Goal: Transaction & Acquisition: Purchase product/service

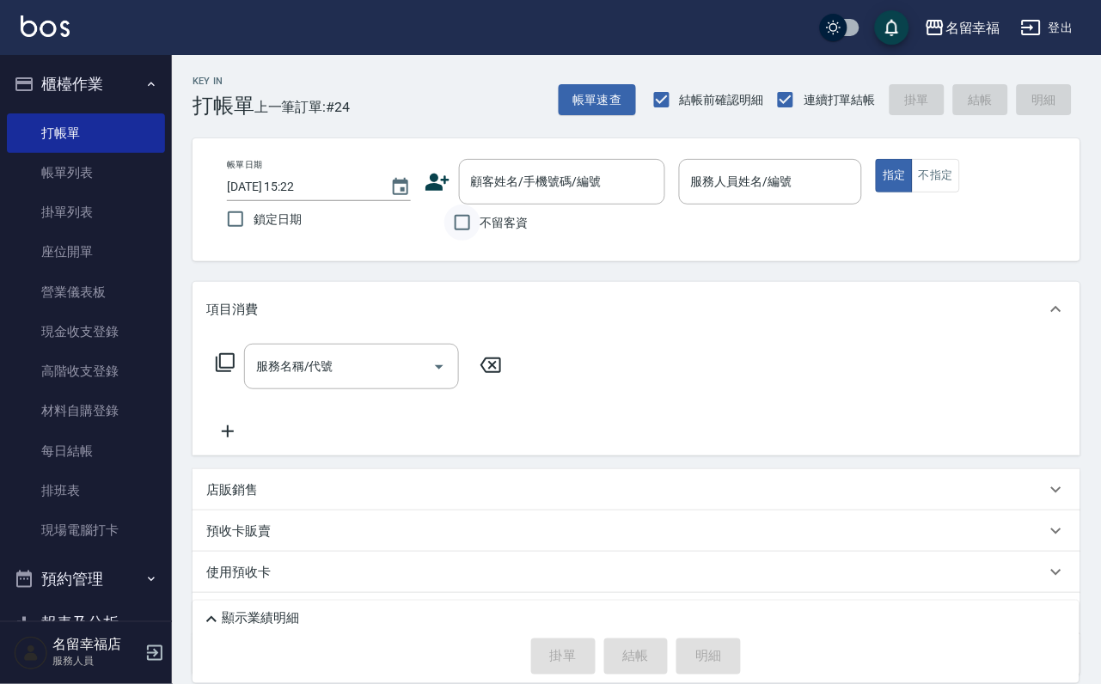
click at [464, 229] on input "不留客資" at bounding box center [462, 223] width 36 height 36
checkbox input "true"
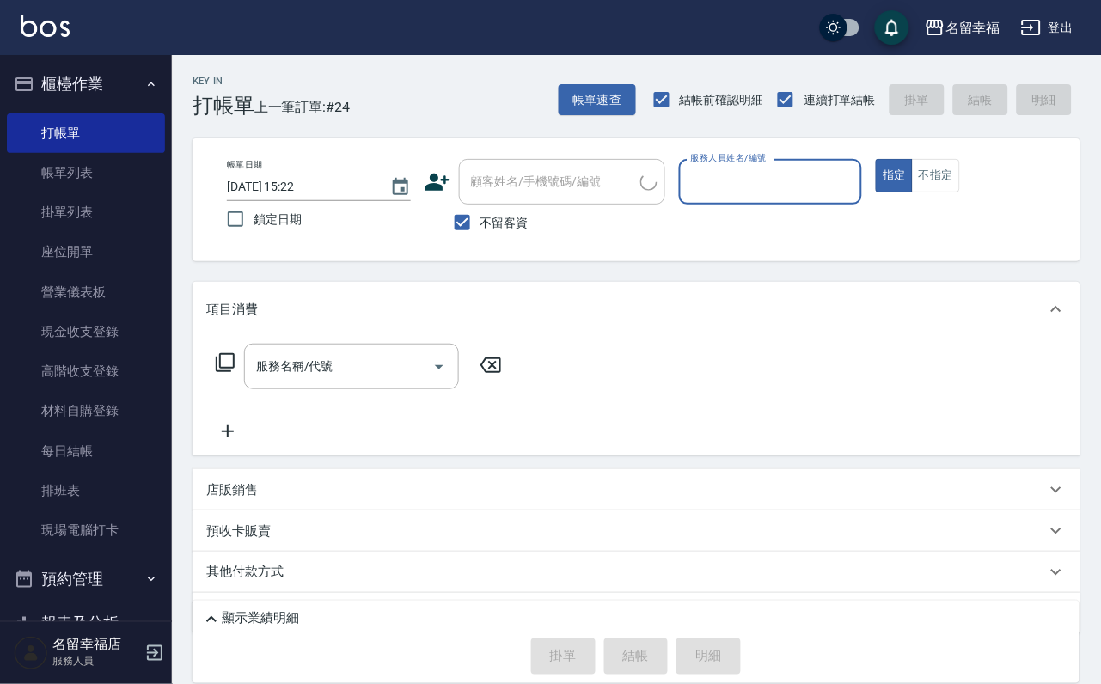
type input "[PERSON_NAME]/0930817513/"
click at [876, 159] on button "指定" at bounding box center [894, 176] width 37 height 34
type input "[PERSON_NAME]-7"
type button "true"
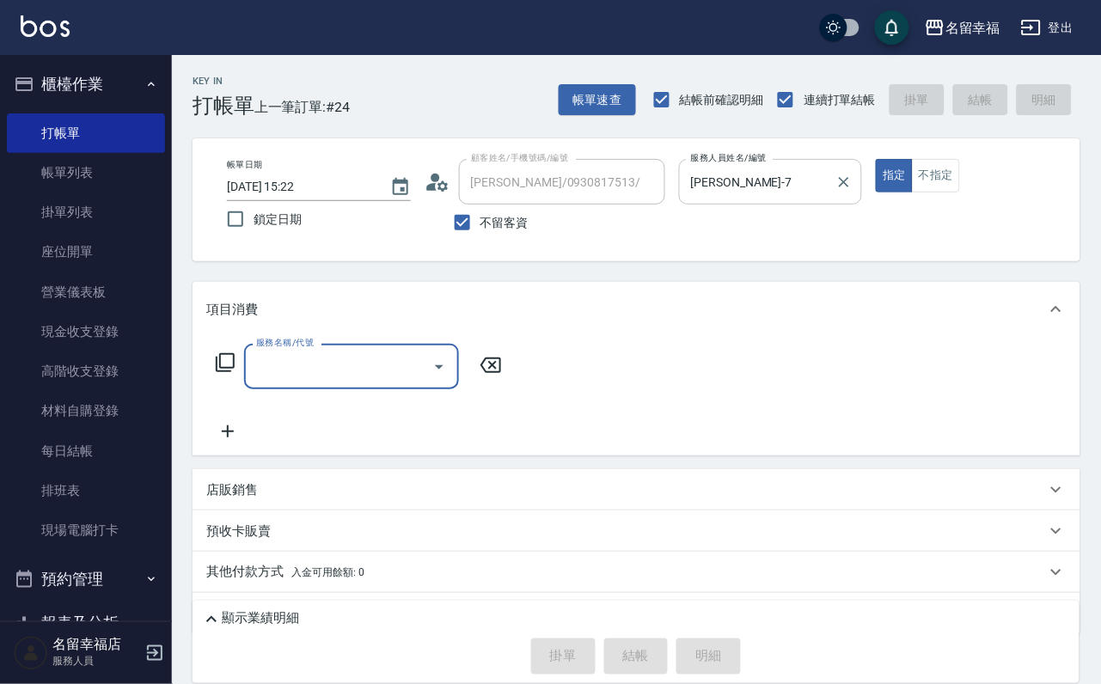
click at [854, 195] on div at bounding box center [843, 182] width 22 height 46
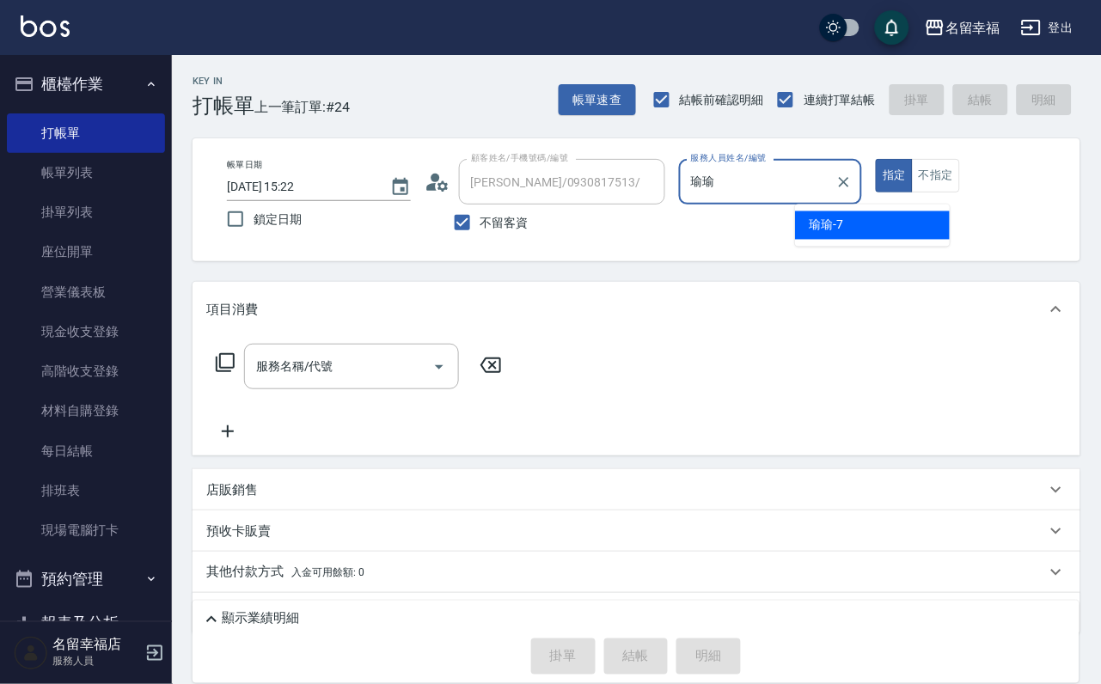
type input "瑜"
type input "[PERSON_NAME]-3"
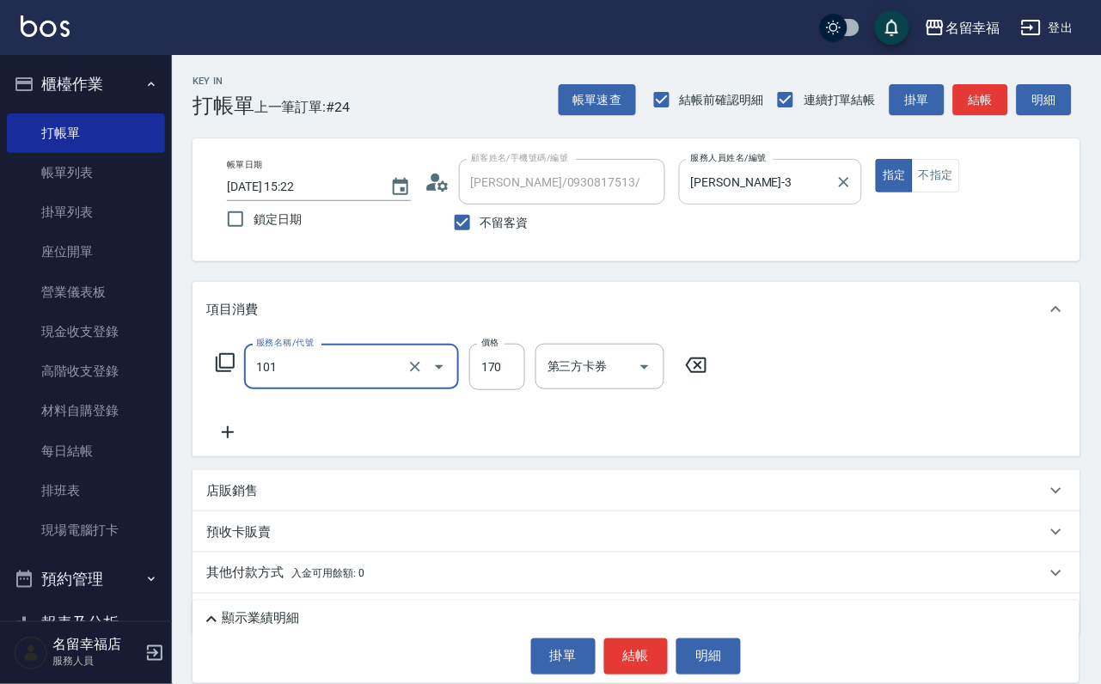
type input "洗髮(101)"
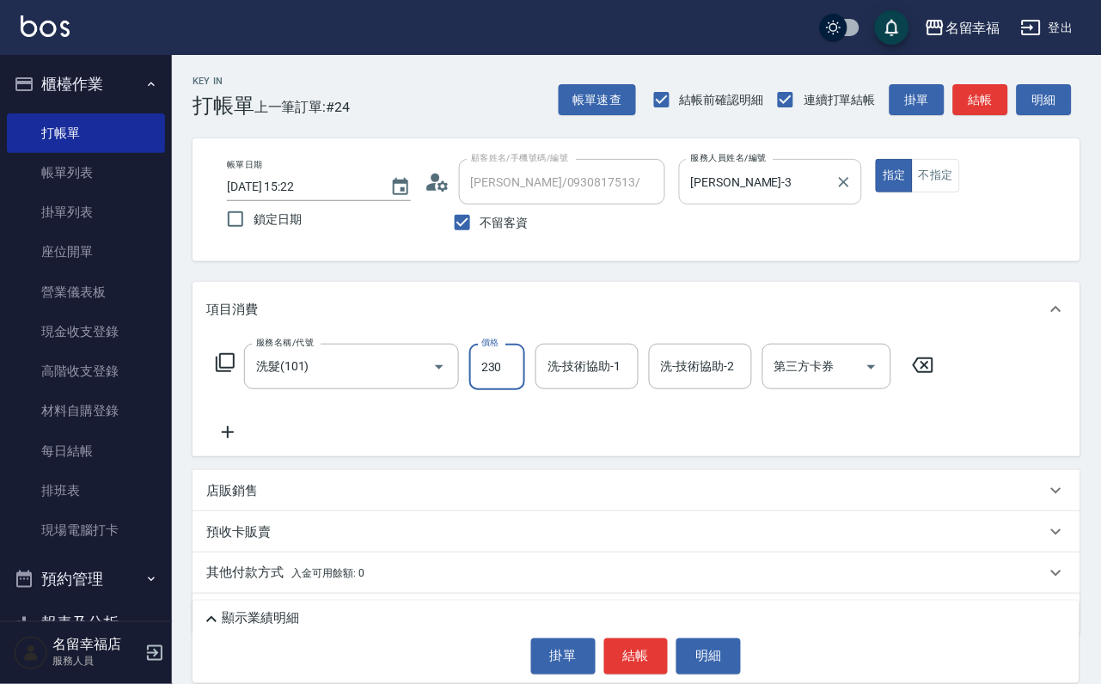
type input "230"
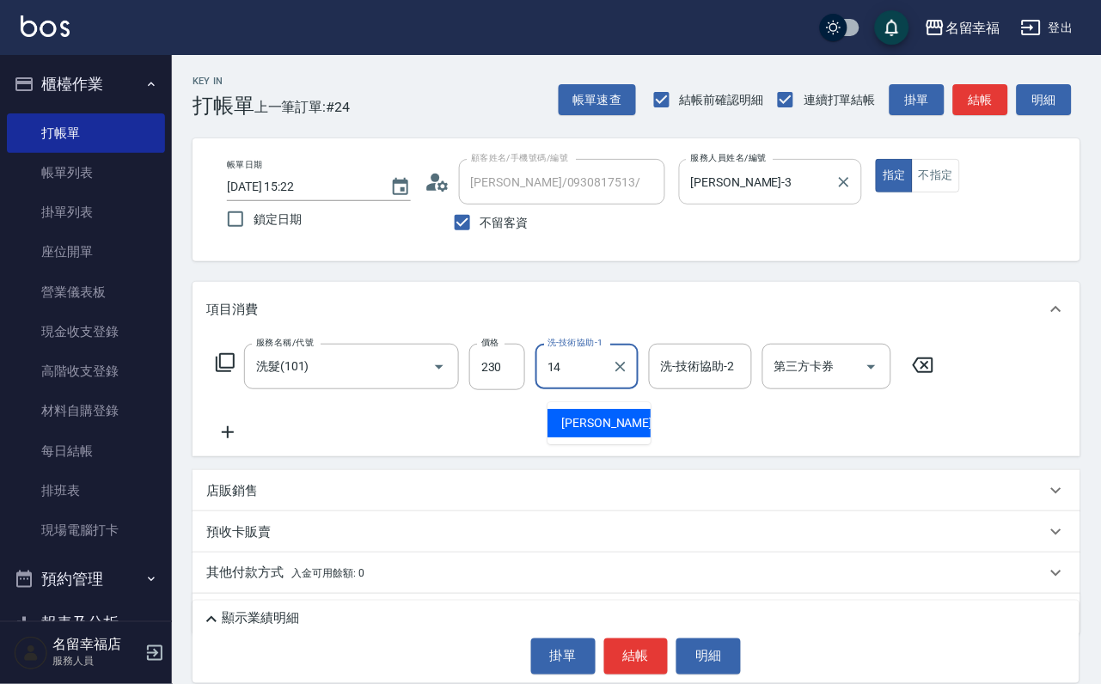
type input "[PERSON_NAME]-14"
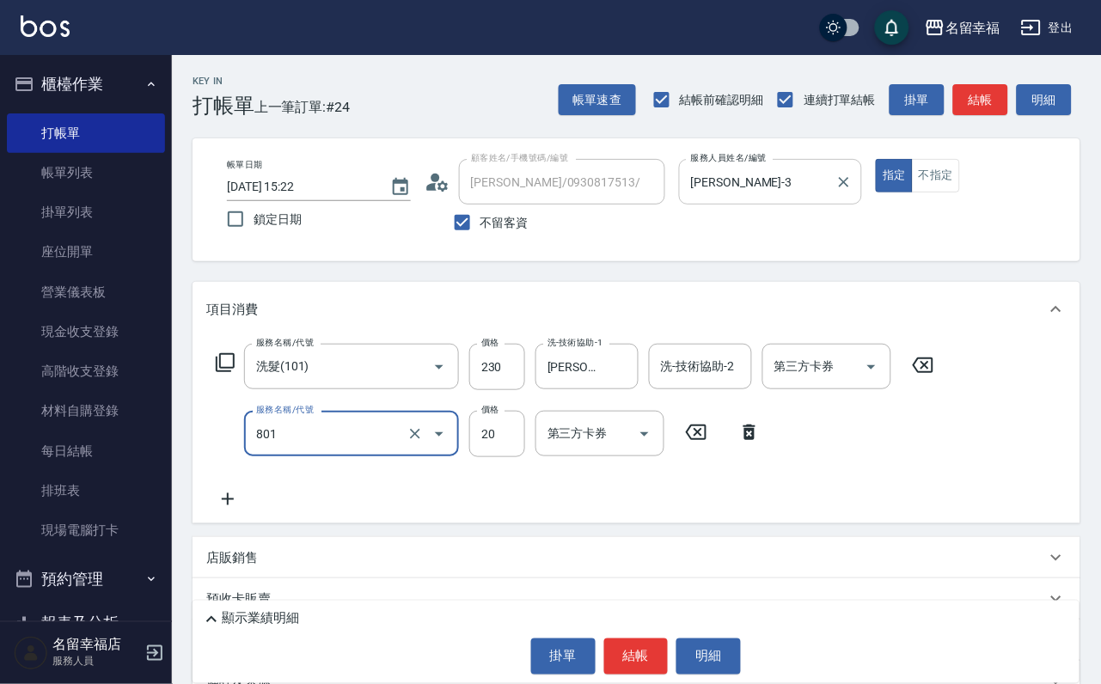
type input "潤絲(801)"
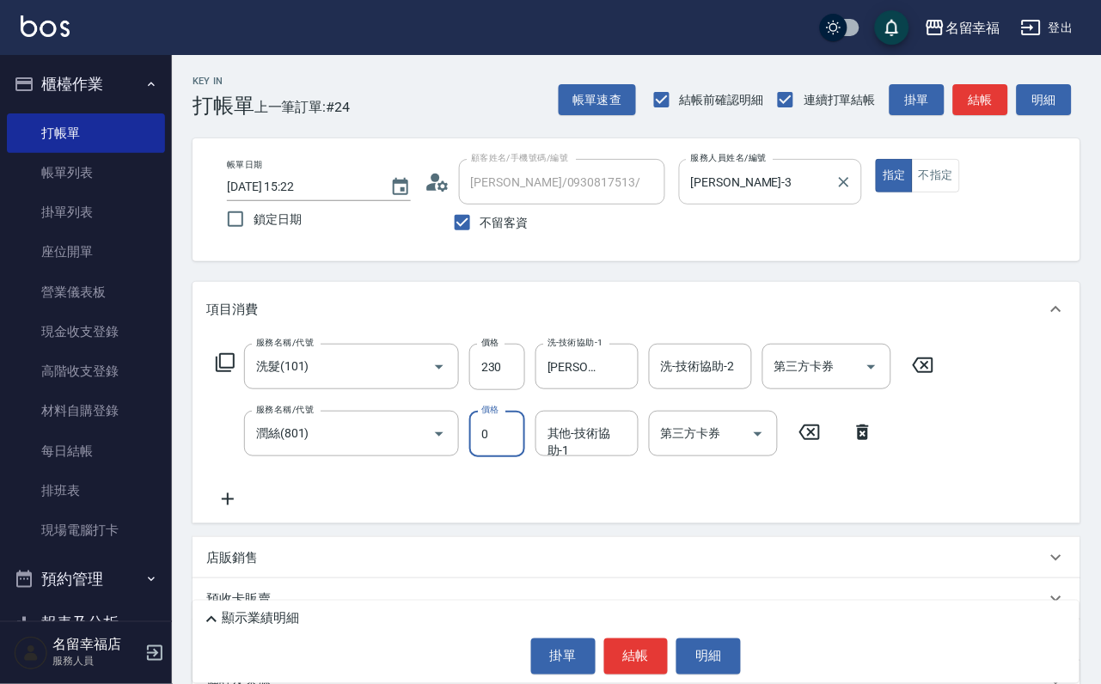
type input "0"
type input "4"
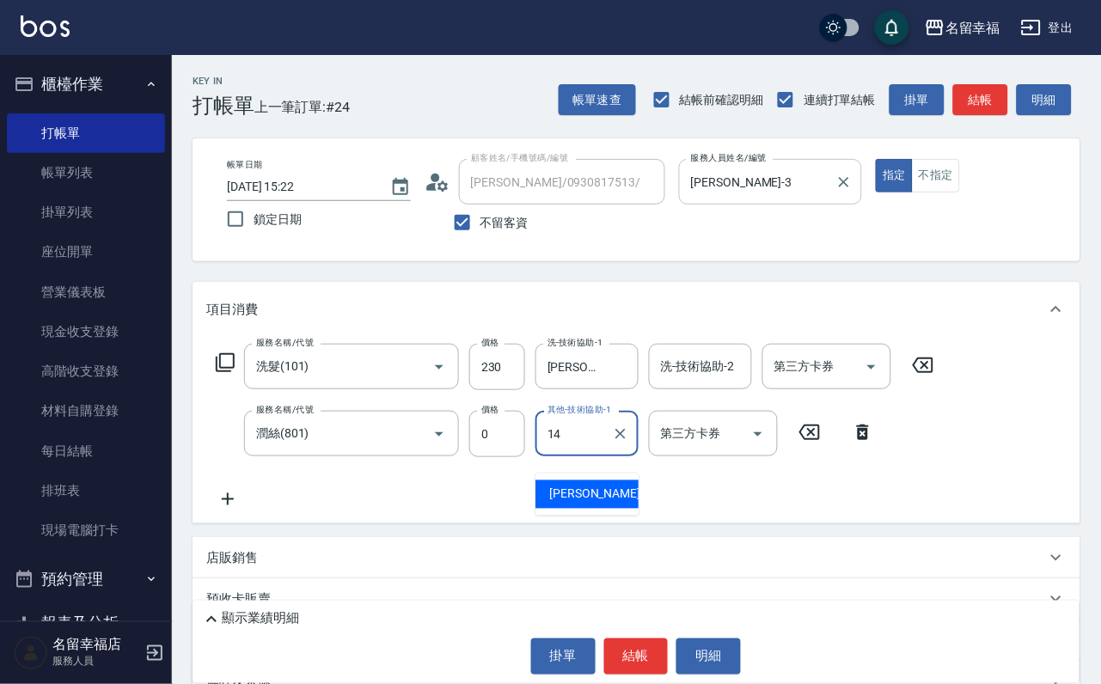
type input "[PERSON_NAME]-14"
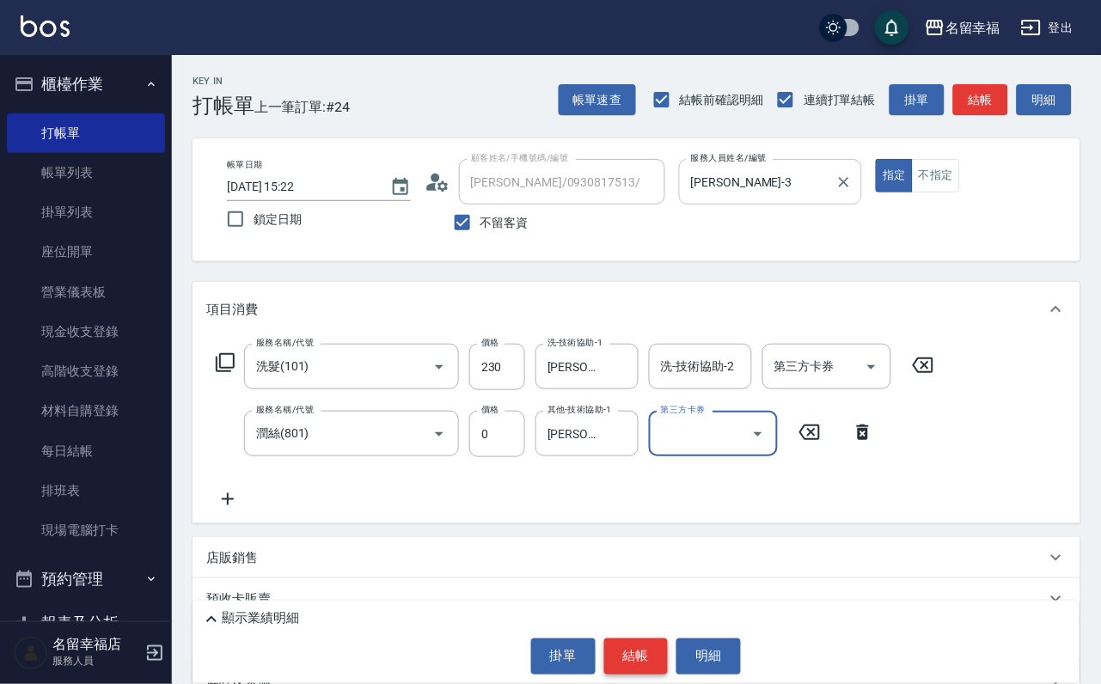
click at [636, 644] on button "結帳" at bounding box center [636, 657] width 64 height 36
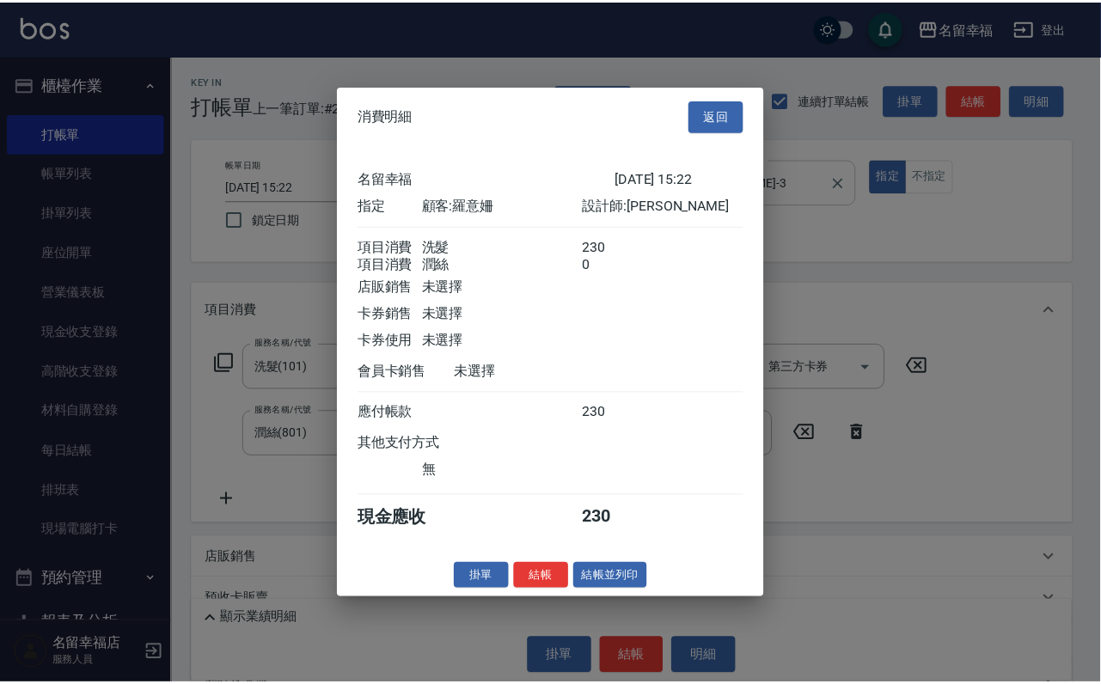
scroll to position [277, 0]
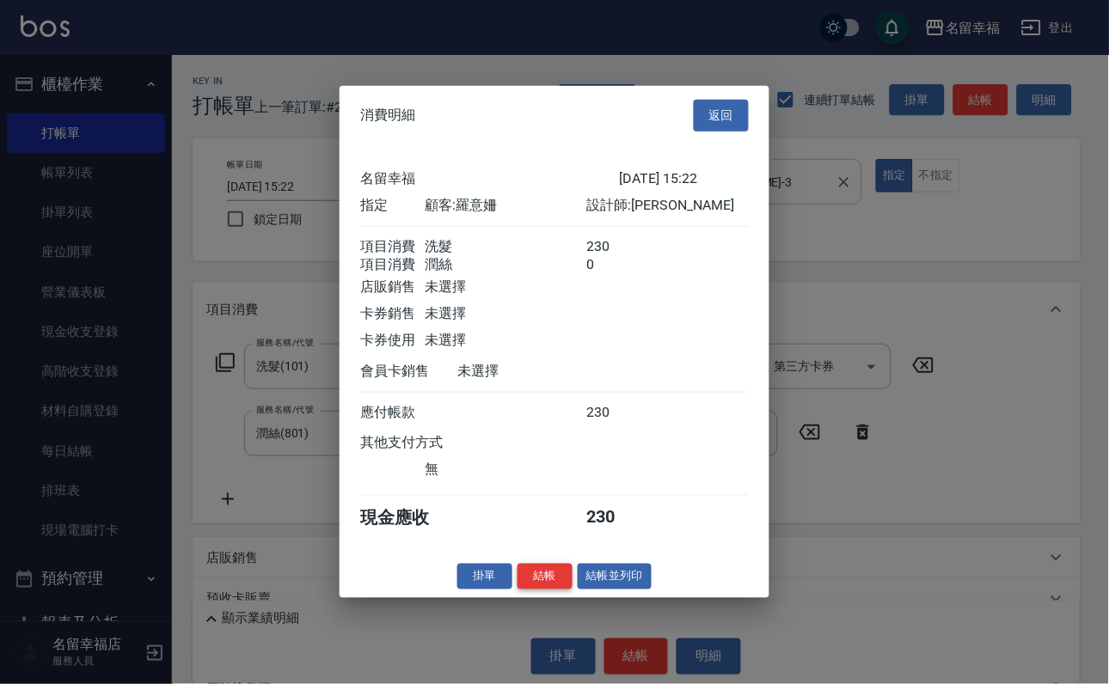
click at [524, 590] on button "結帳" at bounding box center [545, 576] width 55 height 27
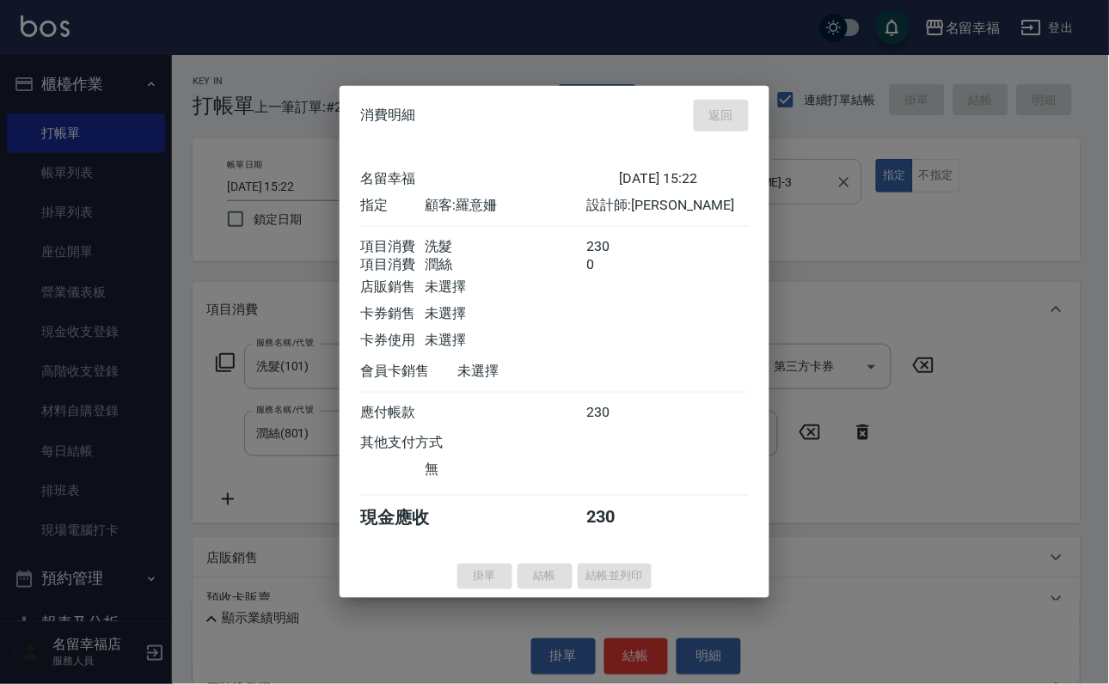
type input "[DATE] 16:24"
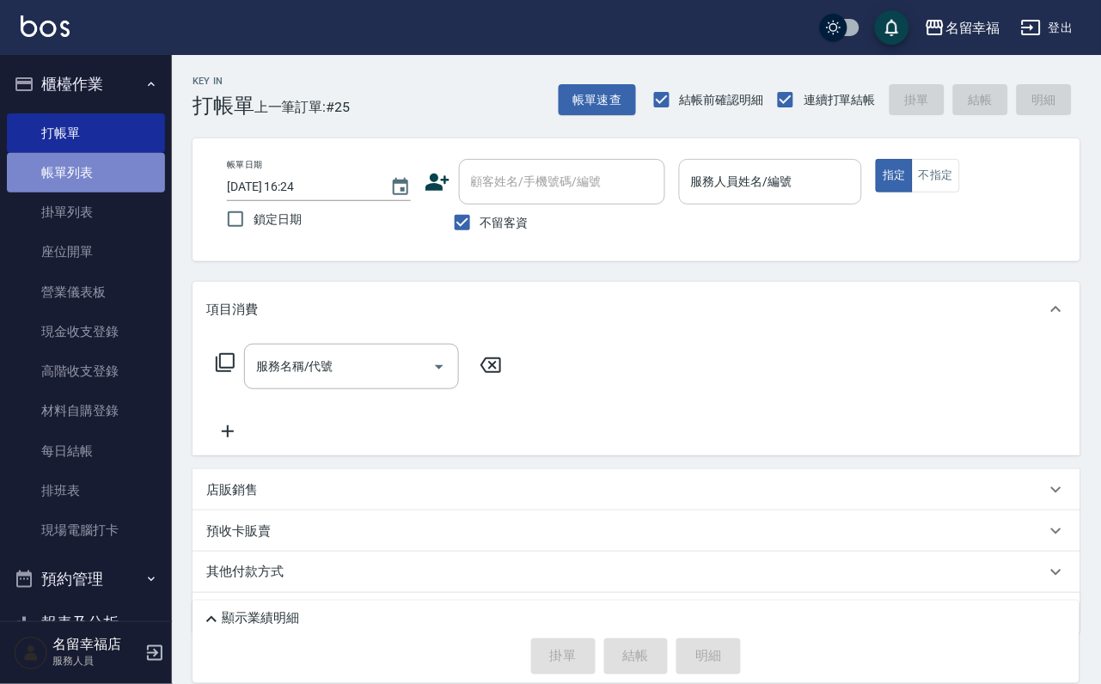
click at [122, 168] on link "帳單列表" at bounding box center [86, 173] width 158 height 40
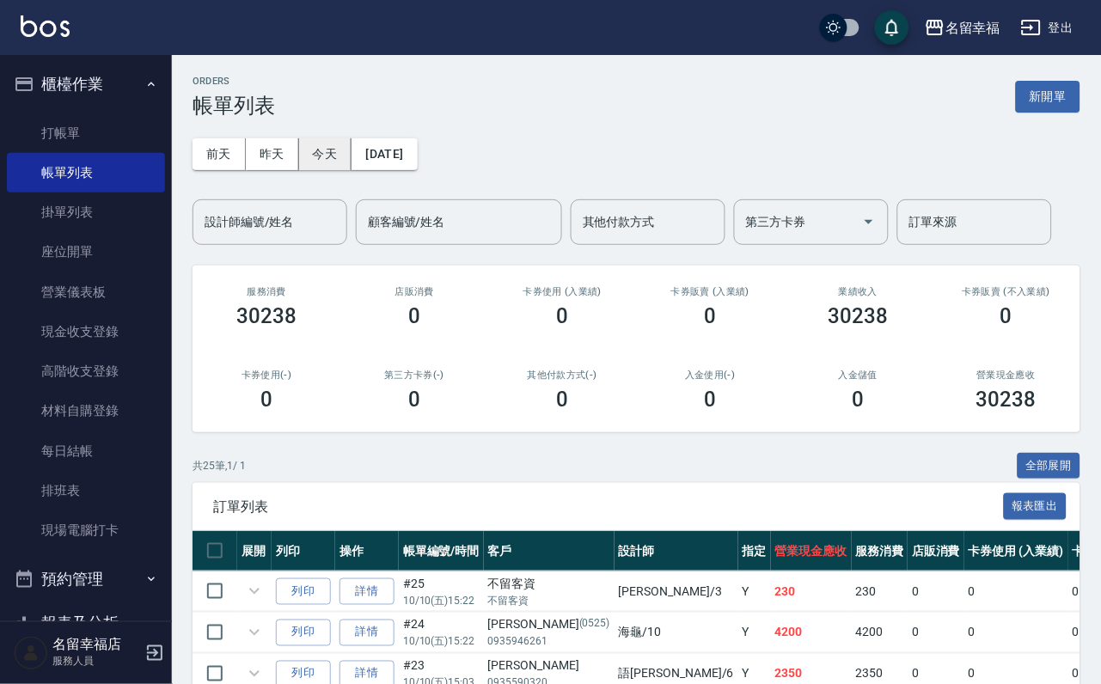
click at [309, 170] on button "今天" at bounding box center [325, 154] width 53 height 32
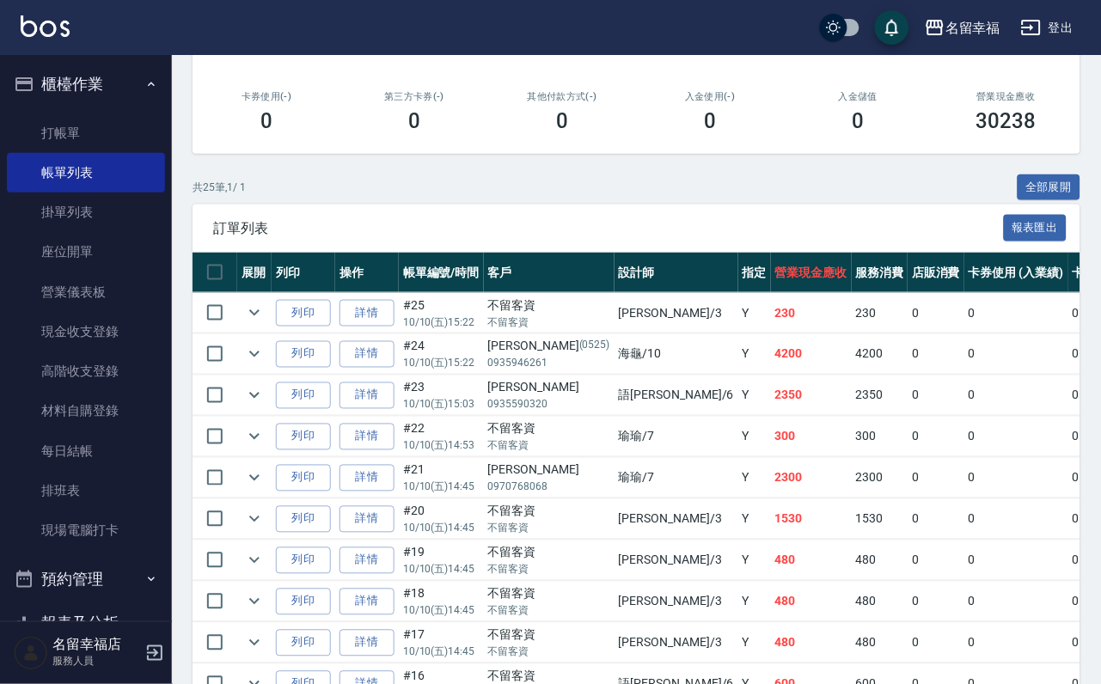
scroll to position [387, 0]
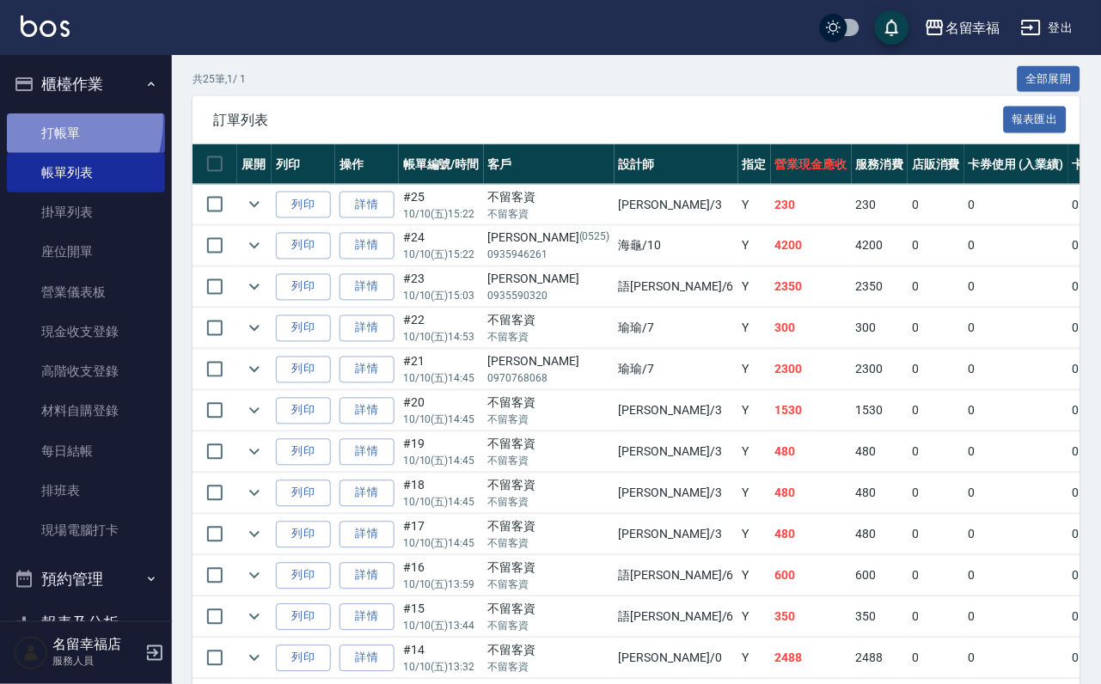
click at [43, 127] on link "打帳單" at bounding box center [86, 133] width 158 height 40
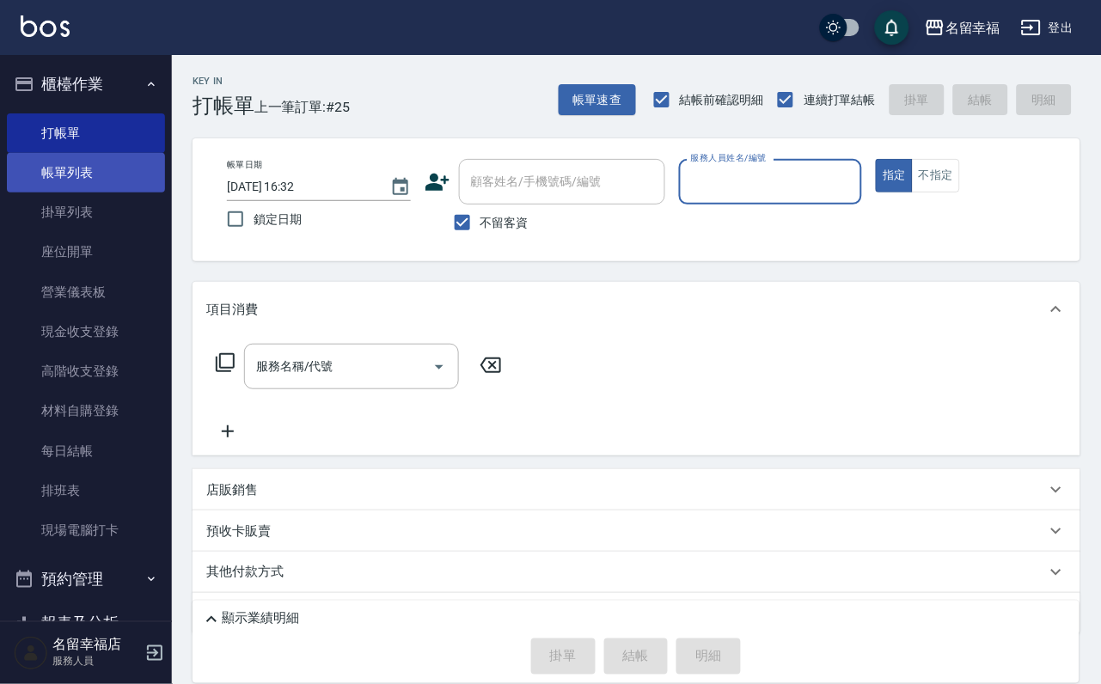
click at [64, 193] on link "帳單列表" at bounding box center [86, 173] width 158 height 40
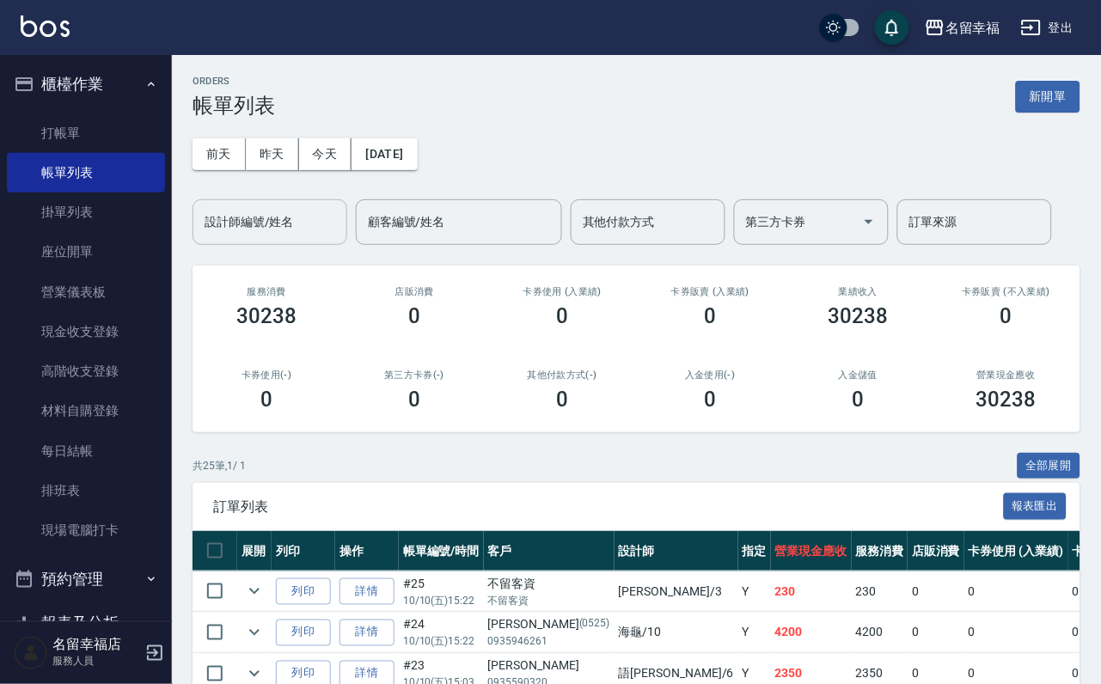
drag, startPoint x: 282, startPoint y: 242, endPoint x: 272, endPoint y: 229, distance: 16.5
click at [275, 235] on input "設計師編號/姓名" at bounding box center [269, 222] width 139 height 30
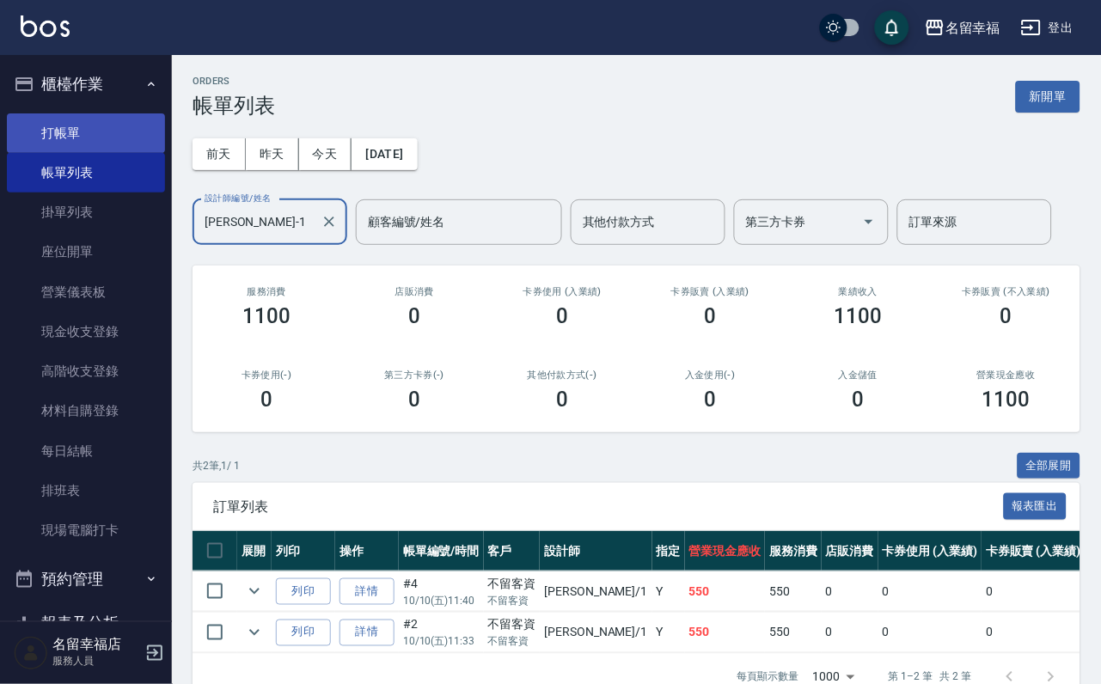
type input "[PERSON_NAME]-1"
drag, startPoint x: 76, startPoint y: 139, endPoint x: 106, endPoint y: 132, distance: 31.1
click at [76, 138] on link "打帳單" at bounding box center [86, 133] width 158 height 40
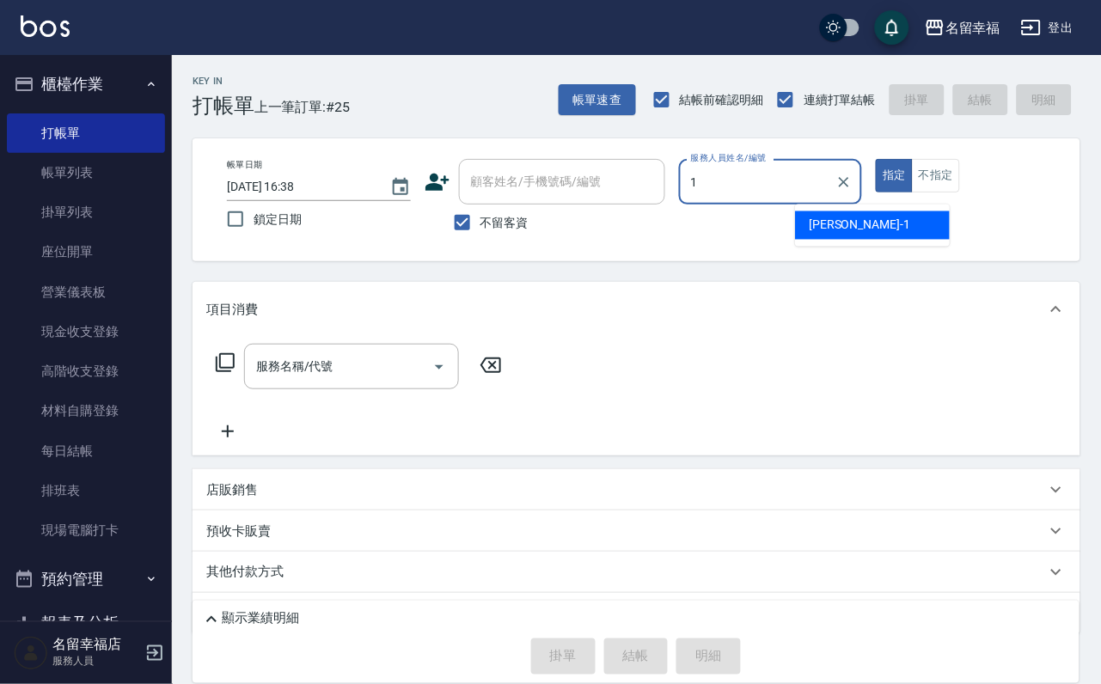
type input "[PERSON_NAME]-1"
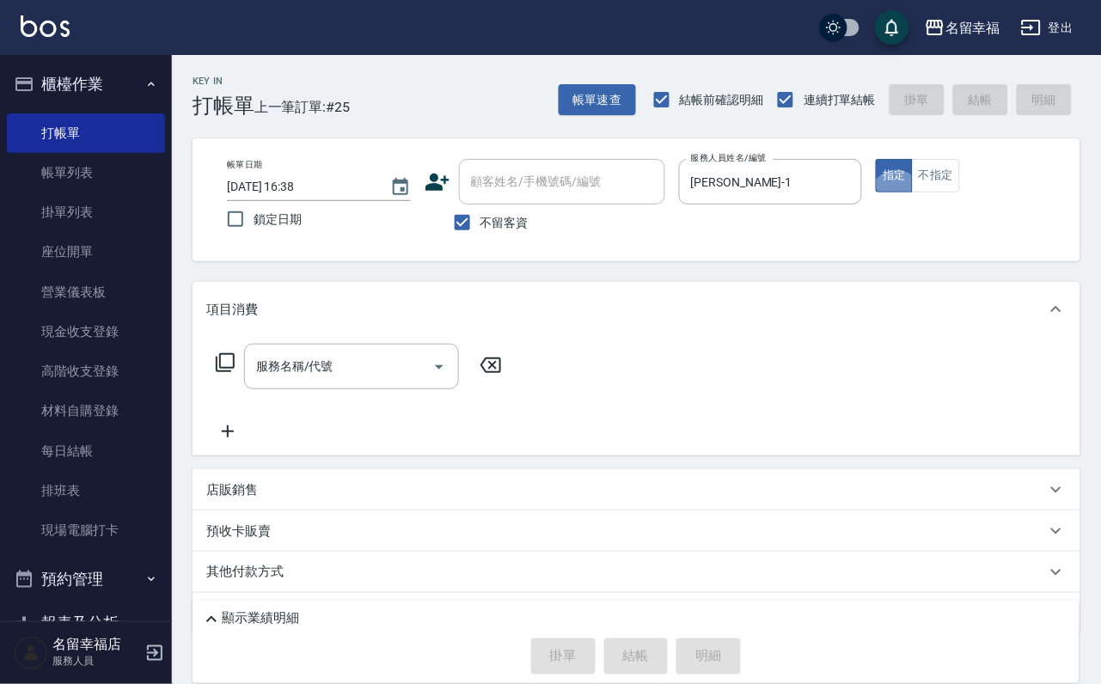
type button "true"
drag, startPoint x: 368, startPoint y: 381, endPoint x: 377, endPoint y: 376, distance: 10.0
click at [368, 380] on input "服務名稱/代號" at bounding box center [339, 367] width 174 height 30
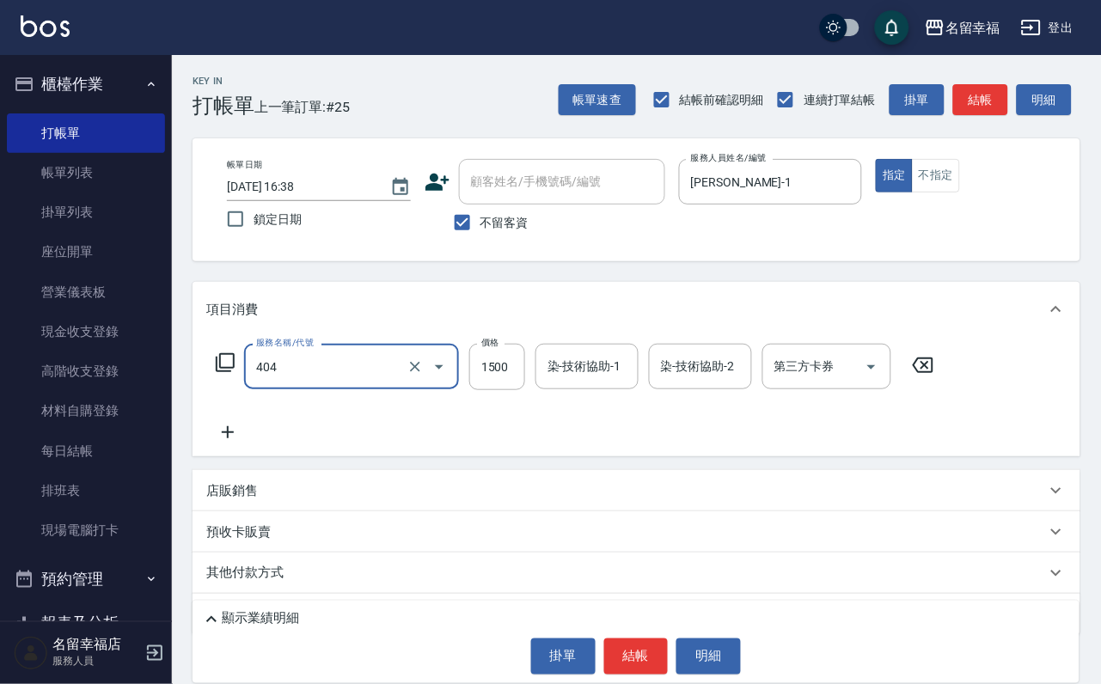
type input "設計染髮(404)"
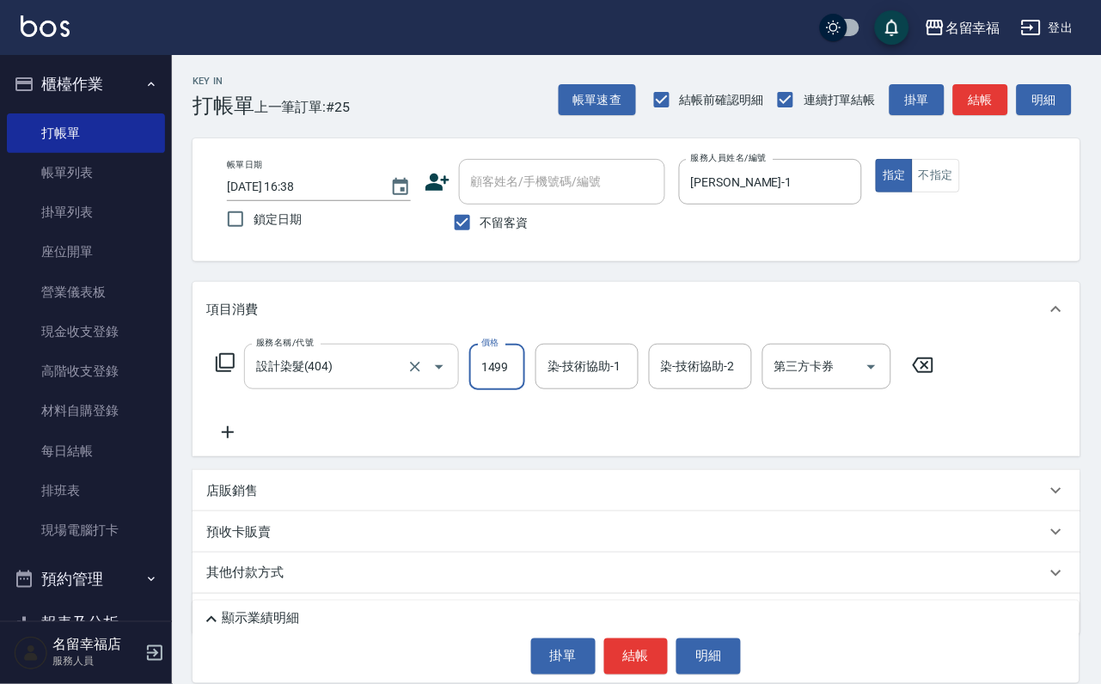
scroll to position [0, 1]
type input "1499"
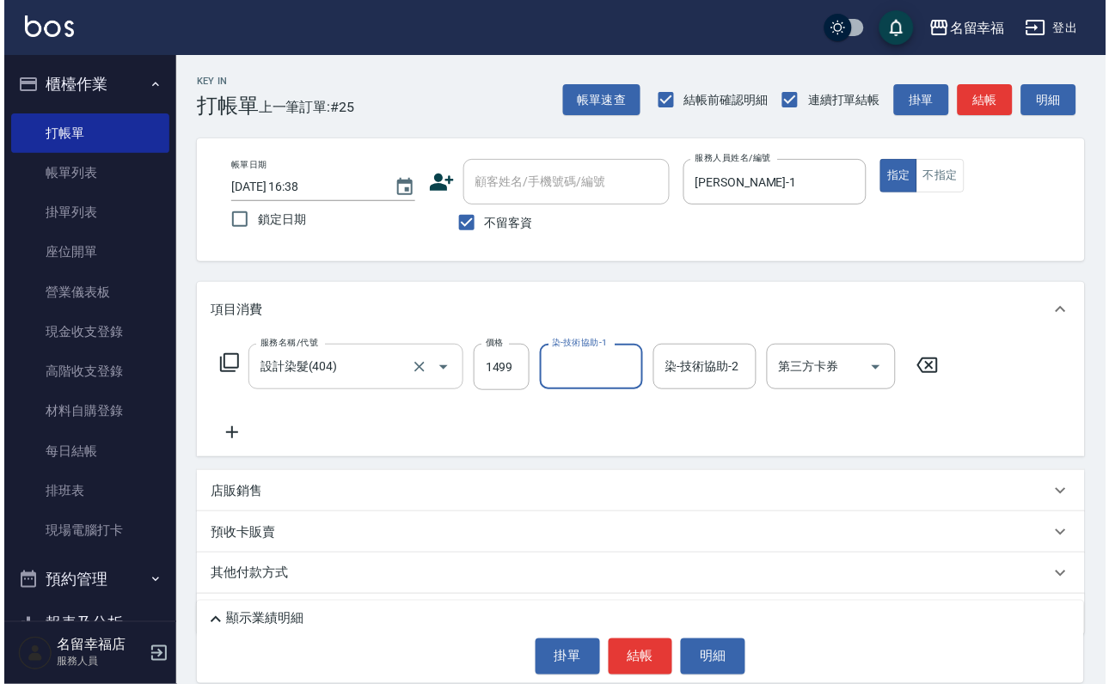
scroll to position [0, 0]
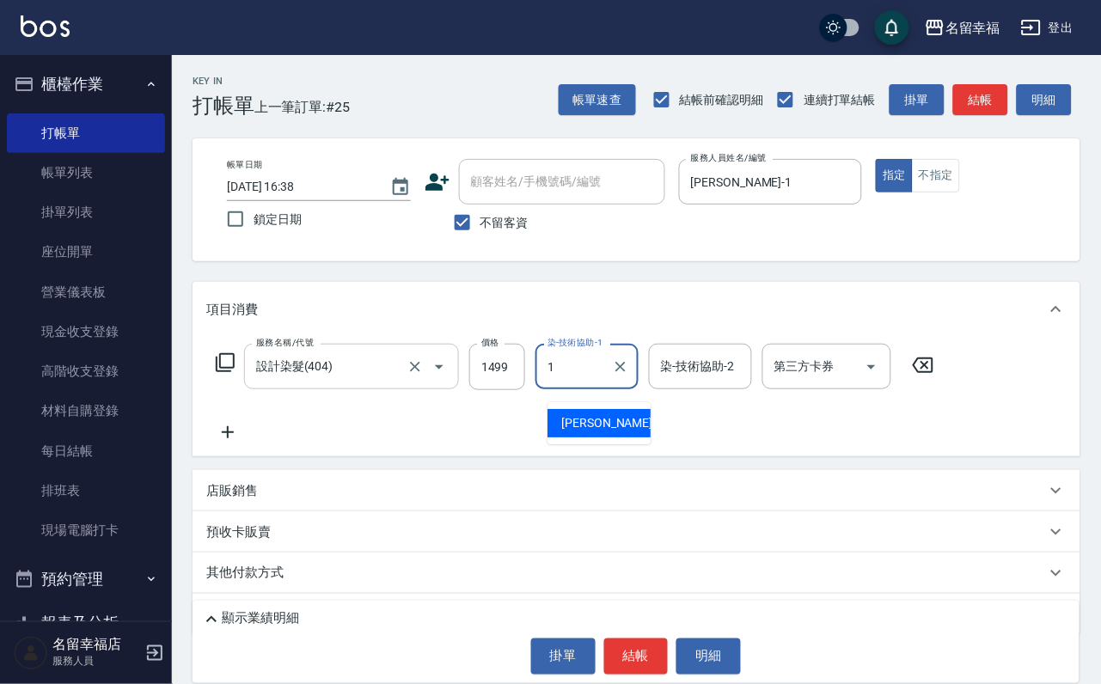
type input "[PERSON_NAME]-1"
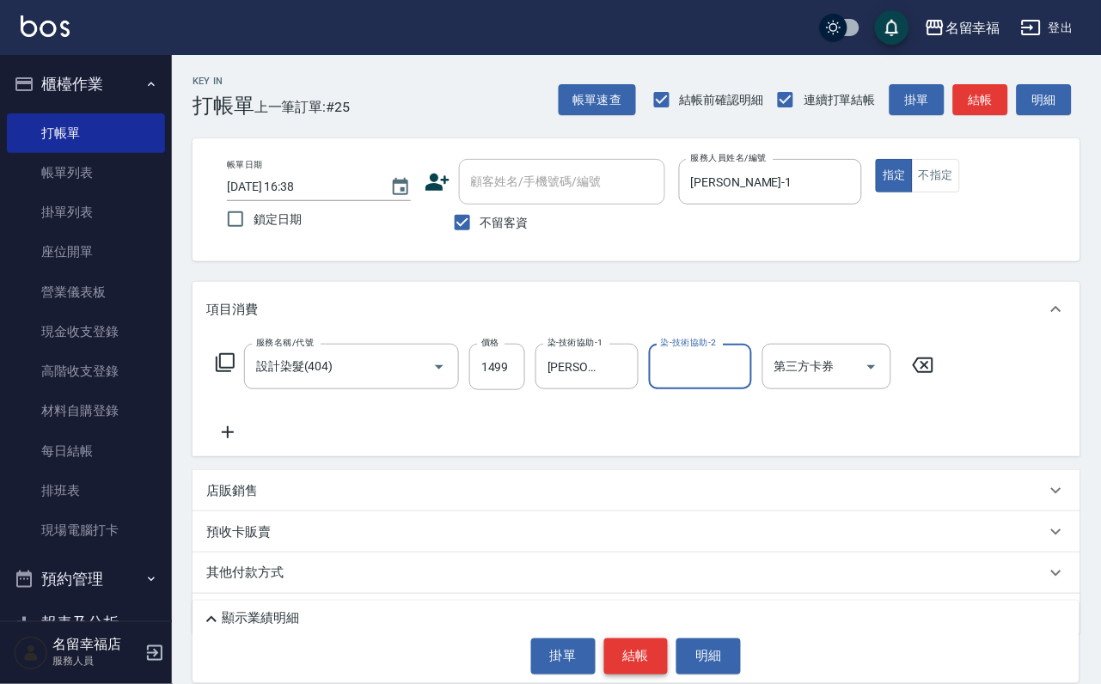
click at [631, 639] on button "結帳" at bounding box center [636, 657] width 64 height 36
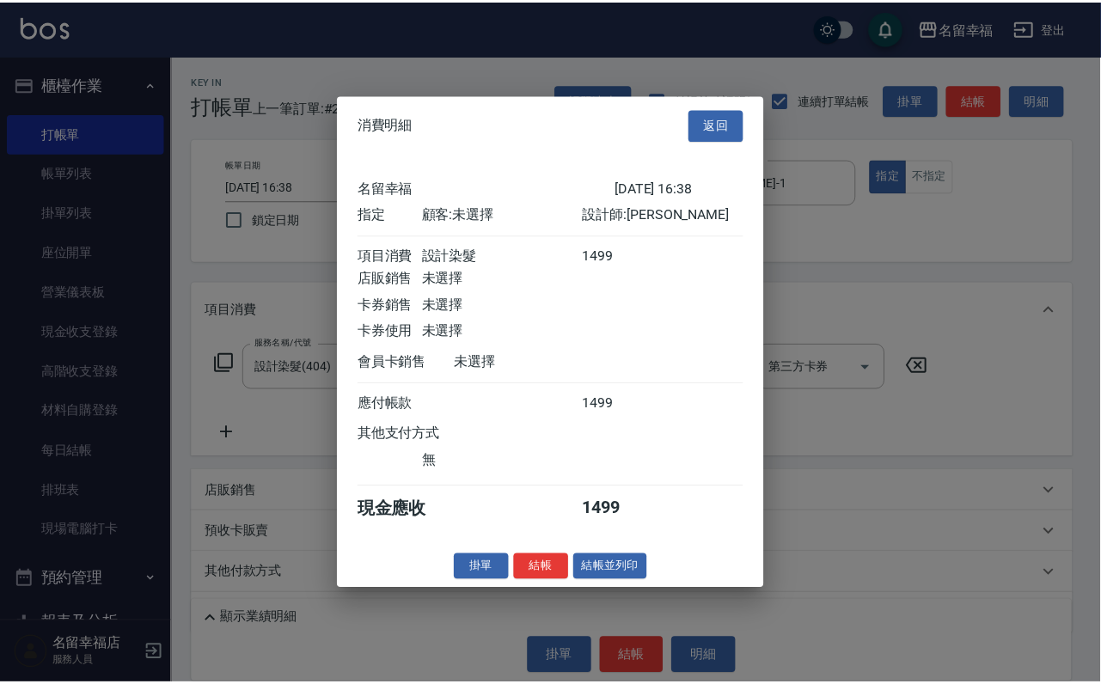
scroll to position [212, 0]
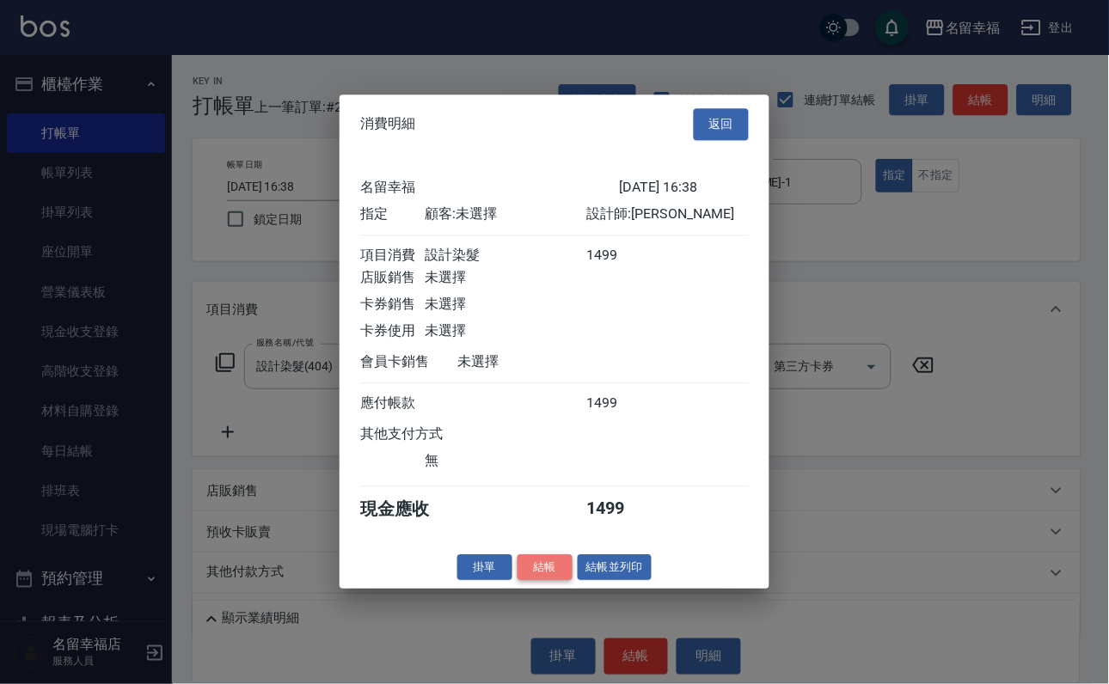
click at [525, 581] on button "結帳" at bounding box center [545, 567] width 55 height 27
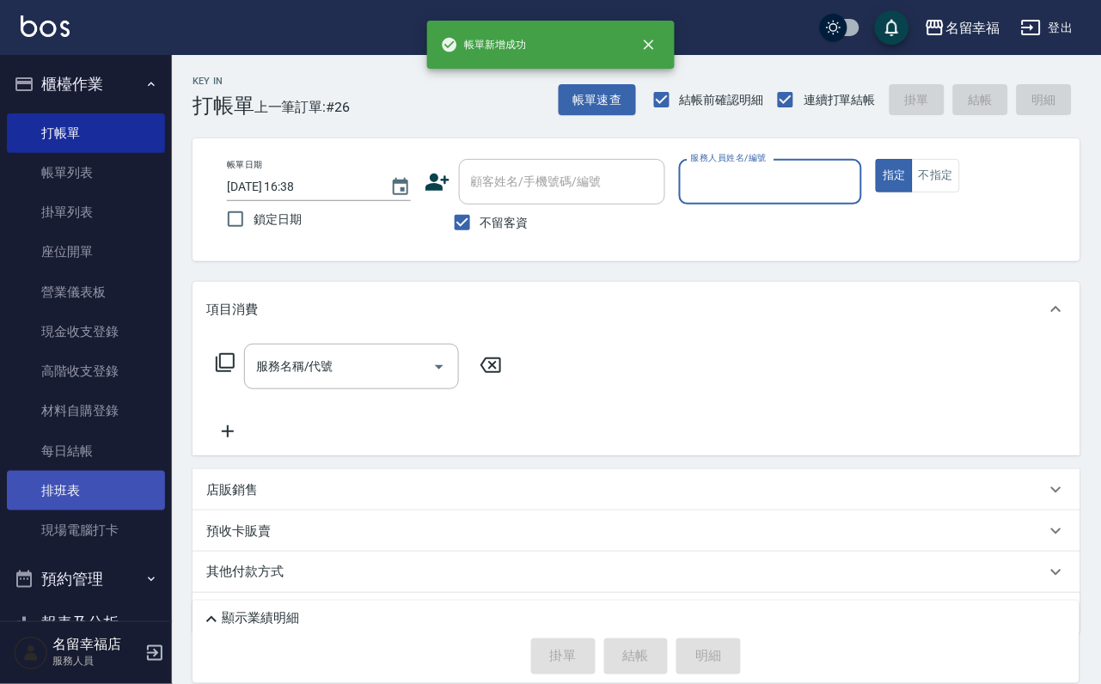
scroll to position [339, 0]
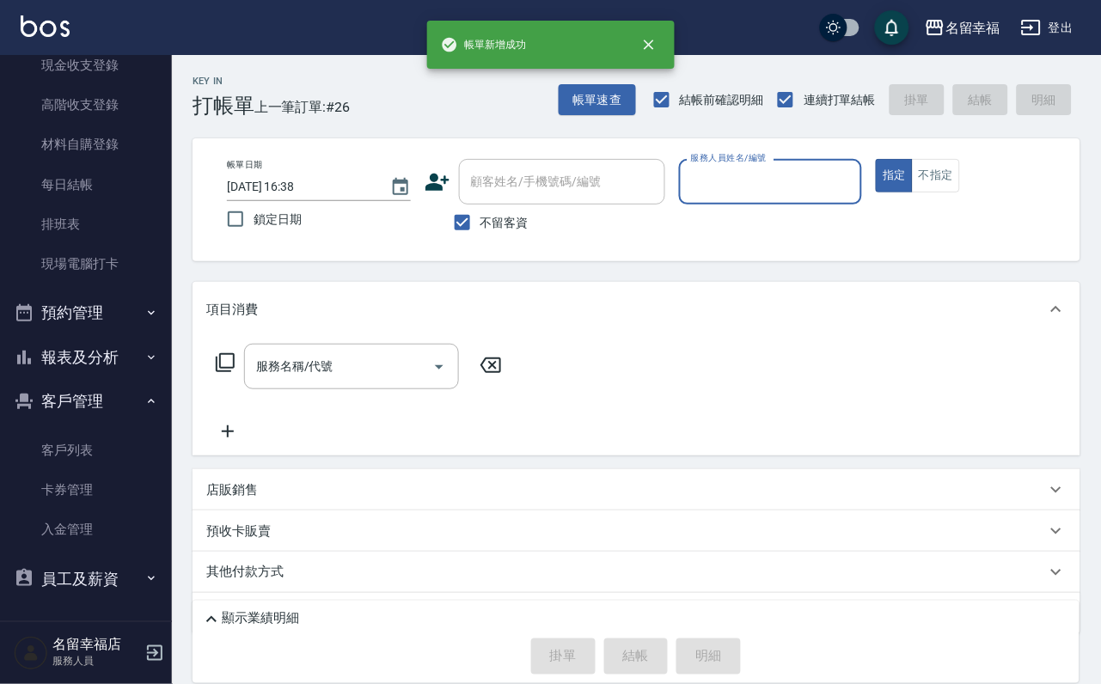
click at [123, 379] on button "客戶管理" at bounding box center [86, 401] width 158 height 45
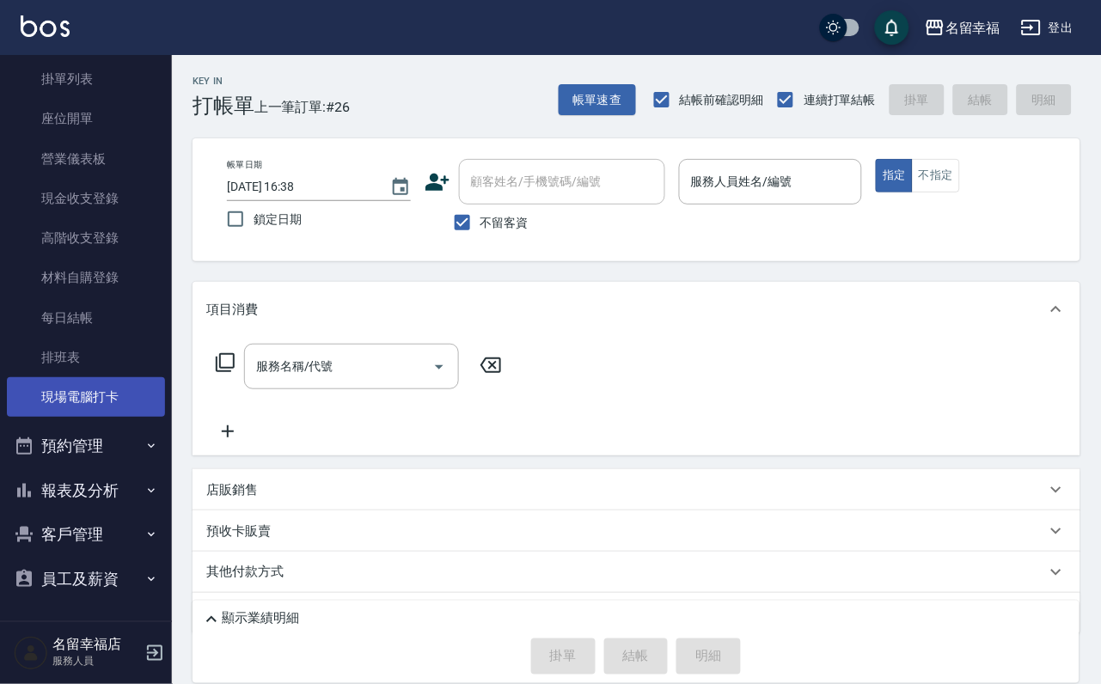
scroll to position [198, 0]
click at [92, 473] on button "報表及分析" at bounding box center [86, 491] width 158 height 45
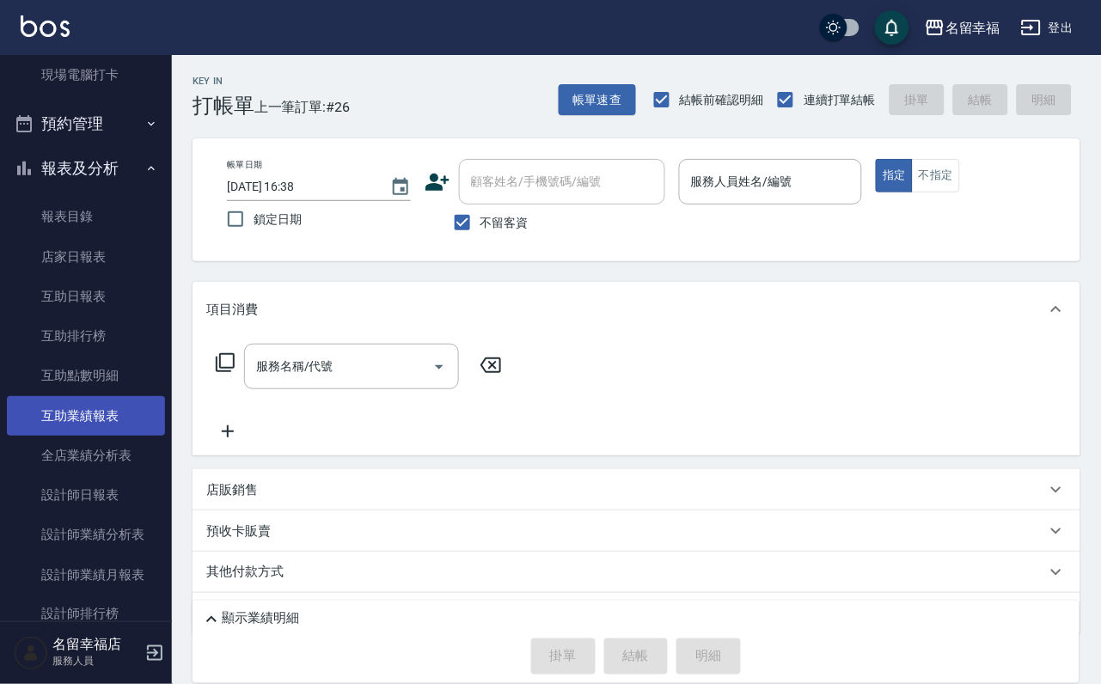
scroll to position [585, 0]
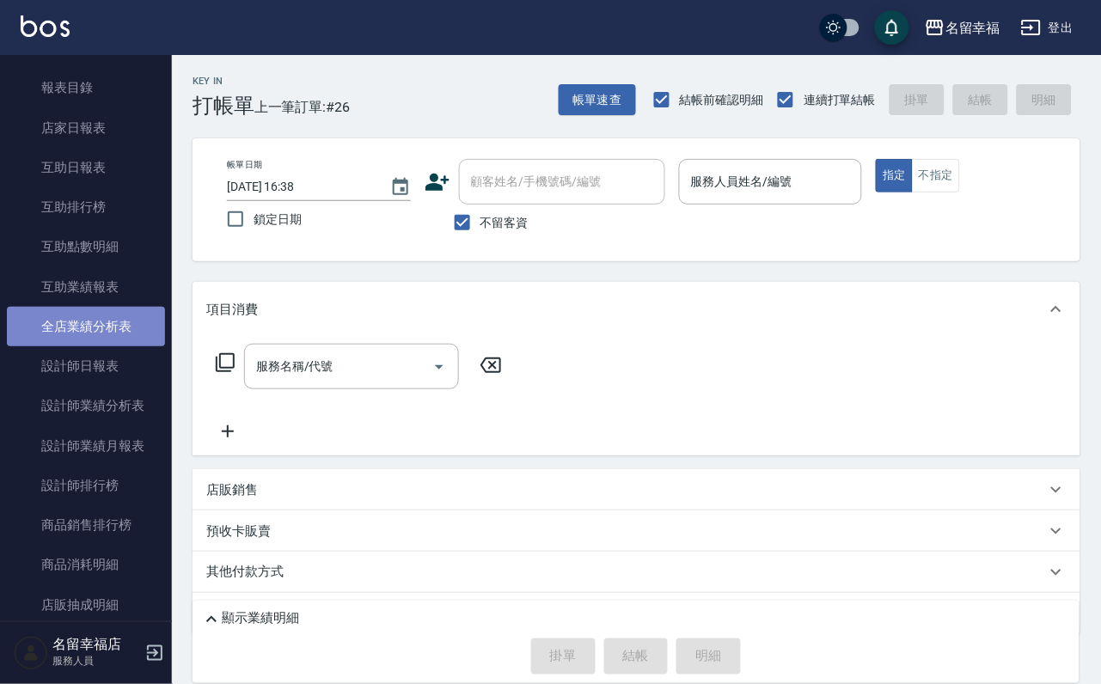
click at [140, 346] on link "全店業績分析表" at bounding box center [86, 327] width 158 height 40
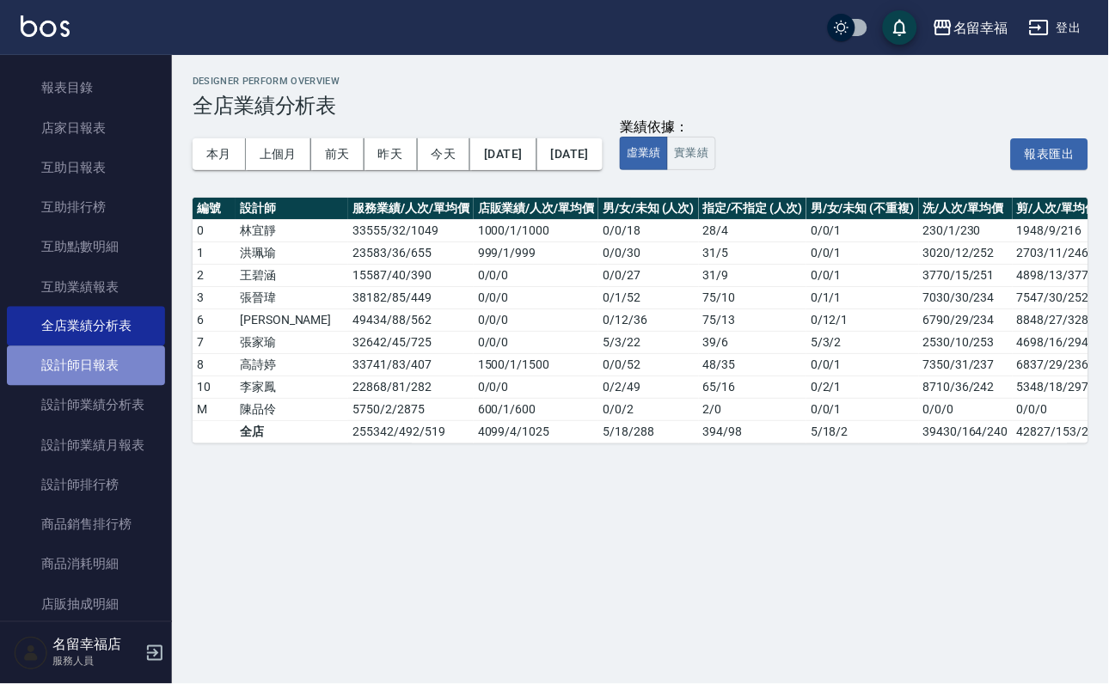
click at [127, 386] on link "設計師日報表" at bounding box center [86, 366] width 158 height 40
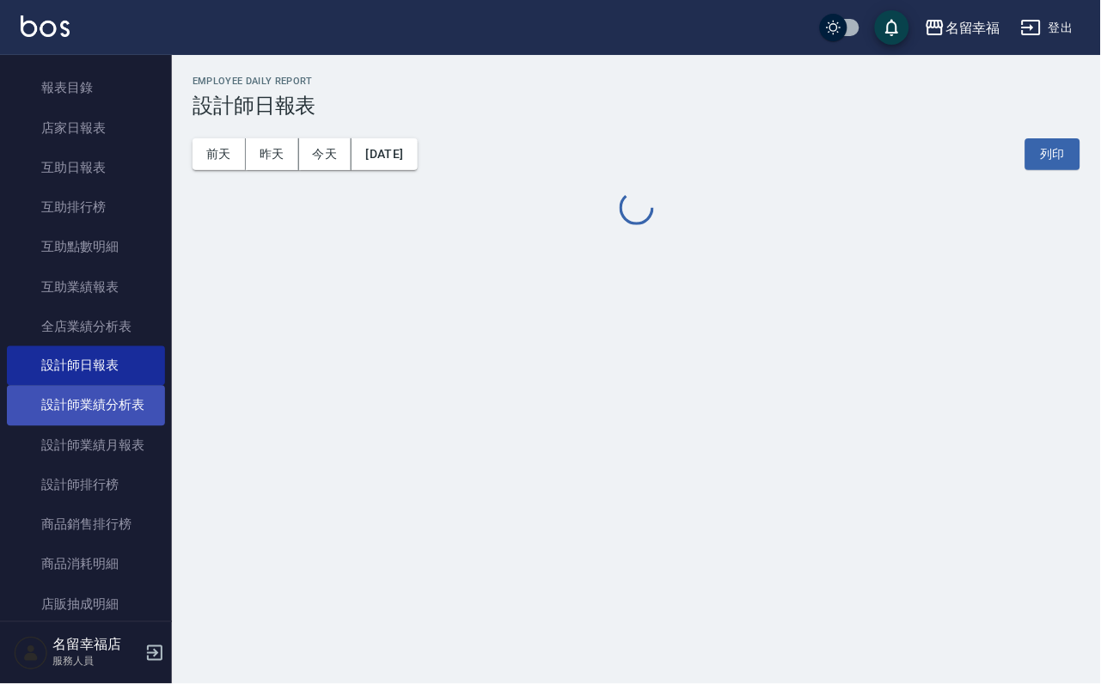
click at [118, 426] on link "設計師業績分析表" at bounding box center [86, 406] width 158 height 40
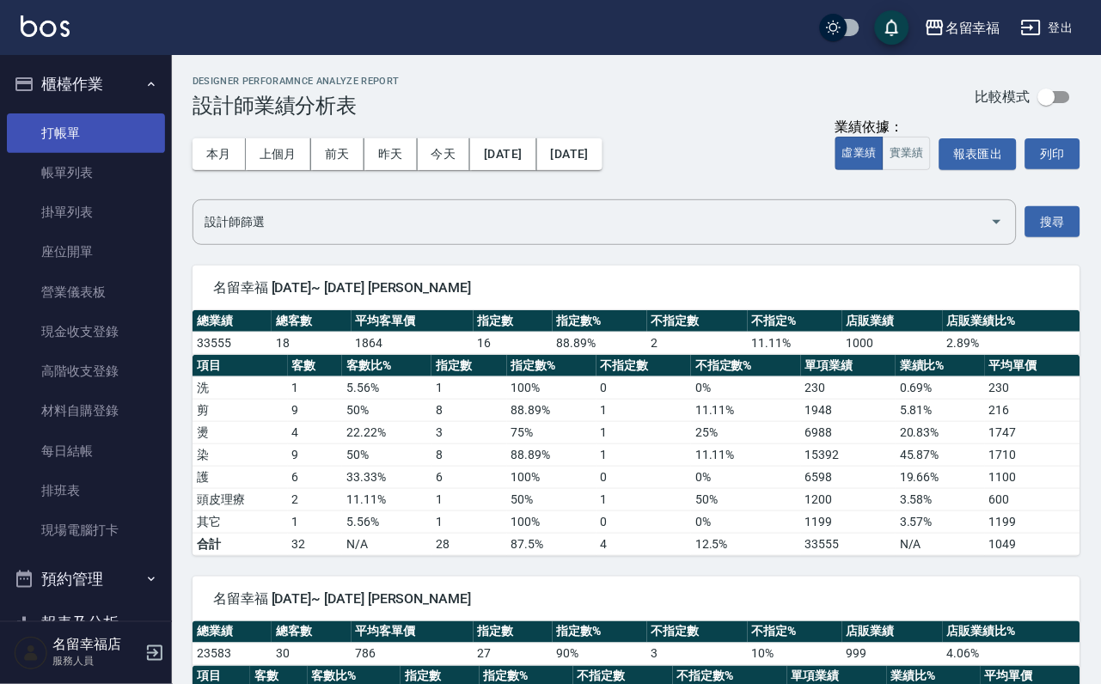
click at [72, 144] on link "打帳單" at bounding box center [86, 133] width 158 height 40
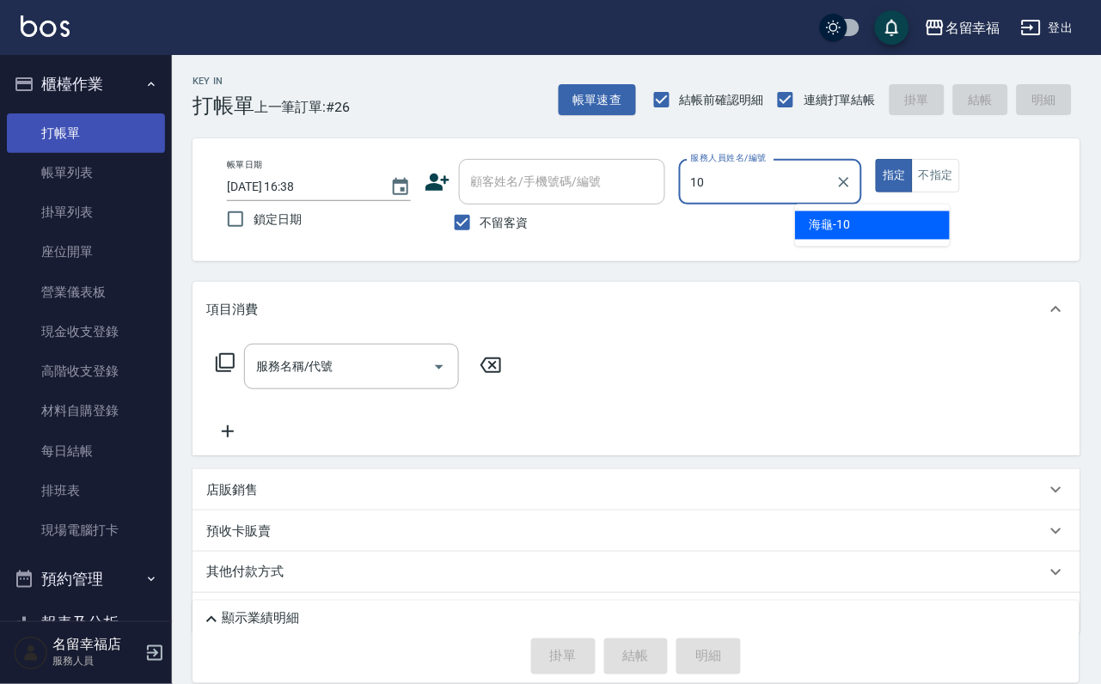
type input "海龜-10"
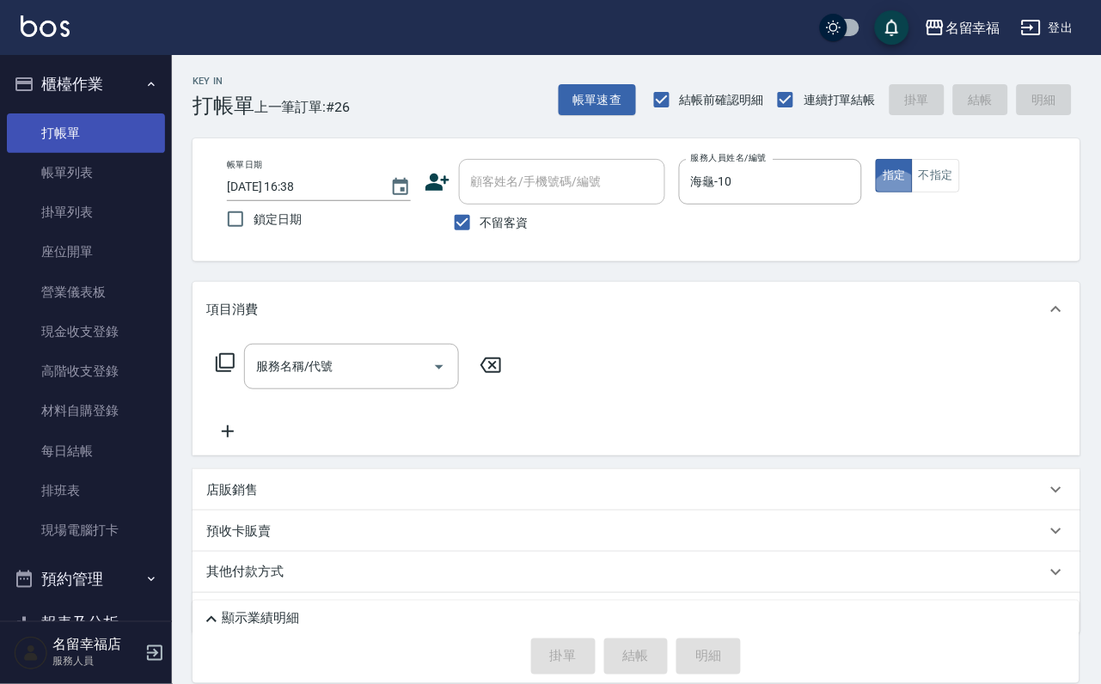
type button "true"
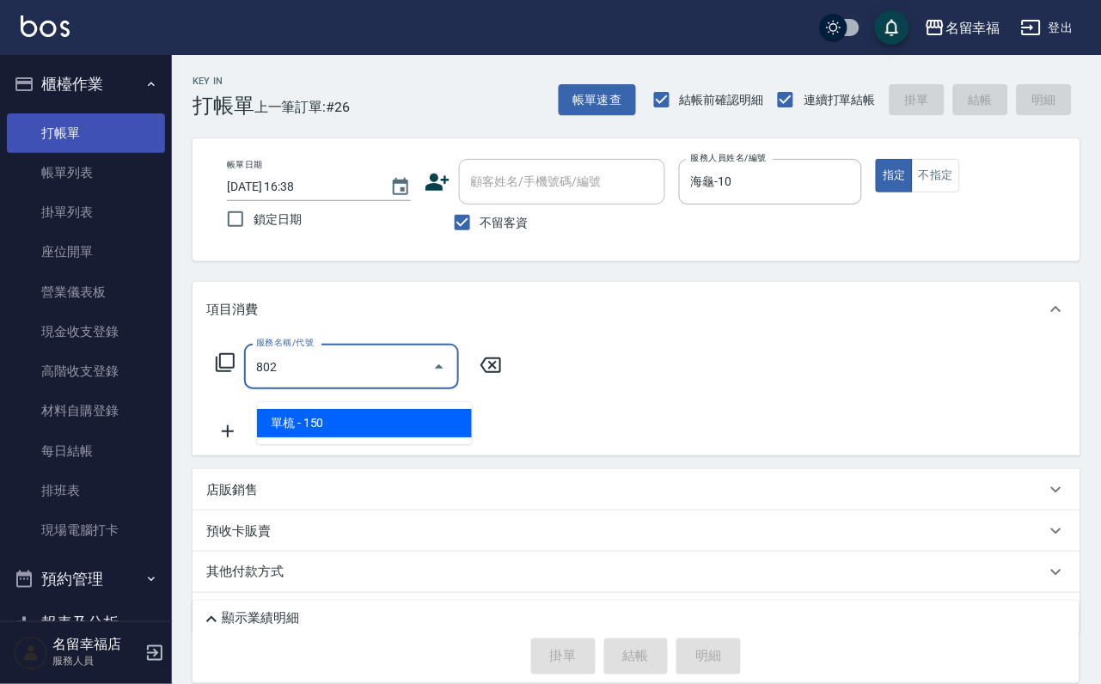
type input "單梳(802)"
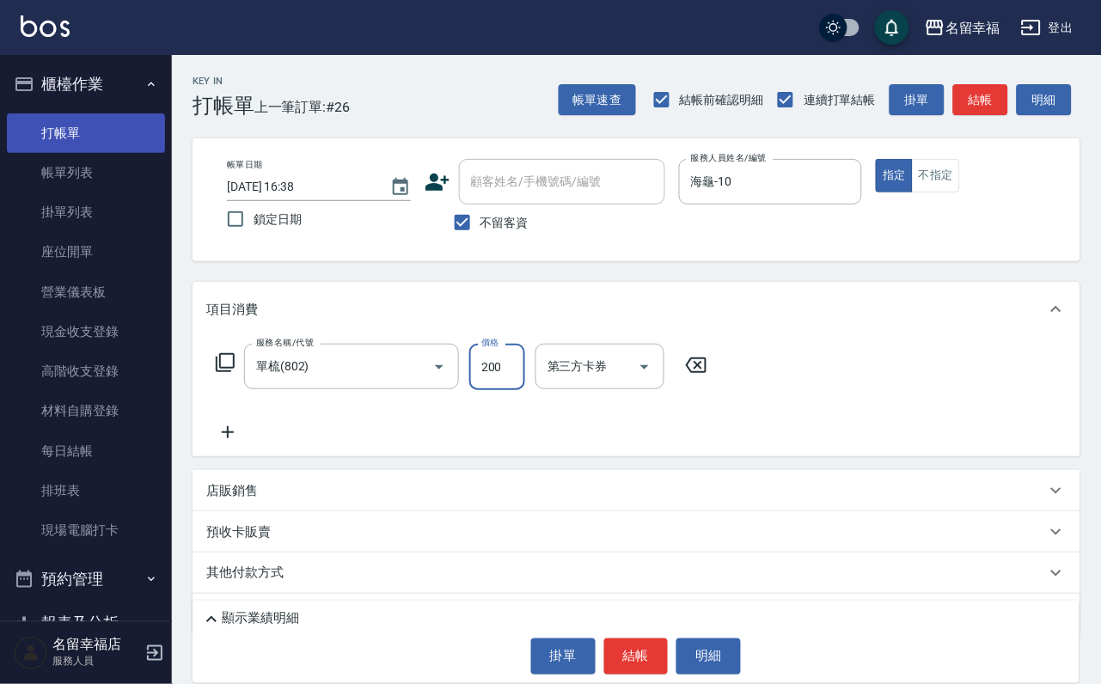
type input "200"
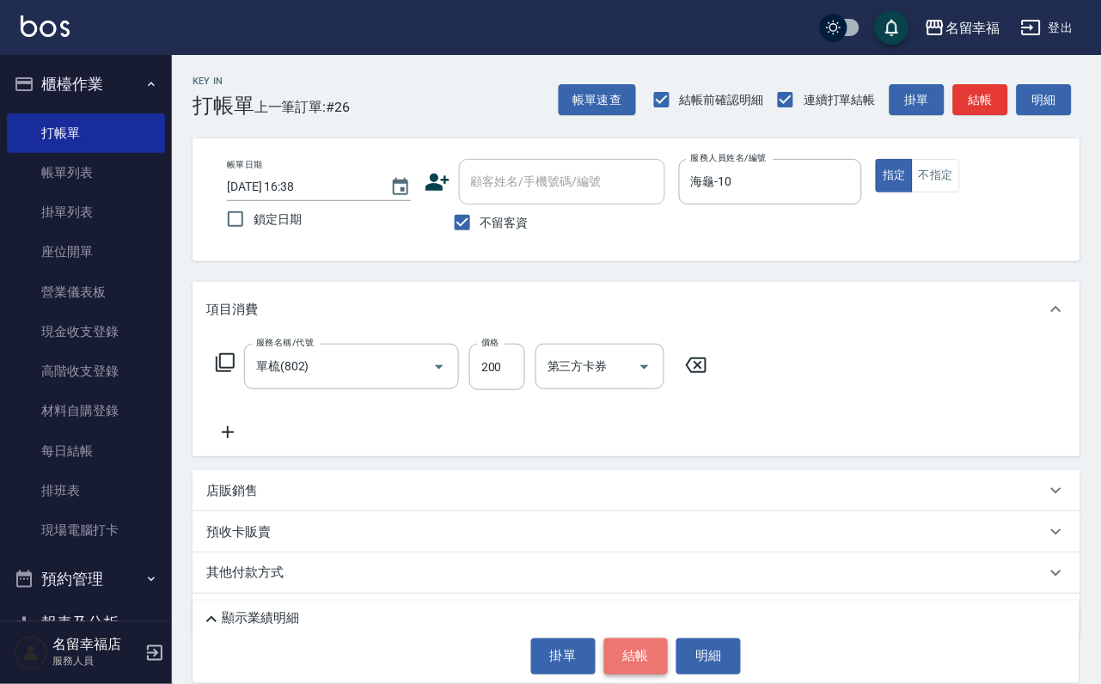
click at [618, 646] on button "結帳" at bounding box center [636, 657] width 64 height 36
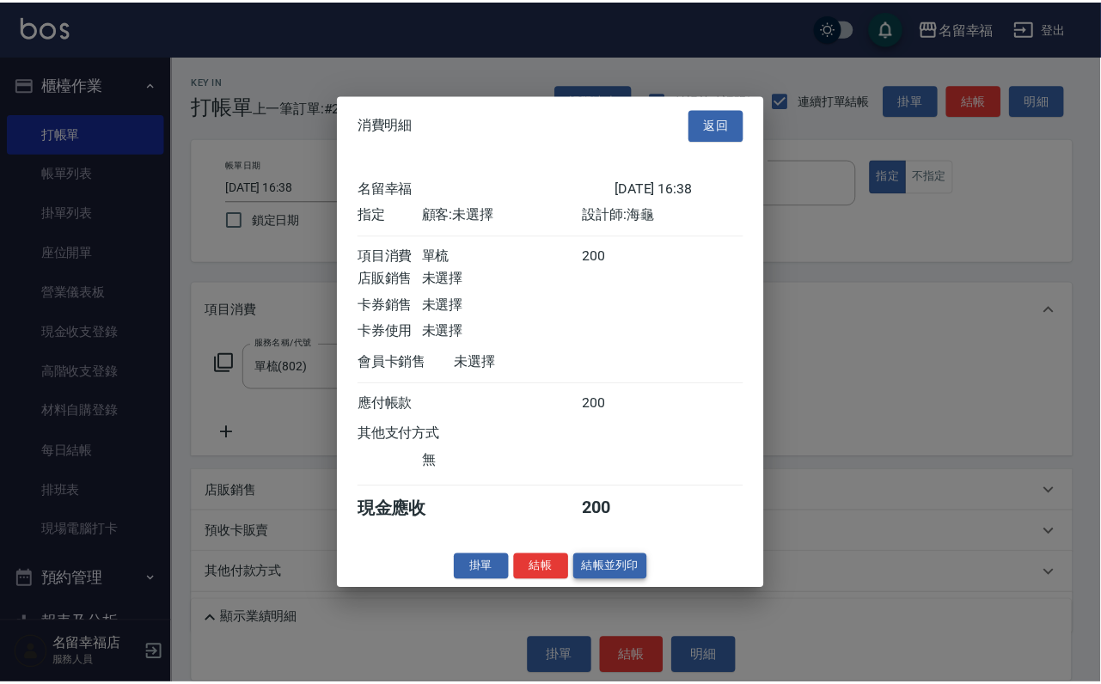
scroll to position [212, 0]
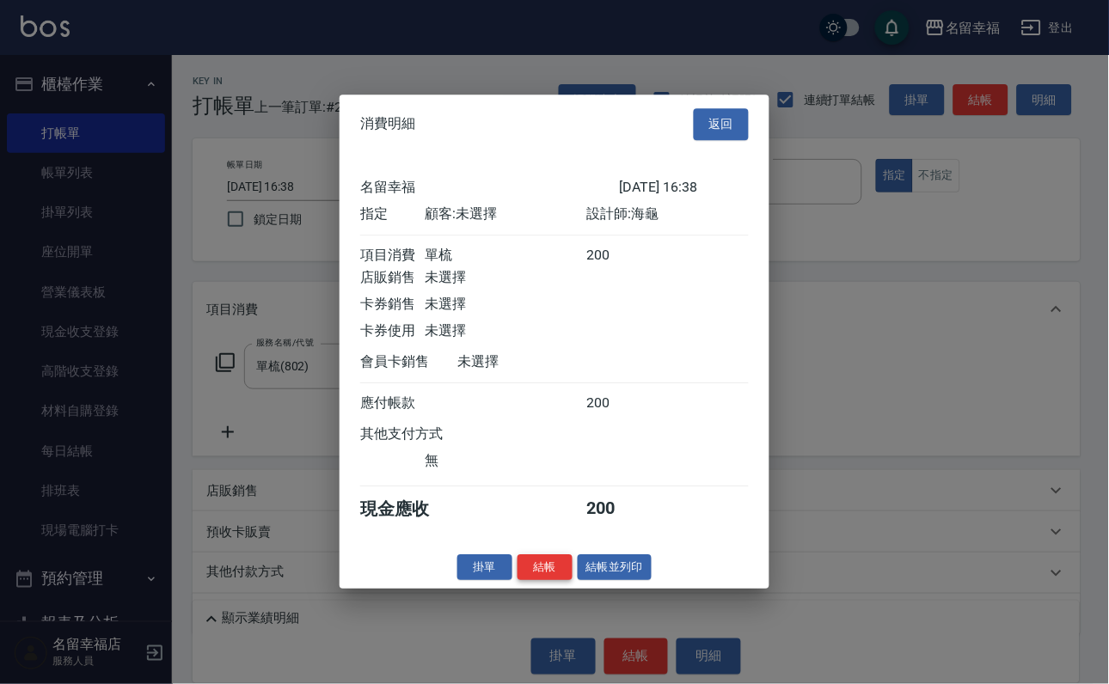
click at [535, 581] on button "結帳" at bounding box center [545, 567] width 55 height 27
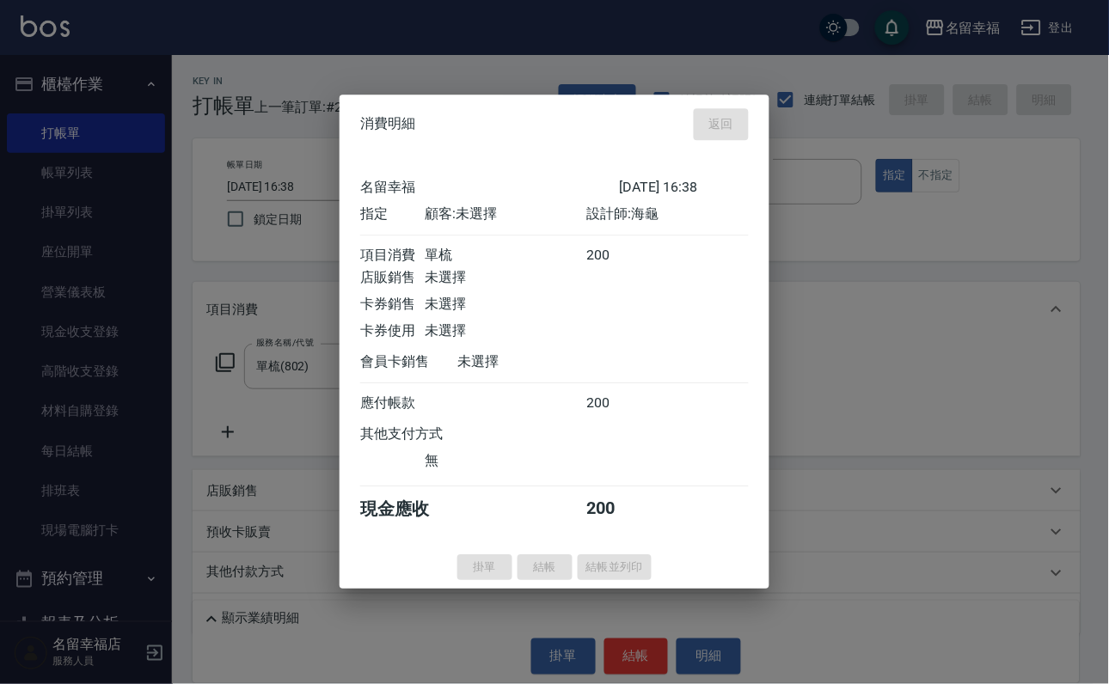
type input "[DATE] 16:45"
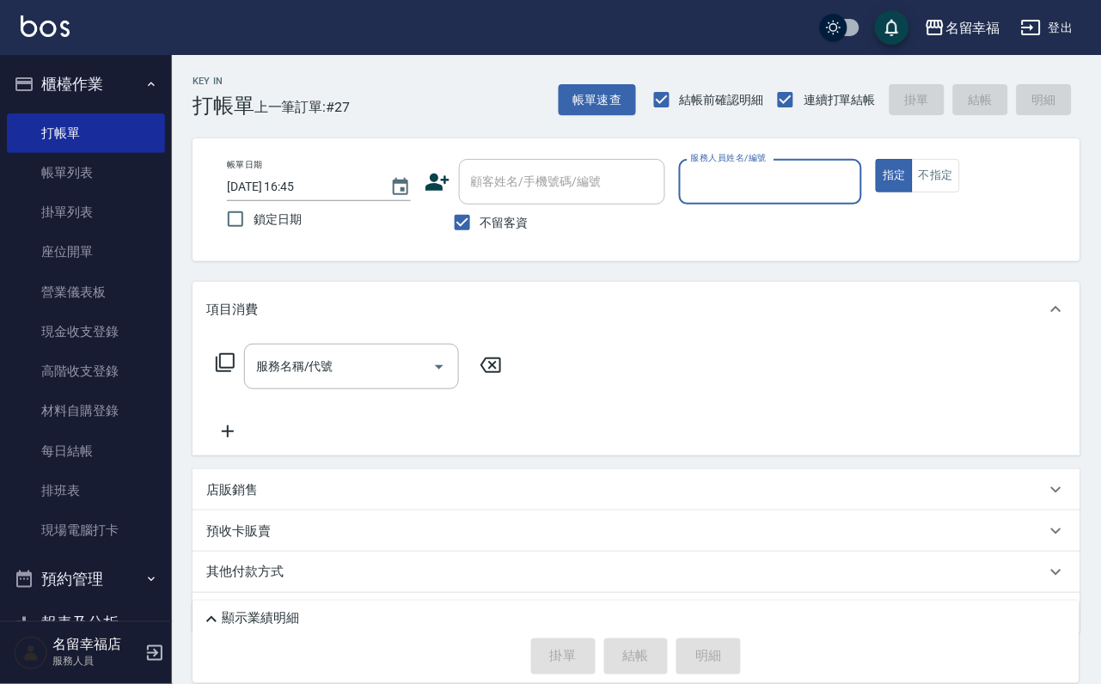
drag, startPoint x: 86, startPoint y: 176, endPoint x: 852, endPoint y: 357, distance: 786.9
click at [86, 175] on link "帳單列表" at bounding box center [86, 173] width 158 height 40
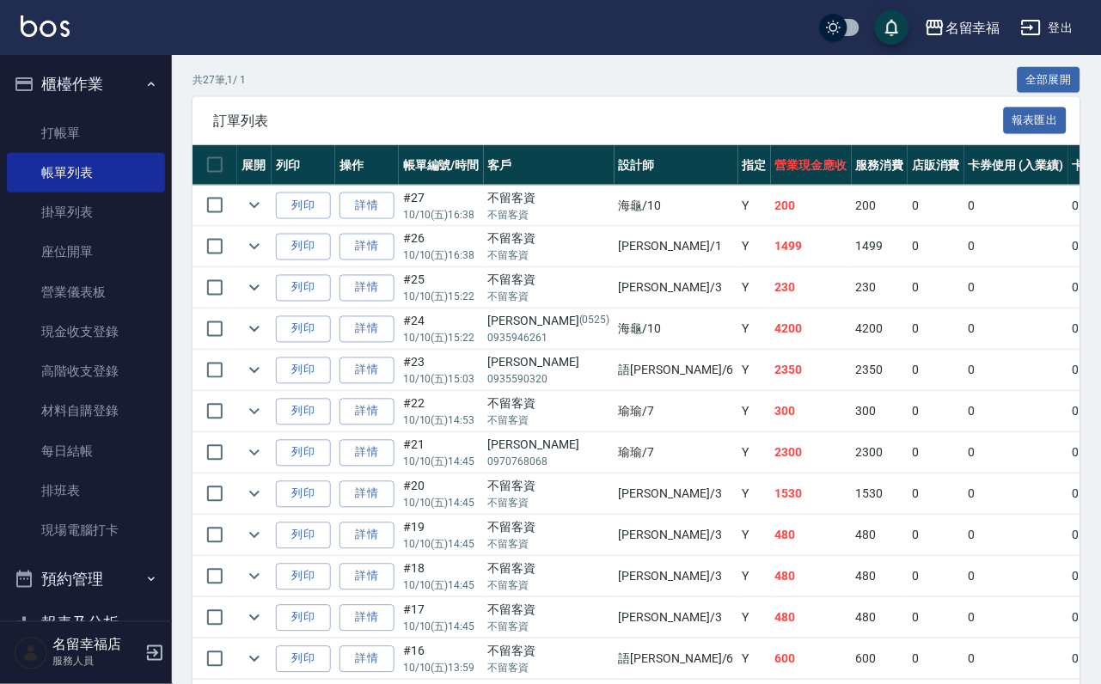
scroll to position [387, 0]
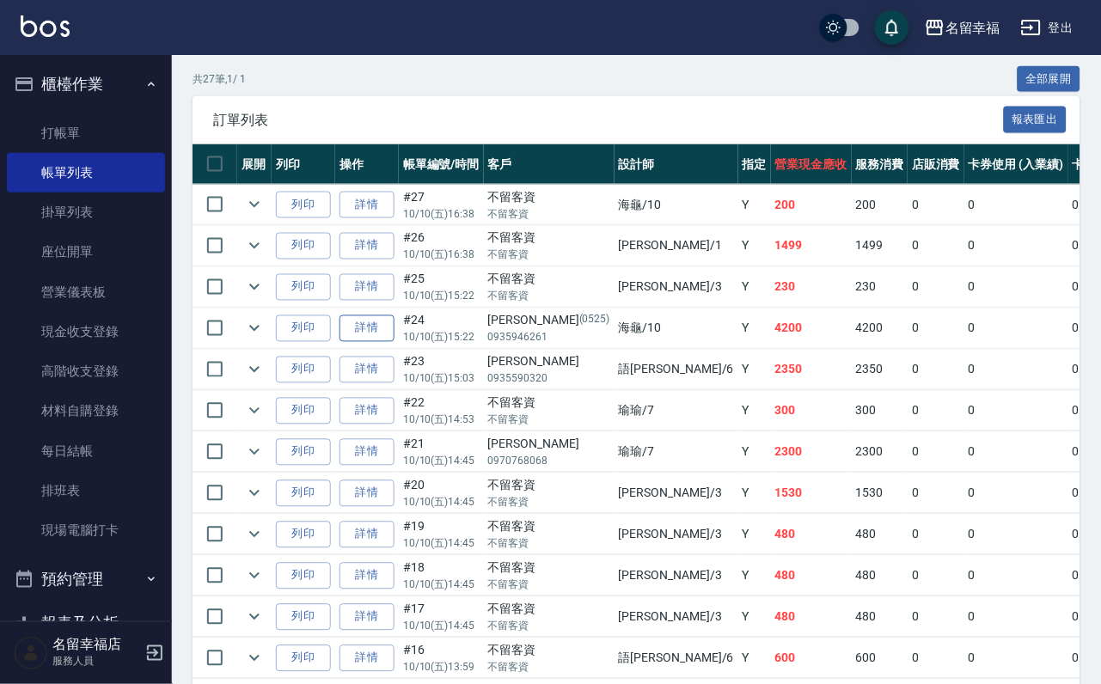
click at [395, 342] on link "詳情" at bounding box center [367, 328] width 55 height 27
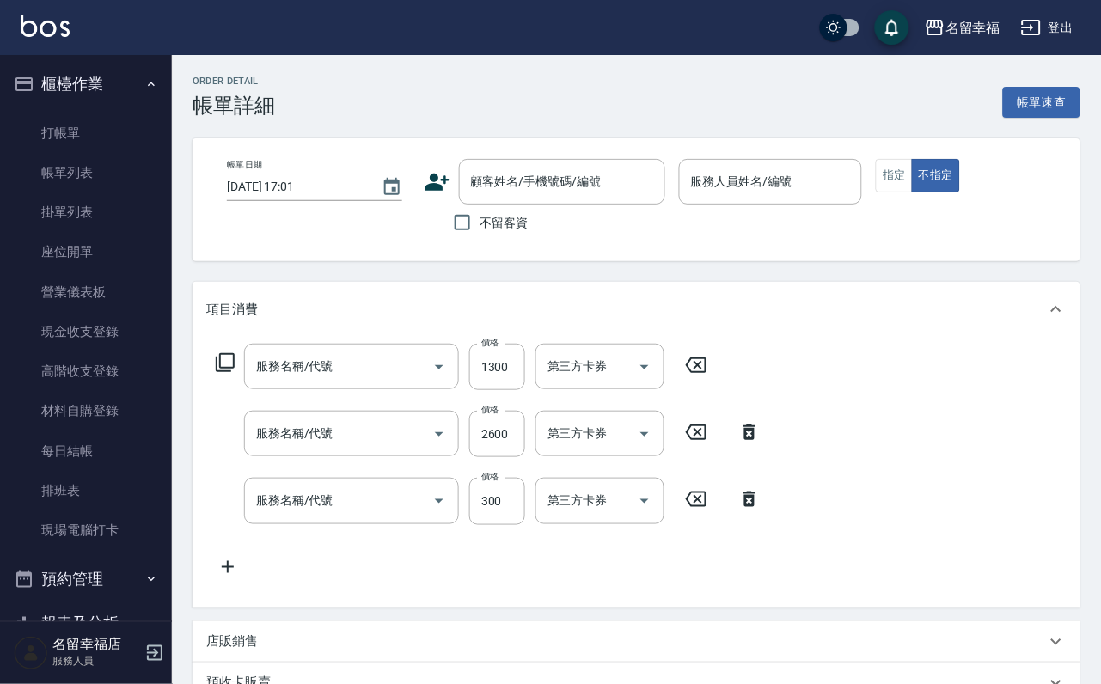
type input "[DATE] 15:22"
type input "海龜-10"
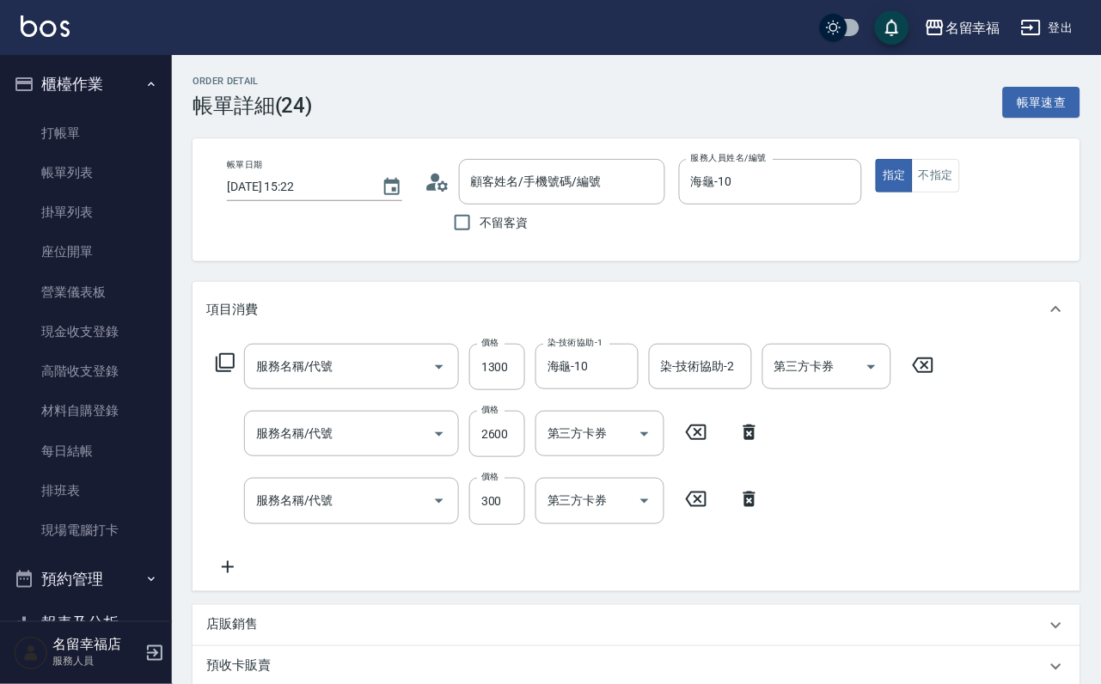
type input "設計染髮(404)"
type input "設計燙髮3000(308)"
type input "自備護髮(502)"
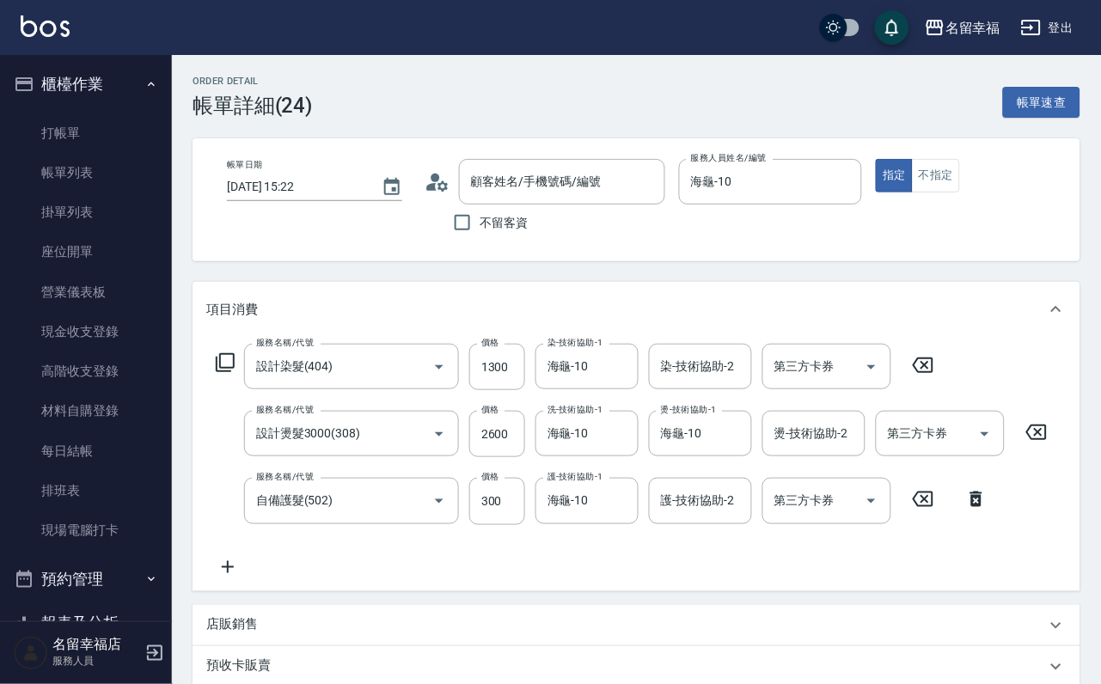
type input "[PERSON_NAME]/0935946261/0525"
click at [616, 439] on icon "Clear" at bounding box center [621, 434] width 10 height 10
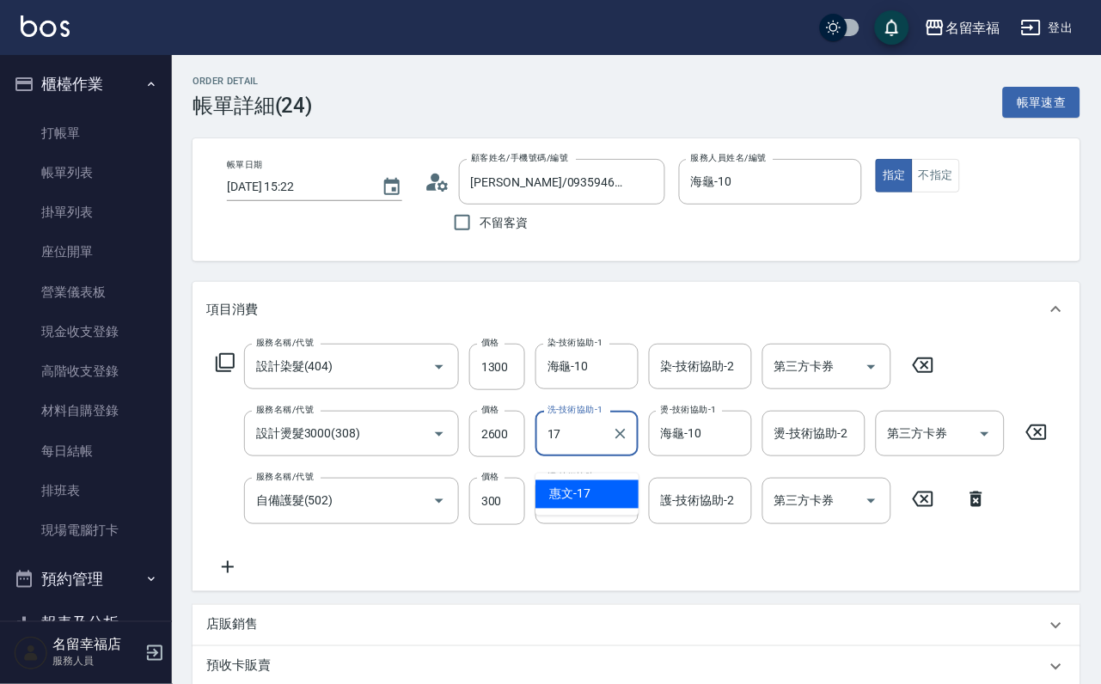
type input "惠文-17"
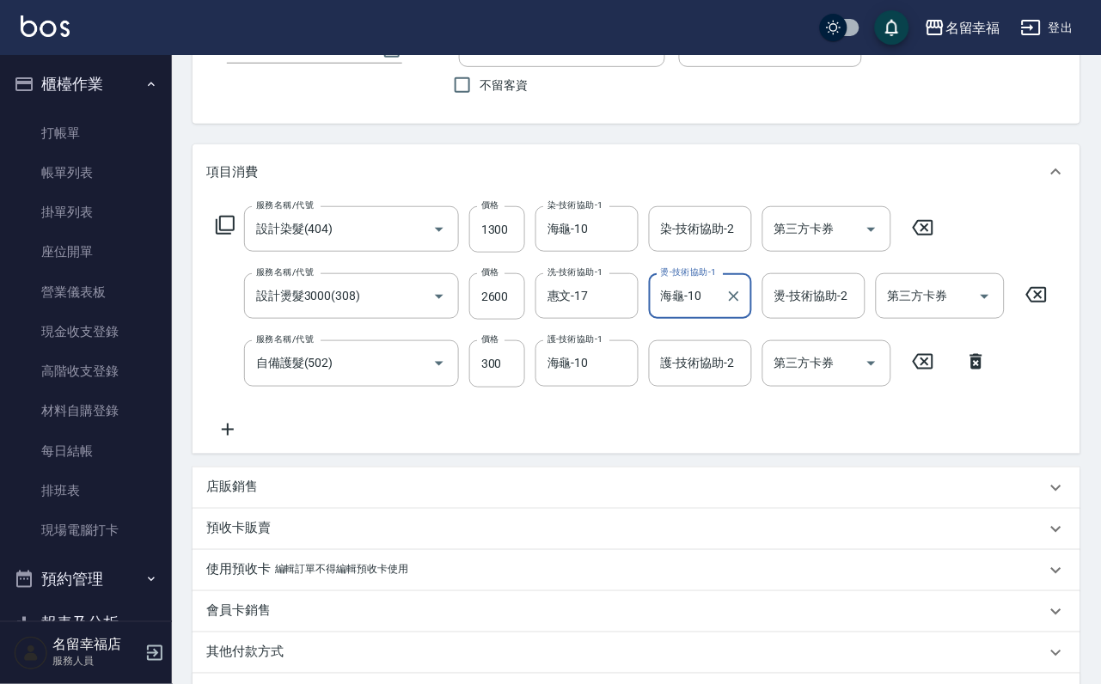
scroll to position [387, 0]
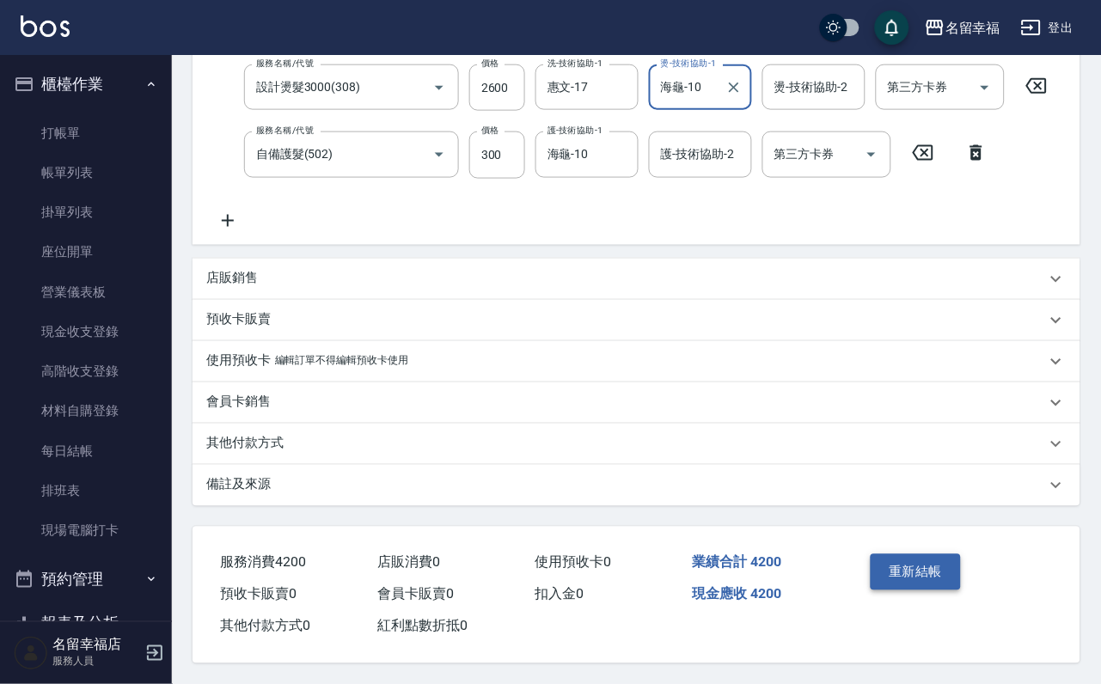
click at [934, 576] on button "重新結帳" at bounding box center [916, 572] width 91 height 36
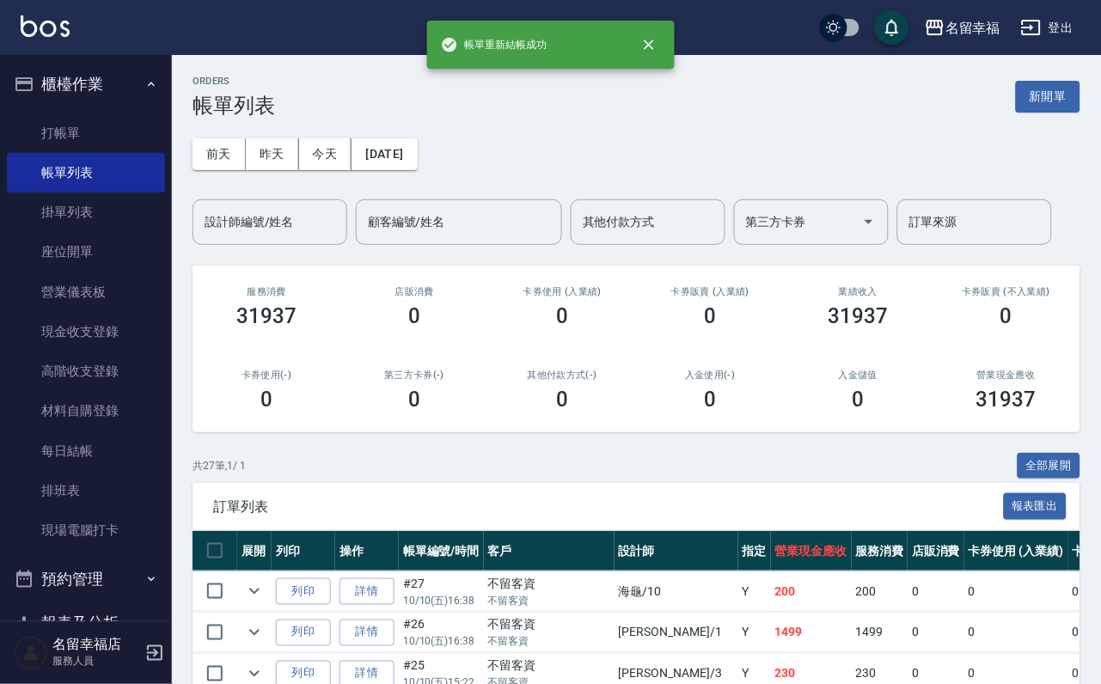
click at [1032, 98] on button "新開單" at bounding box center [1048, 97] width 64 height 32
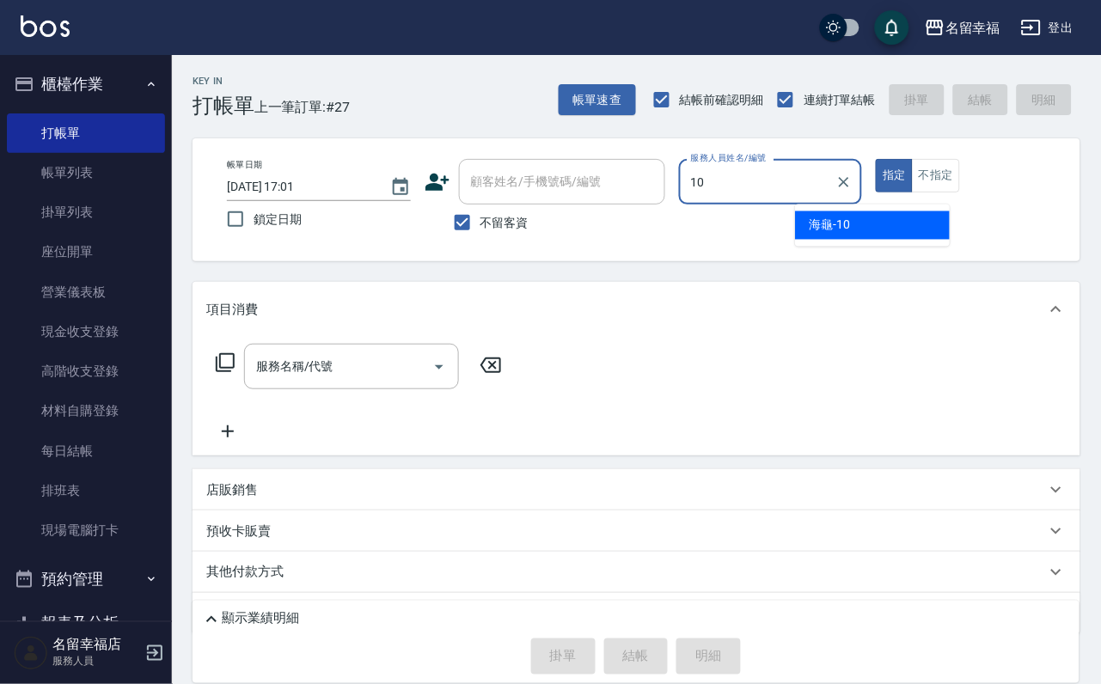
type input "海龜-10"
type button "true"
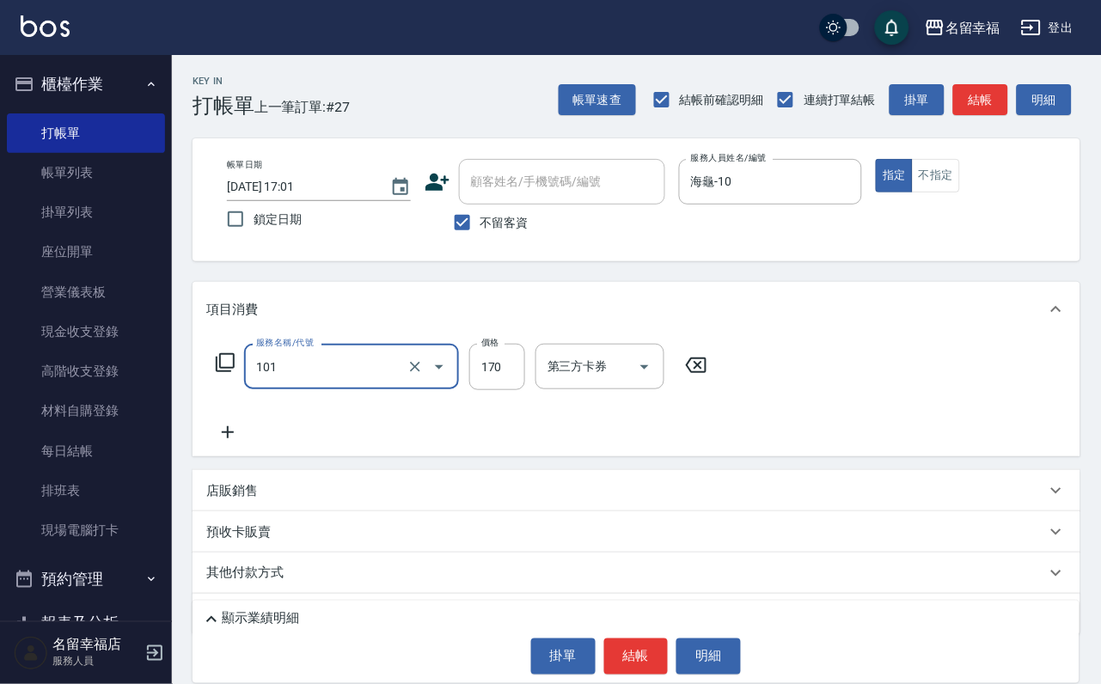
type input "洗髮(101)"
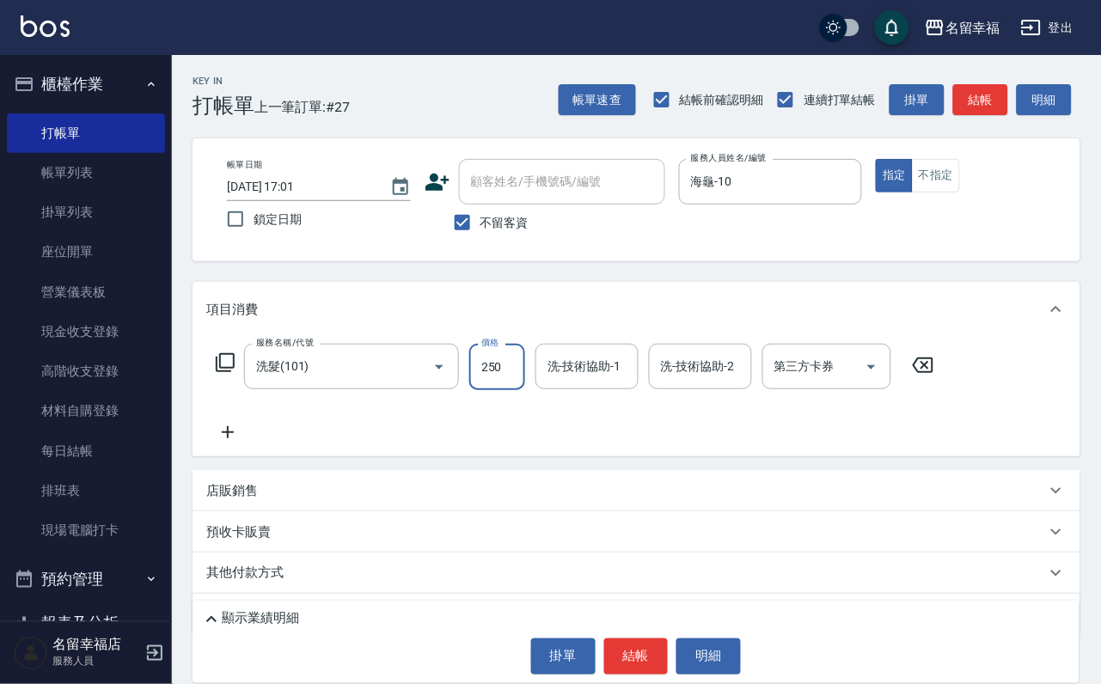
type input "250"
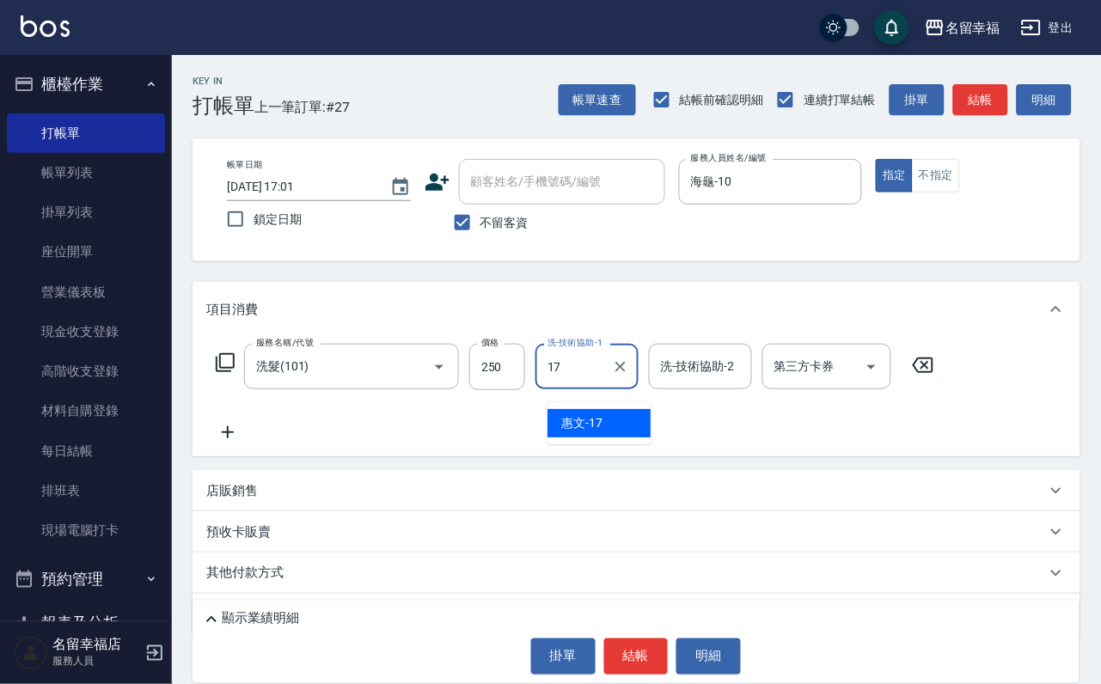
type input "惠文-17"
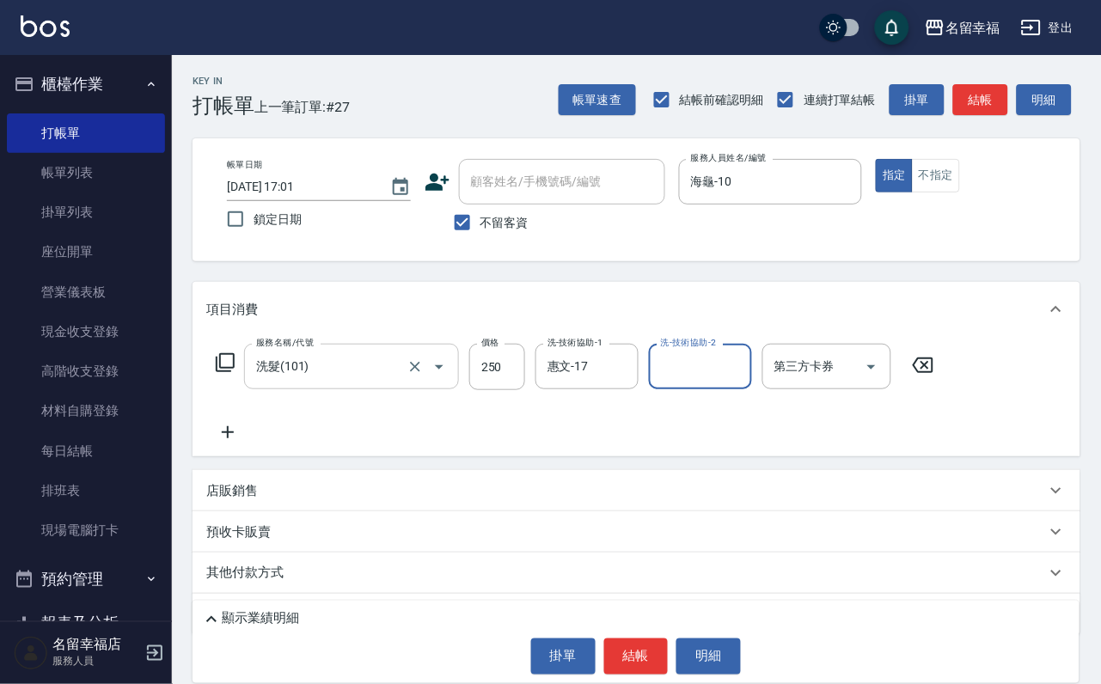
click at [382, 379] on input "洗髮(101)" at bounding box center [327, 367] width 151 height 30
click at [634, 640] on button "結帳" at bounding box center [636, 657] width 64 height 36
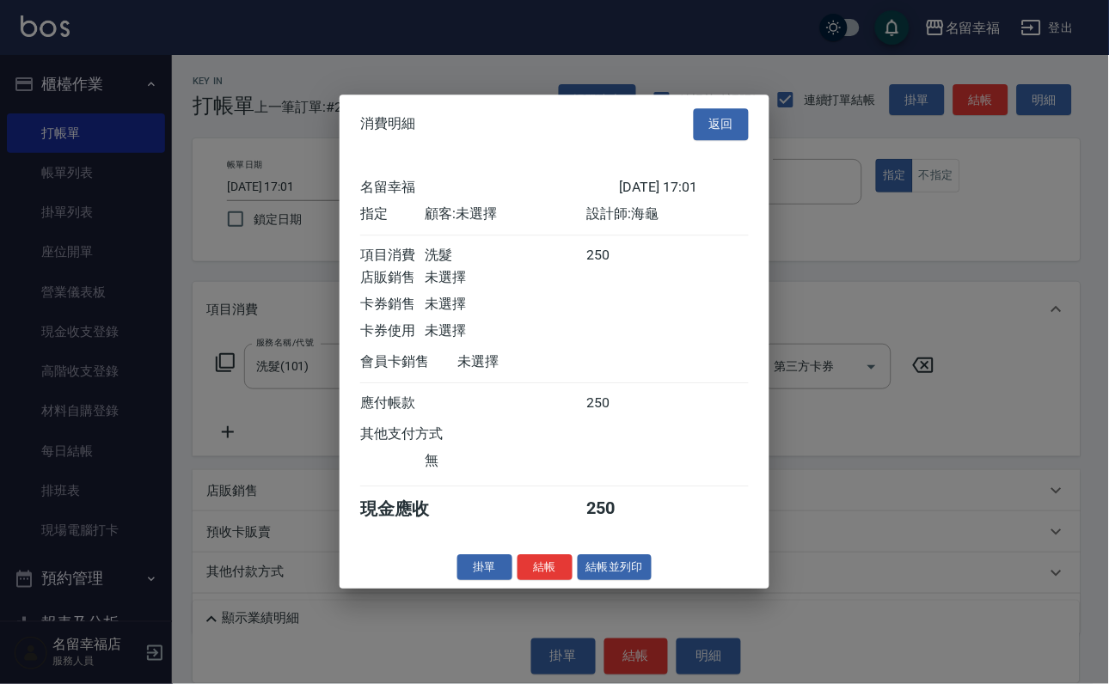
scroll to position [212, 0]
click at [533, 581] on button "結帳" at bounding box center [545, 567] width 55 height 27
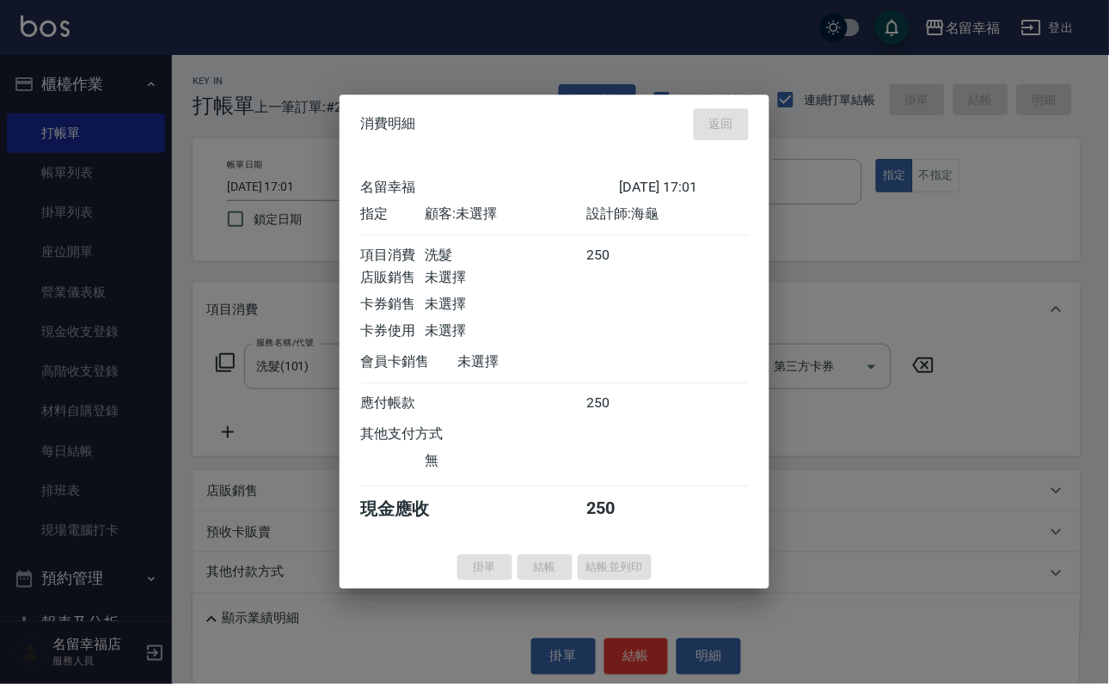
type input "[DATE] 17:02"
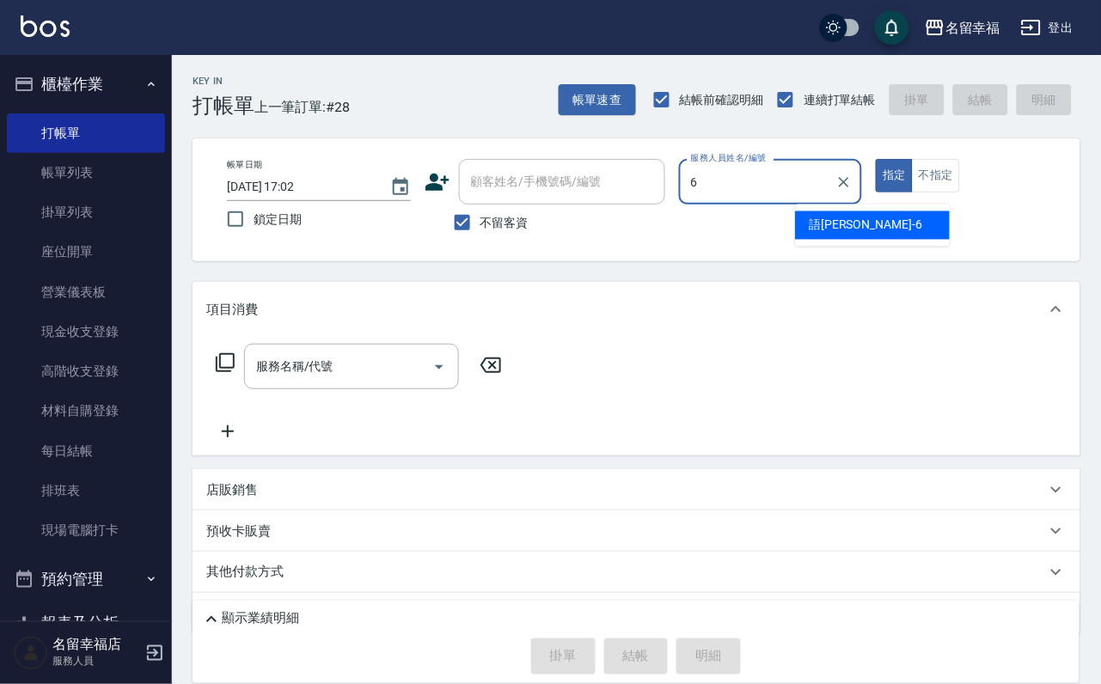
type input "語[PERSON_NAME]-6"
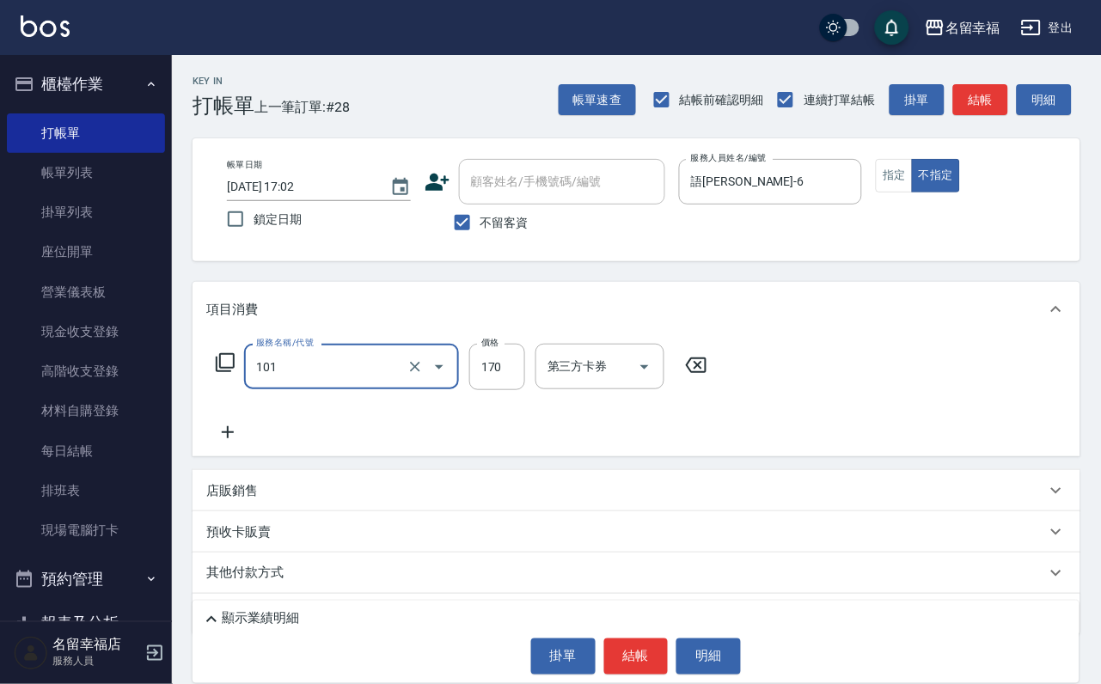
type input "洗髮(101)"
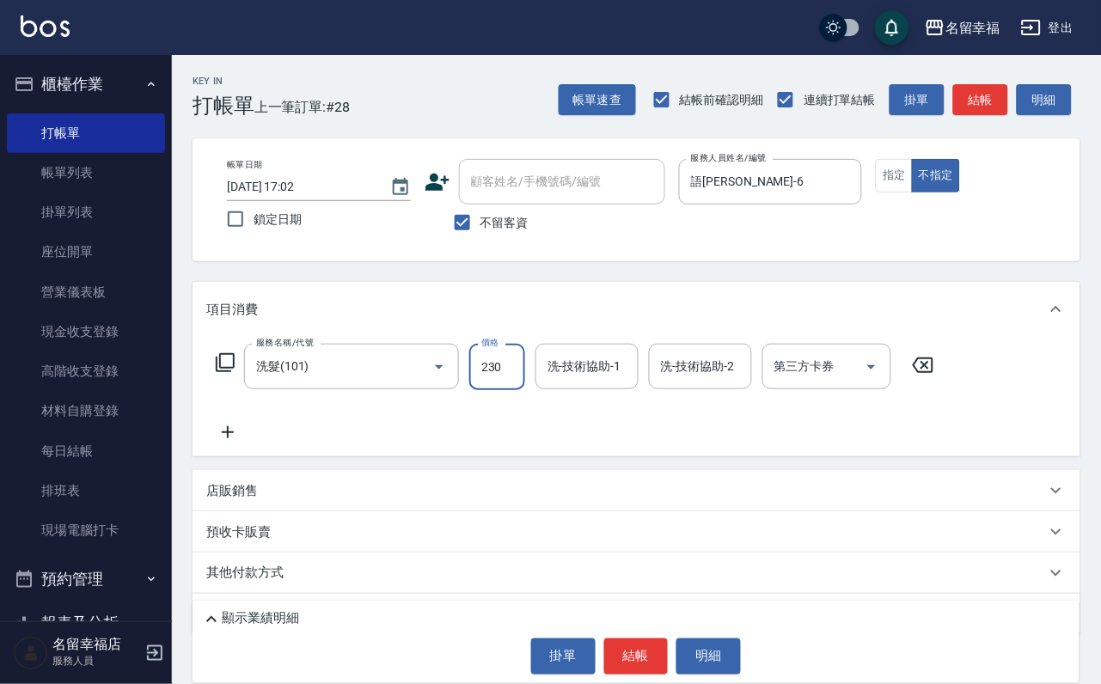
type input "230"
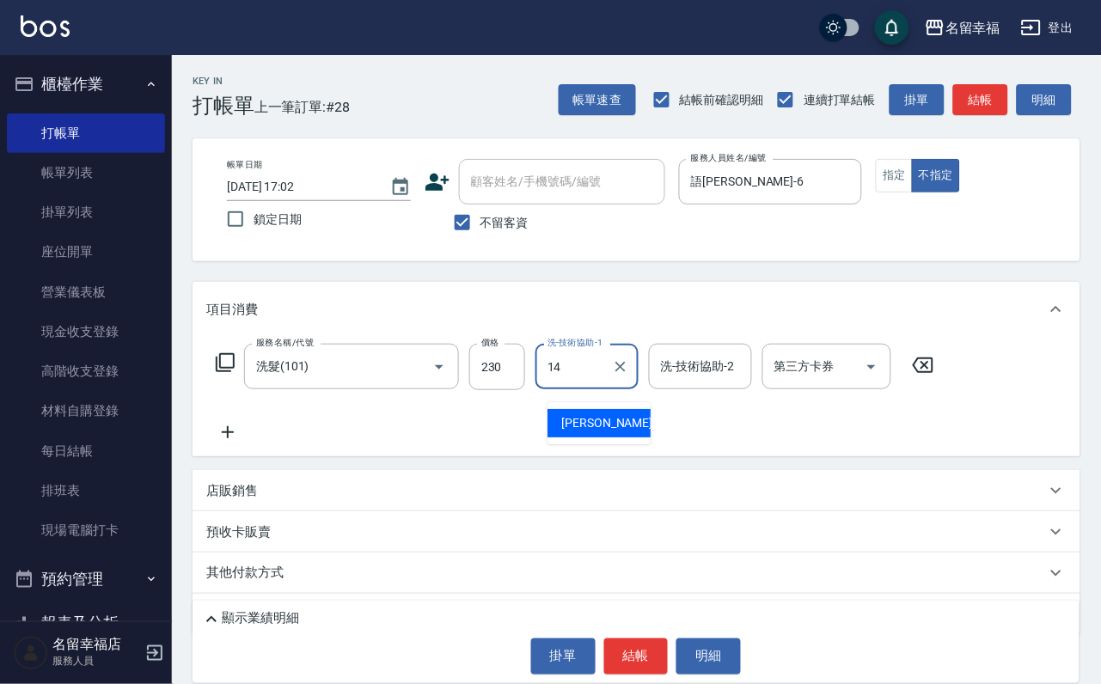
type input "[PERSON_NAME]-14"
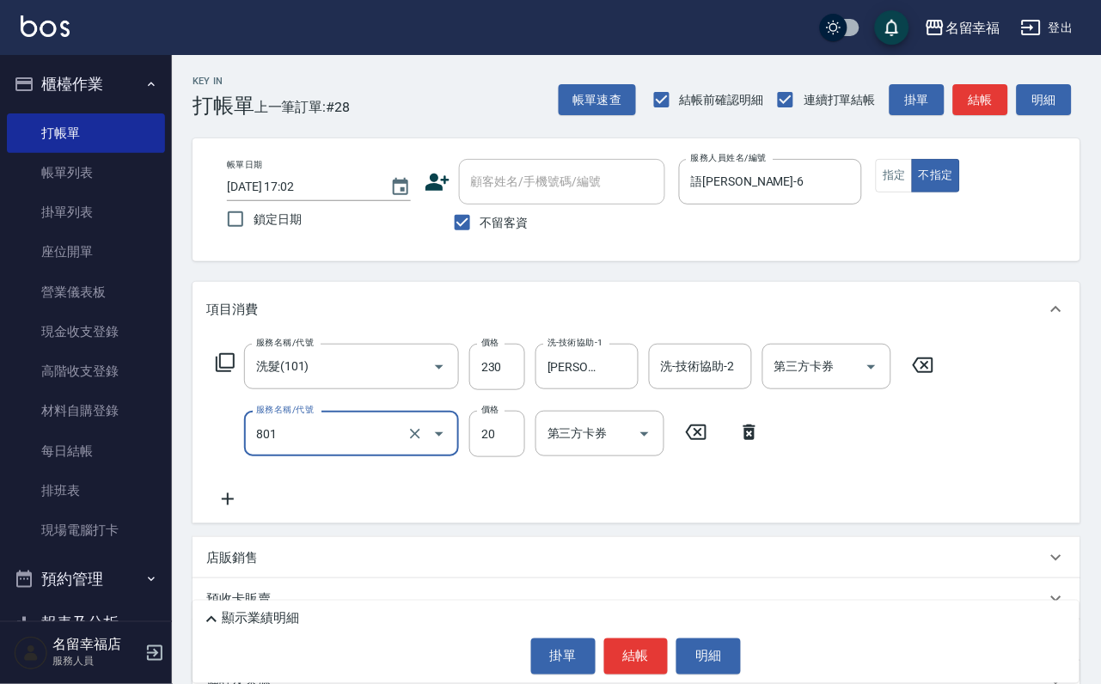
type input "潤絲(801)"
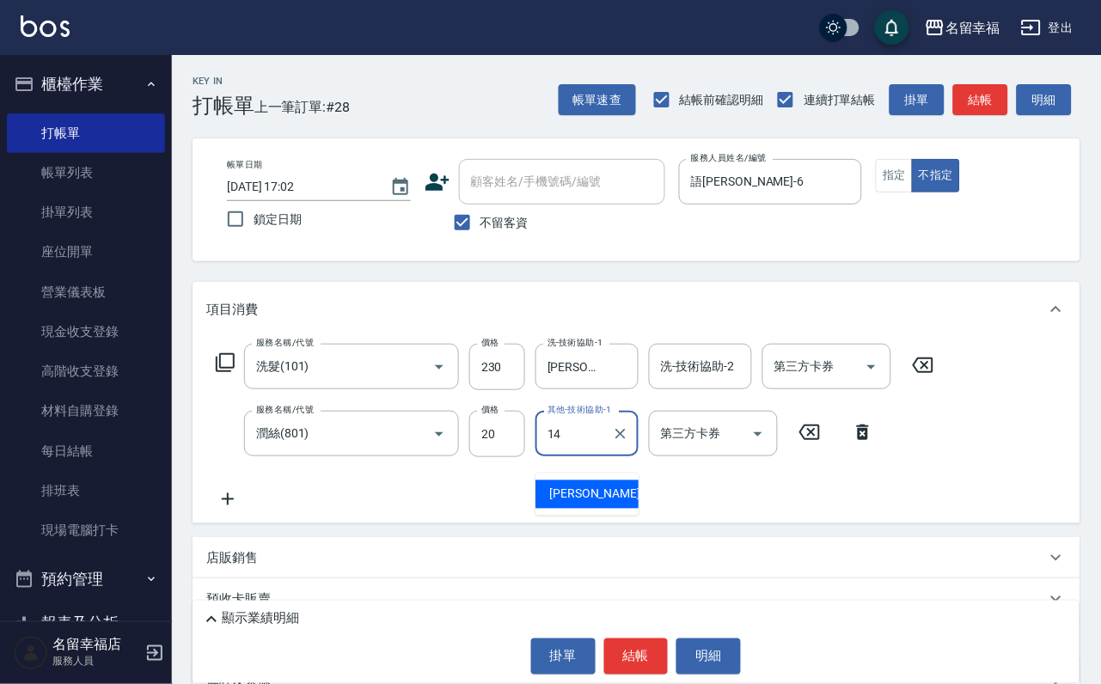
type input "[PERSON_NAME]-14"
click at [211, 377] on div "服務名稱/代號 洗髮(101) 服務名稱/代號 價格 230 價格 洗-技術協助-1 芷萱-14 洗-技術協助-1 洗-技術協助-2 洗-技術協助-2 第三方…" at bounding box center [575, 367] width 738 height 46
click at [231, 373] on icon at bounding box center [225, 362] width 21 height 21
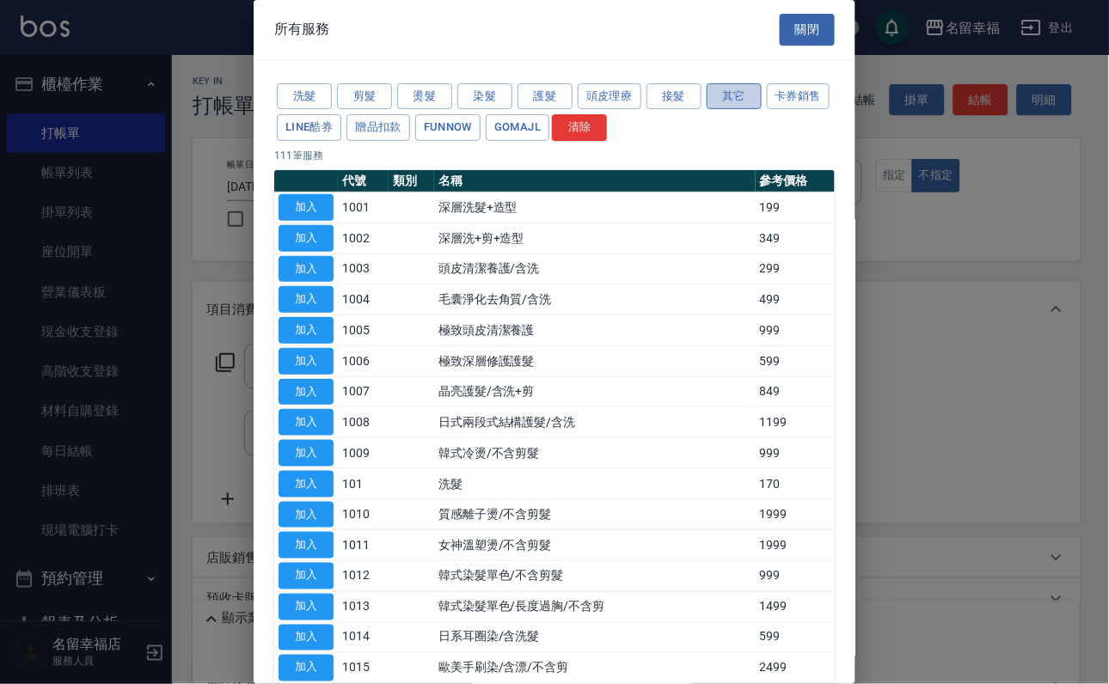
click at [738, 101] on button "其它" at bounding box center [734, 96] width 55 height 27
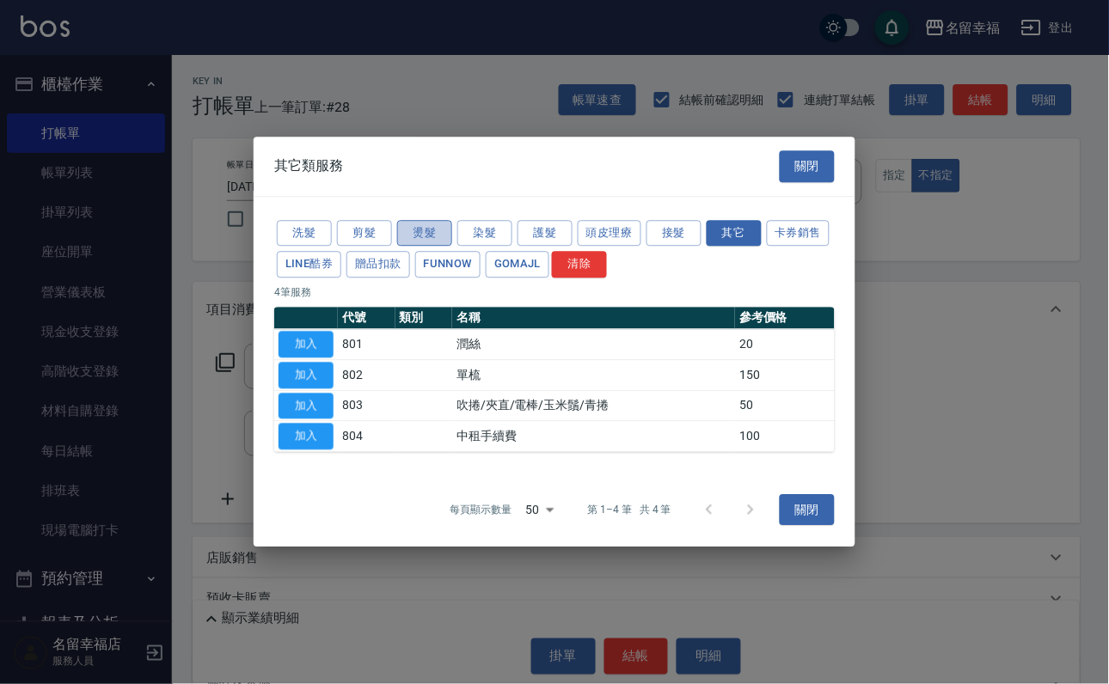
click at [434, 220] on button "燙髮" at bounding box center [424, 233] width 55 height 27
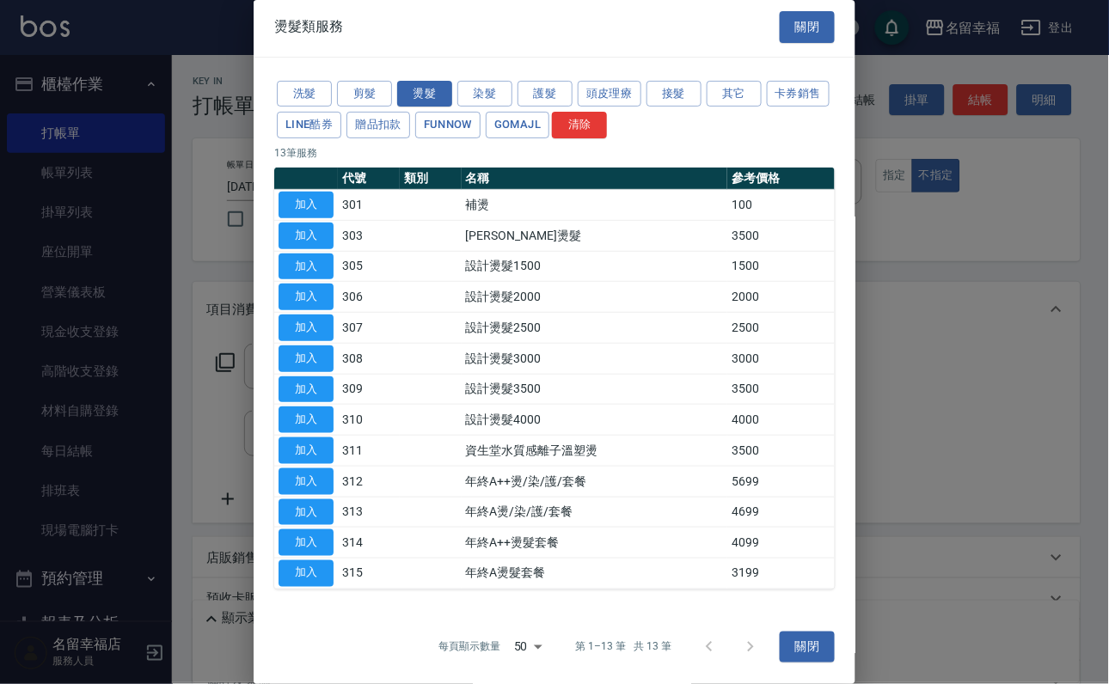
scroll to position [0, 0]
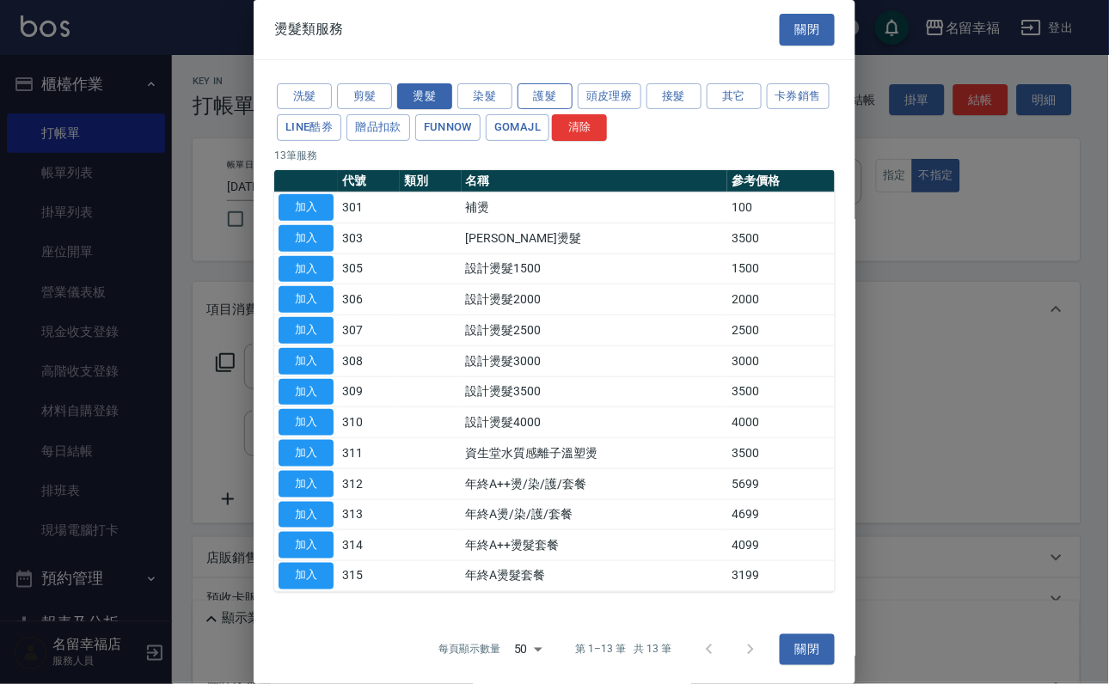
click at [543, 102] on button "護髮" at bounding box center [545, 96] width 55 height 27
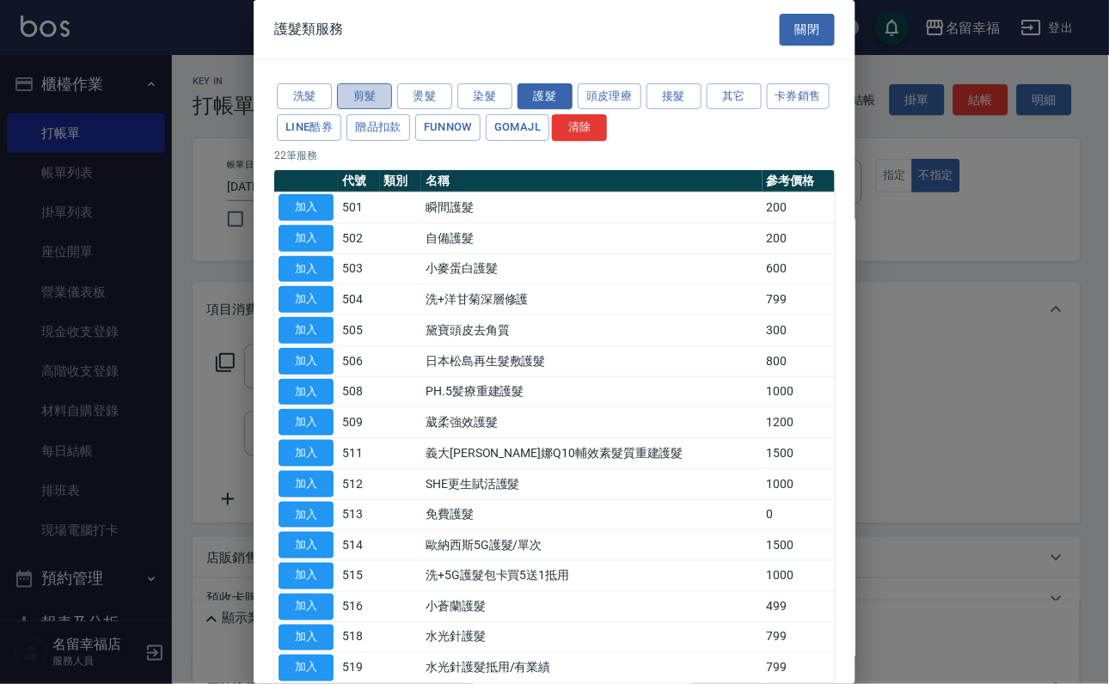
click at [365, 97] on button "剪髮" at bounding box center [364, 96] width 55 height 27
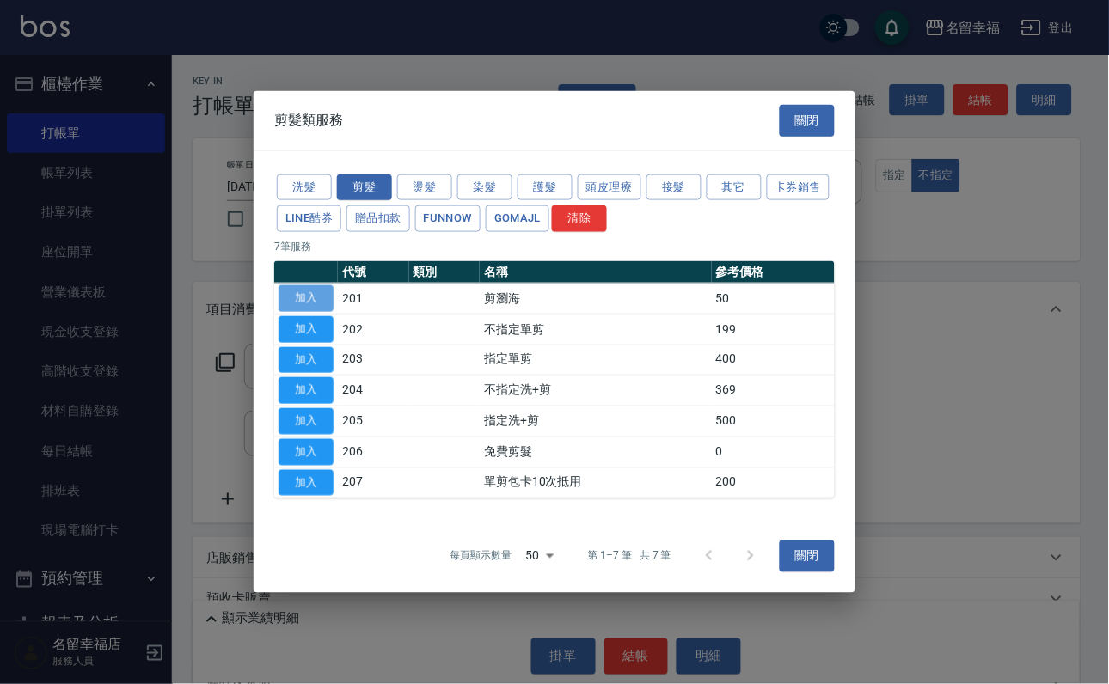
click at [315, 285] on button "加入" at bounding box center [306, 298] width 55 height 27
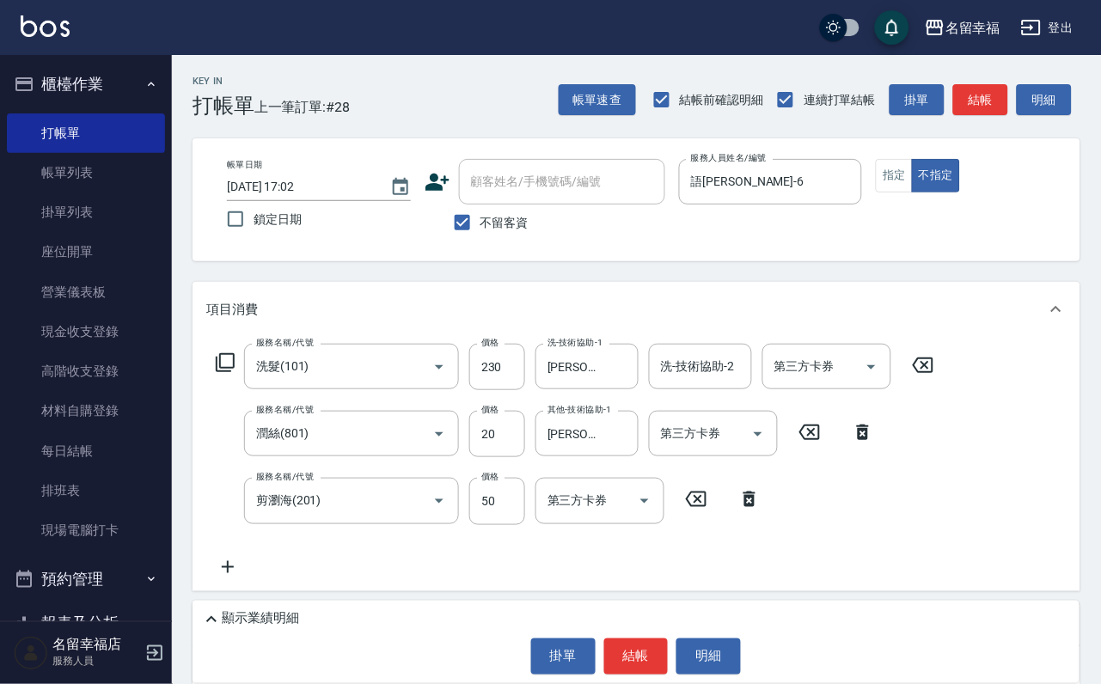
drag, startPoint x: 476, startPoint y: 504, endPoint x: 474, endPoint y: 493, distance: 10.6
click at [476, 504] on input "50" at bounding box center [497, 501] width 56 height 46
type input "100"
drag, startPoint x: 675, startPoint y: 640, endPoint x: 662, endPoint y: 651, distance: 16.5
click at [662, 651] on button "結帳" at bounding box center [636, 657] width 64 height 36
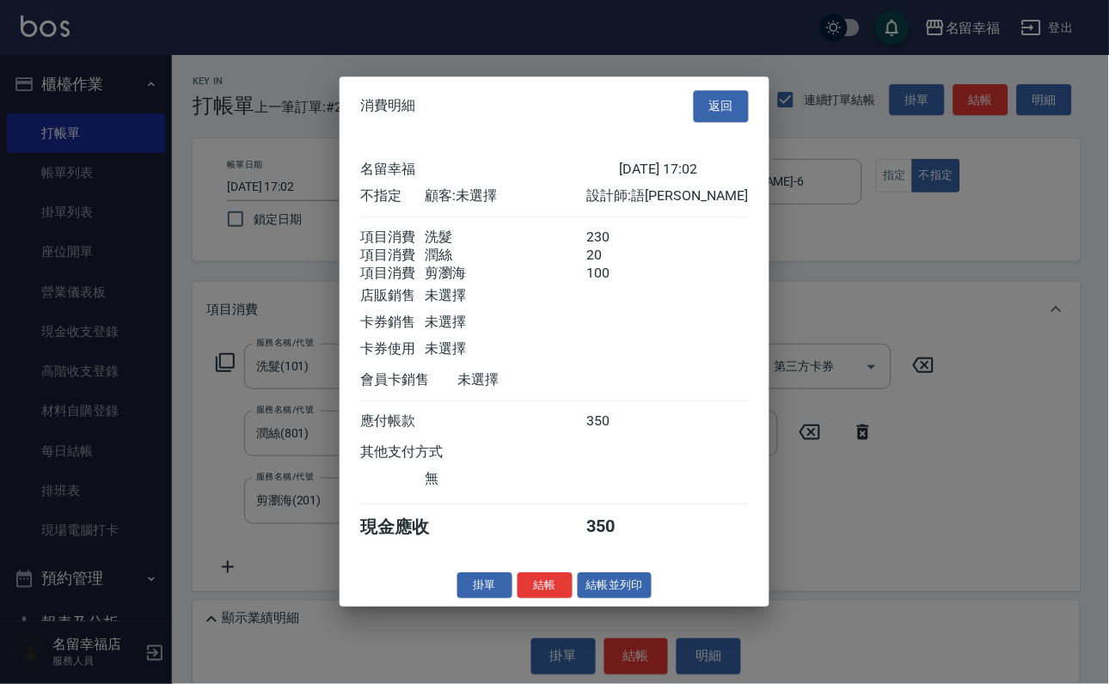
scroll to position [373, 0]
click at [628, 607] on div "消費明細 返回 名留幸福 [DATE] 17:02 不指定 顧客: 未選擇 設計師: 語瑄 項目消費 洗髮 230 項目消費 潤絲 20 項目消費 剪瀏海 1…" at bounding box center [555, 342] width 430 height 530
click at [625, 599] on button "結帳並列印" at bounding box center [615, 586] width 75 height 27
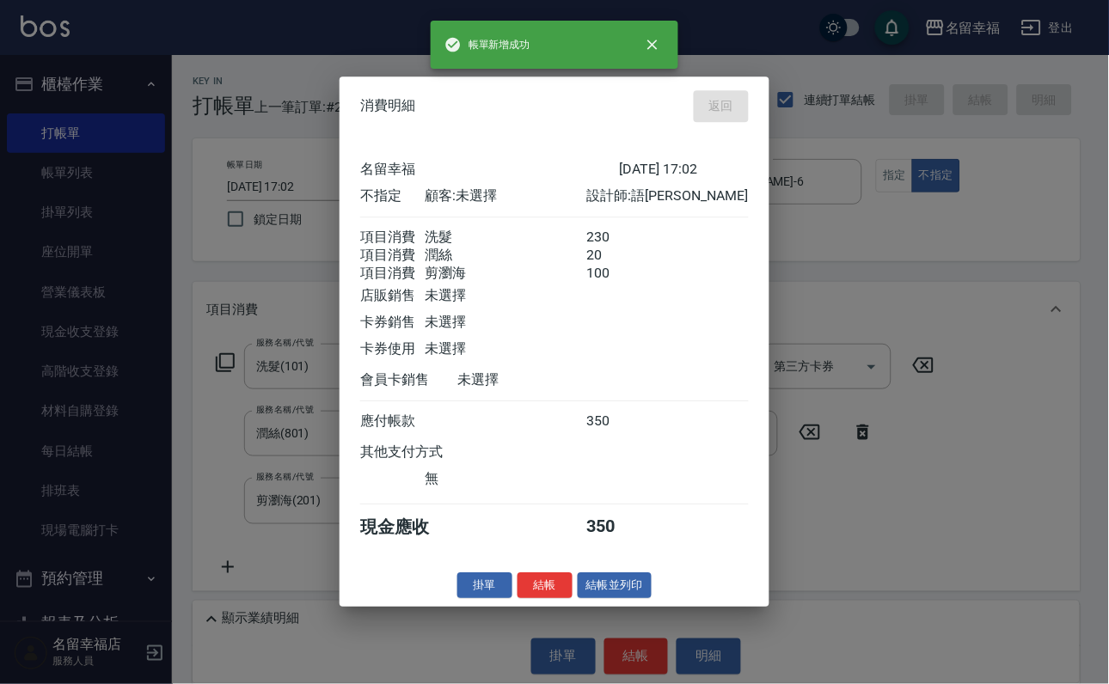
type input "[DATE] 17:04"
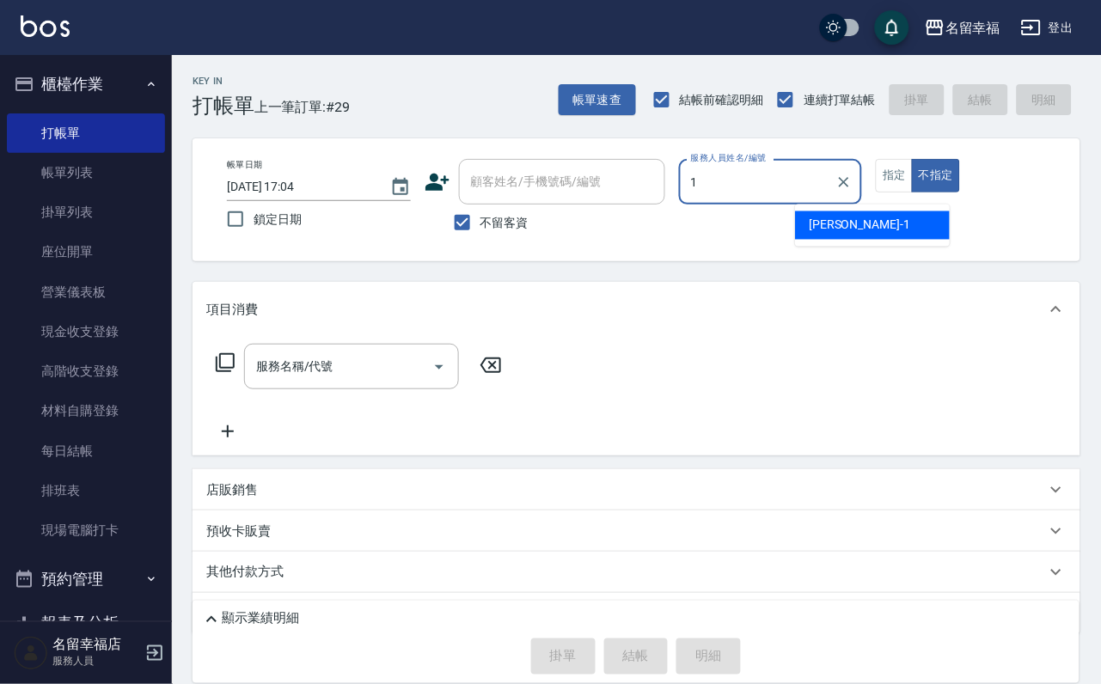
type input "[PERSON_NAME]-1"
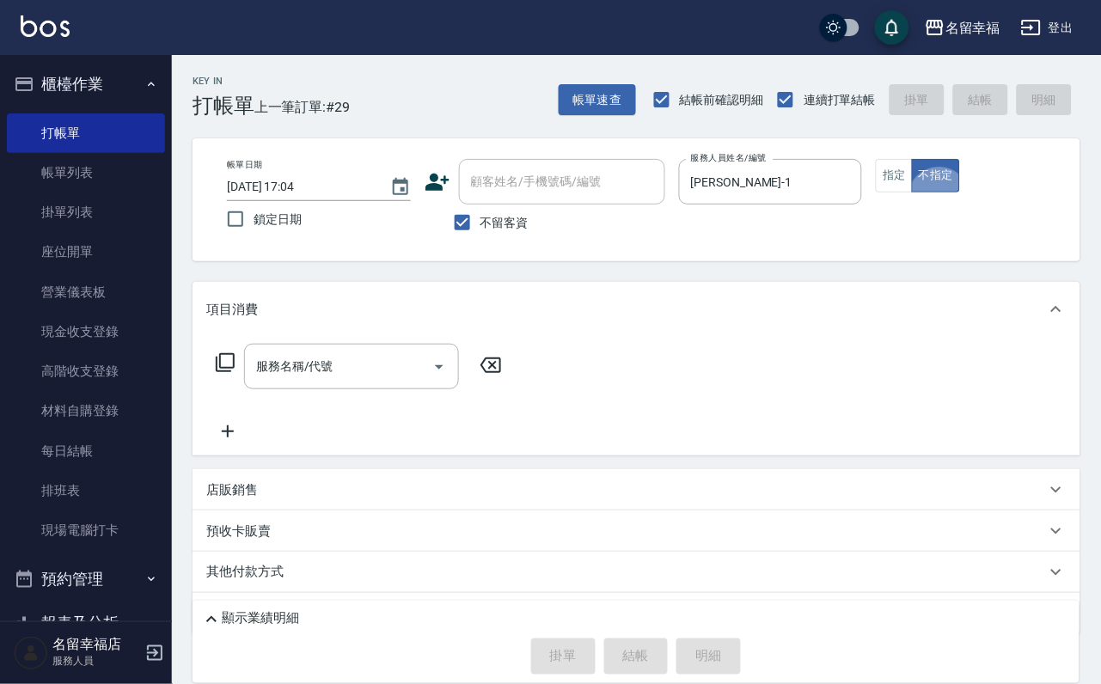
type button "false"
drag, startPoint x: 373, startPoint y: 390, endPoint x: 358, endPoint y: 371, distance: 24.6
click at [374, 382] on input "服務名稱/代號" at bounding box center [339, 367] width 174 height 30
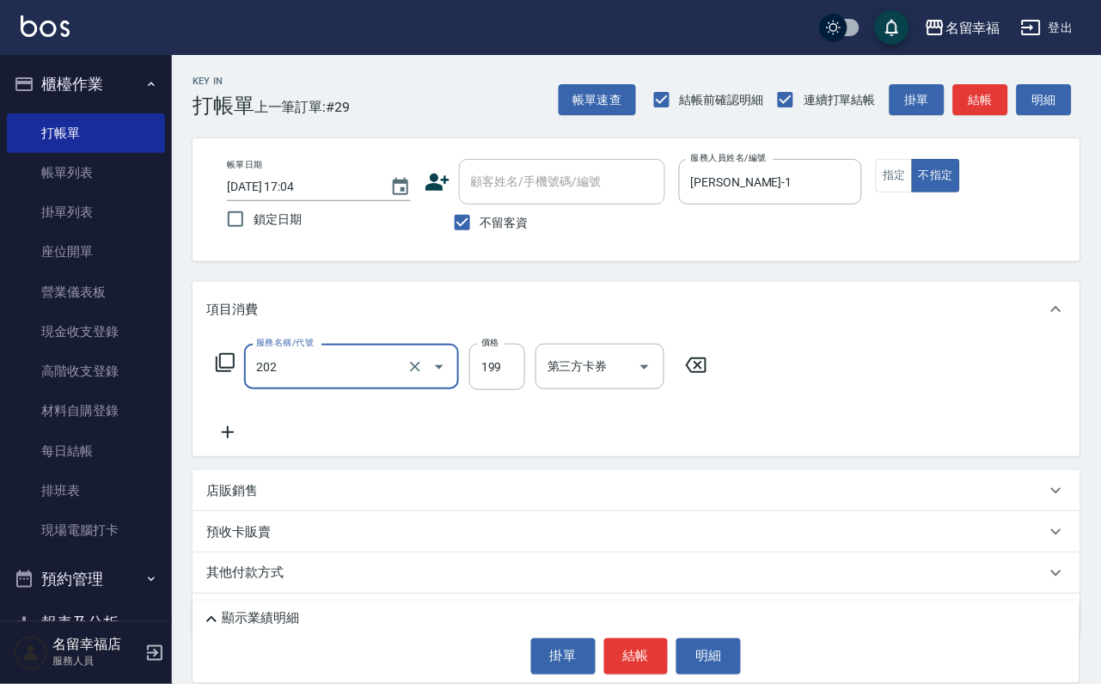
type input "不指定單剪(202)"
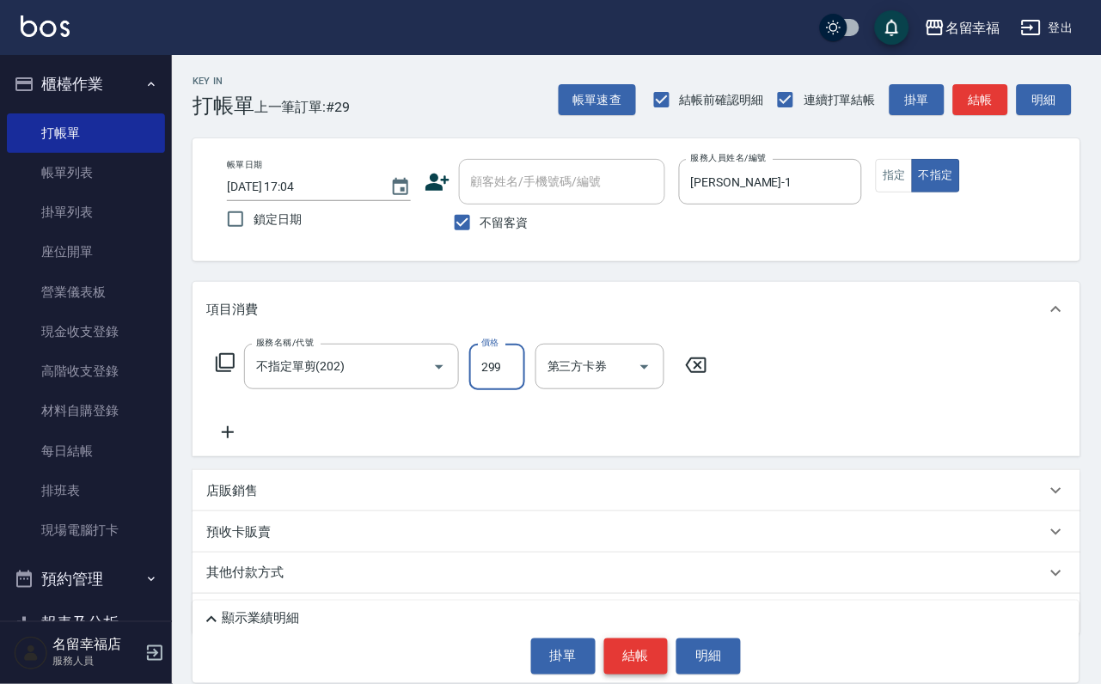
type input "299"
click at [625, 640] on button "結帳" at bounding box center [636, 657] width 64 height 36
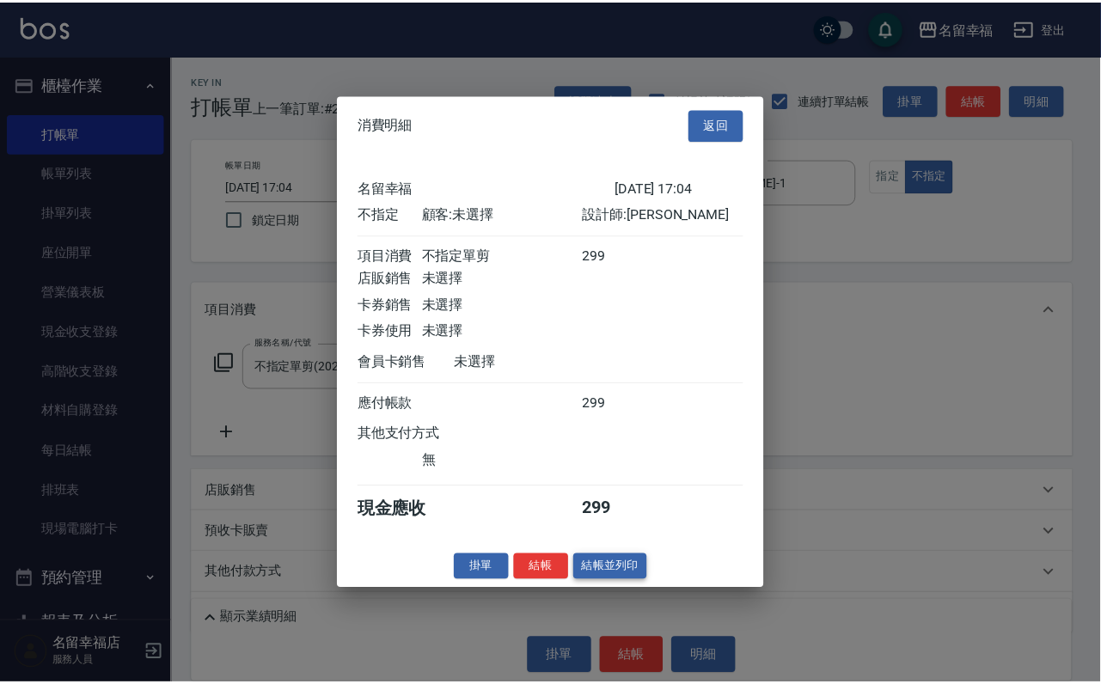
scroll to position [244, 0]
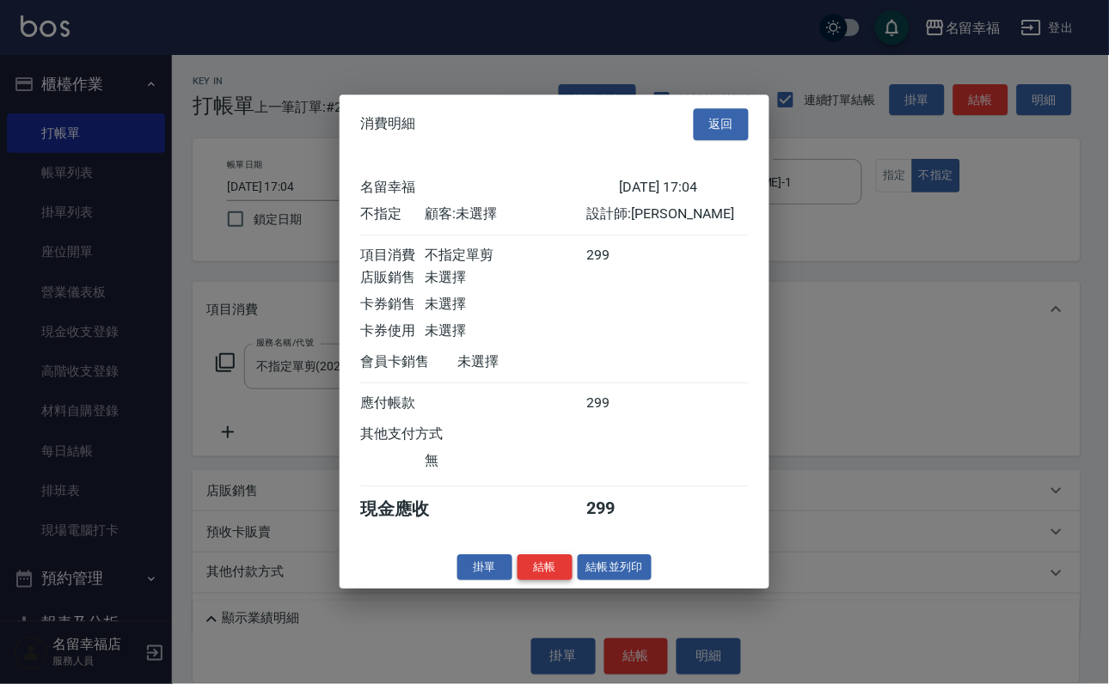
click at [518, 581] on button "結帳" at bounding box center [545, 567] width 55 height 27
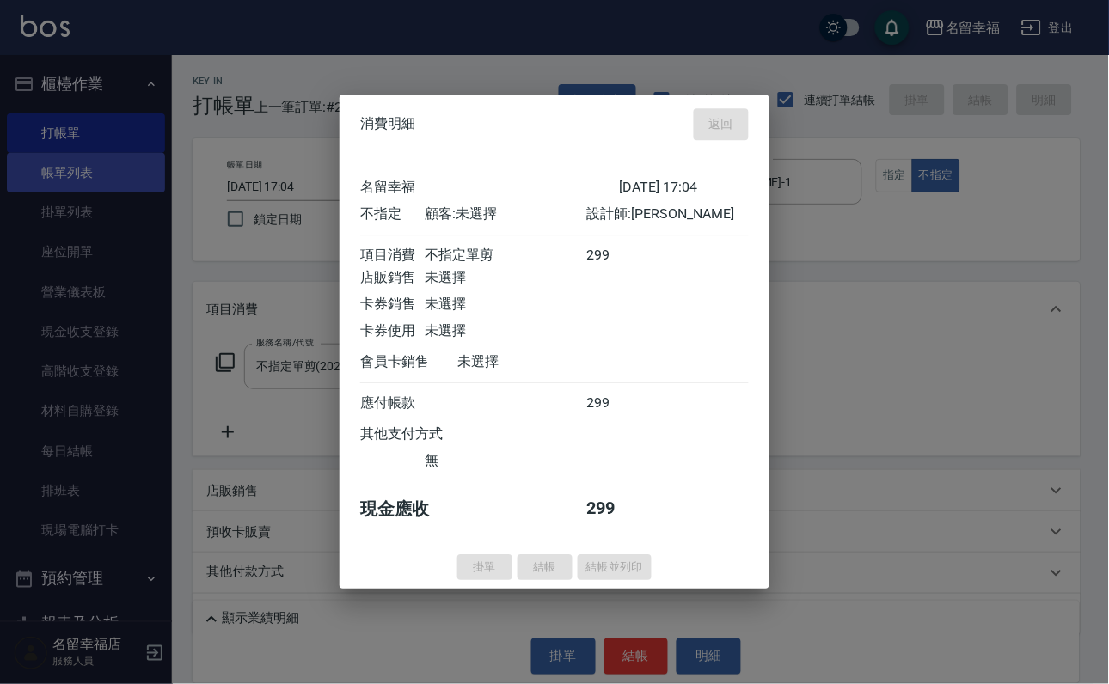
type input "[DATE] 17:22"
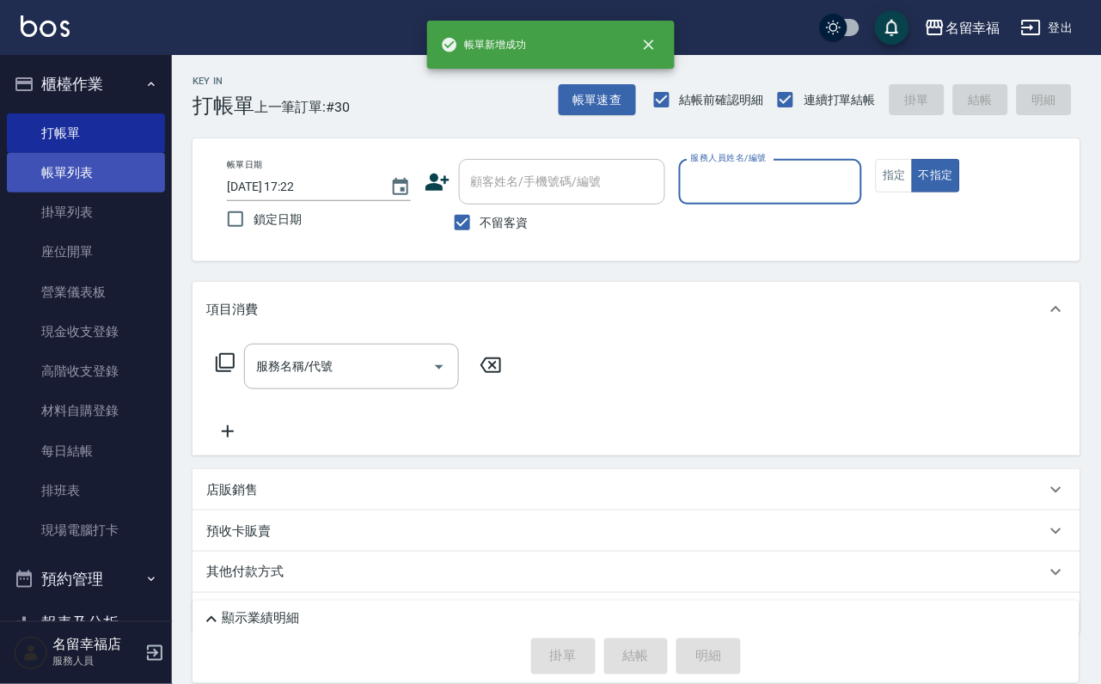
drag, startPoint x: 107, startPoint y: 173, endPoint x: 116, endPoint y: 199, distance: 28.3
click at [107, 172] on link "帳單列表" at bounding box center [86, 173] width 158 height 40
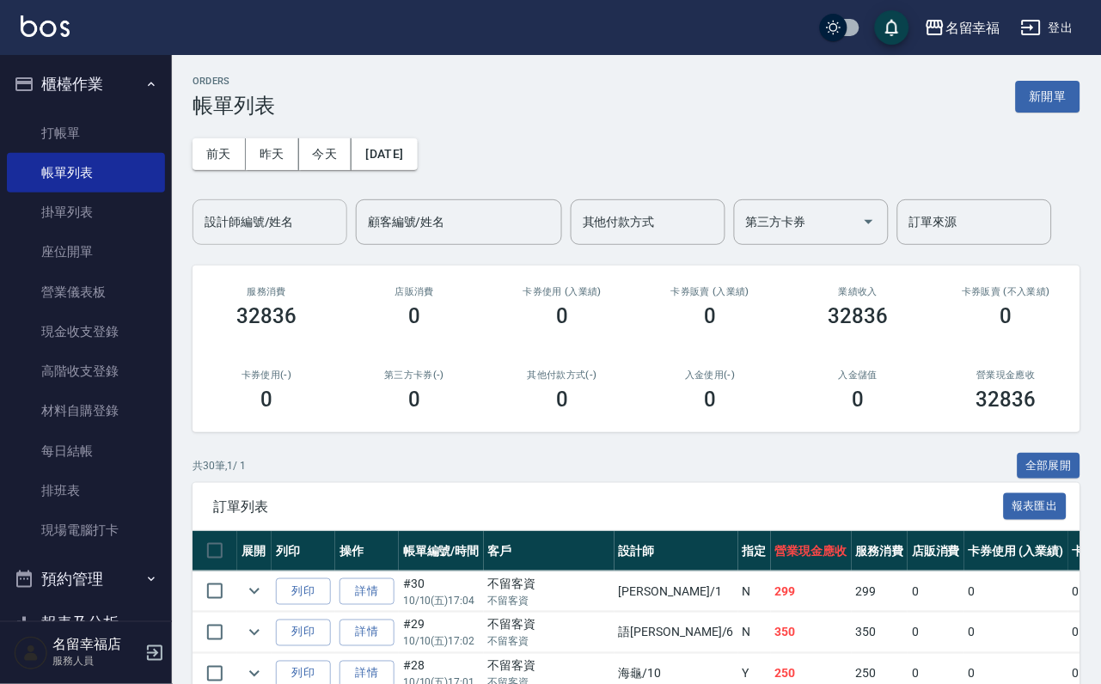
click at [262, 233] on input "設計師編號/姓名" at bounding box center [269, 222] width 139 height 30
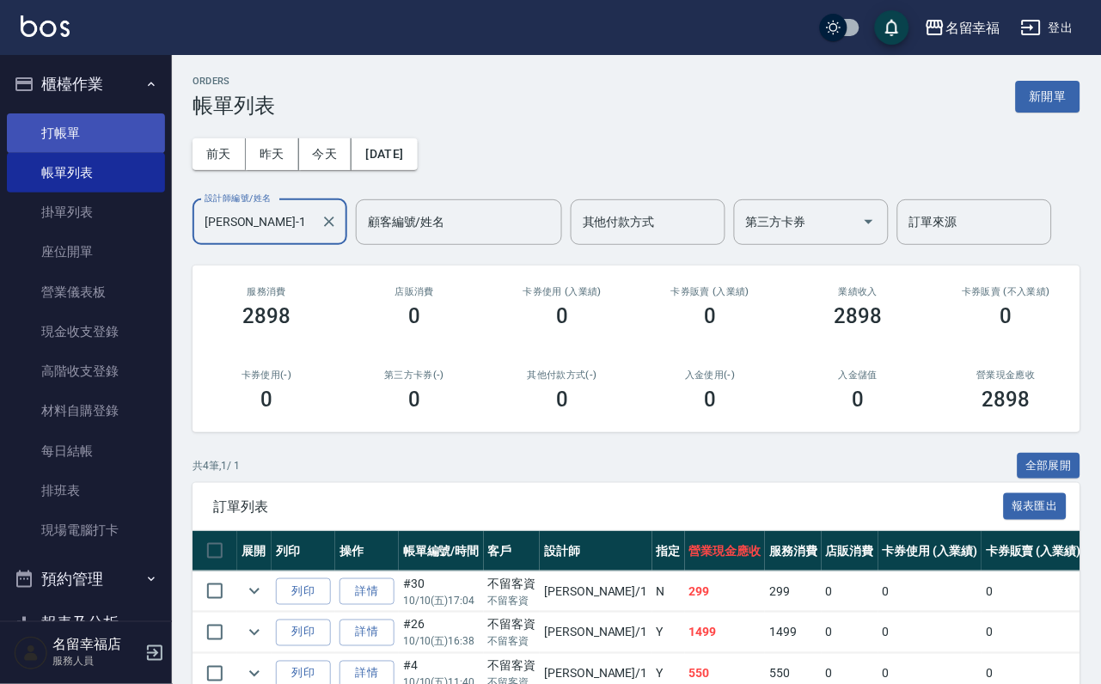
type input "[PERSON_NAME]-1"
click at [95, 136] on link "打帳單" at bounding box center [86, 133] width 158 height 40
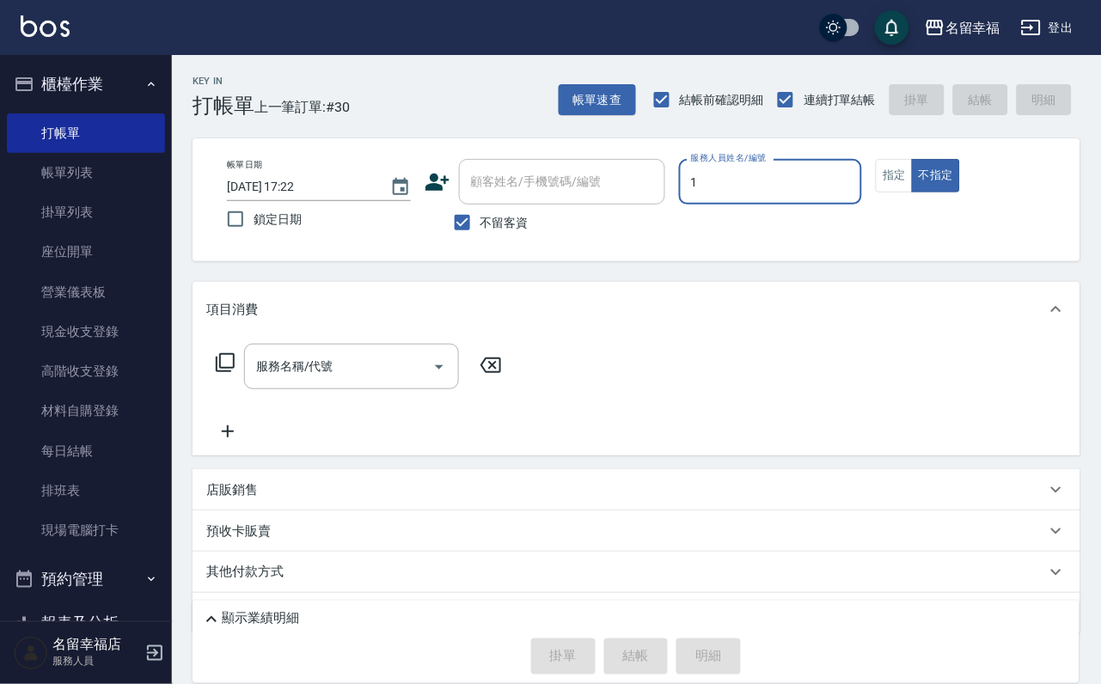
type input "[PERSON_NAME]-1"
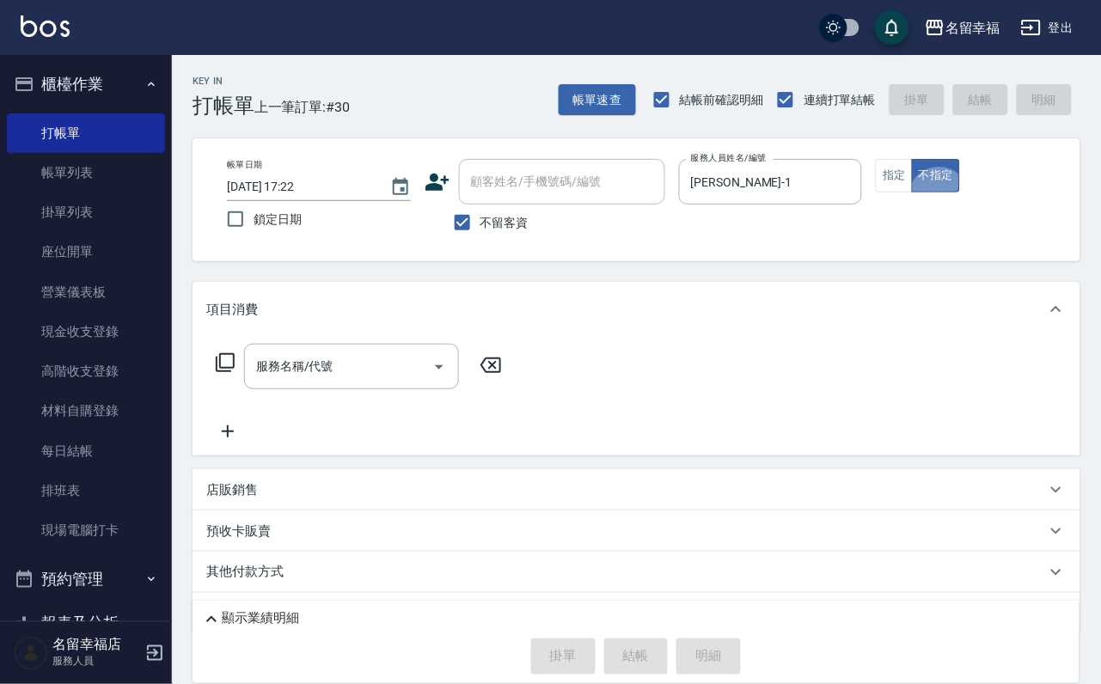
type button "false"
drag, startPoint x: 385, startPoint y: 374, endPoint x: 371, endPoint y: 365, distance: 17.0
click at [377, 369] on input "服務名稱/代號" at bounding box center [339, 367] width 174 height 30
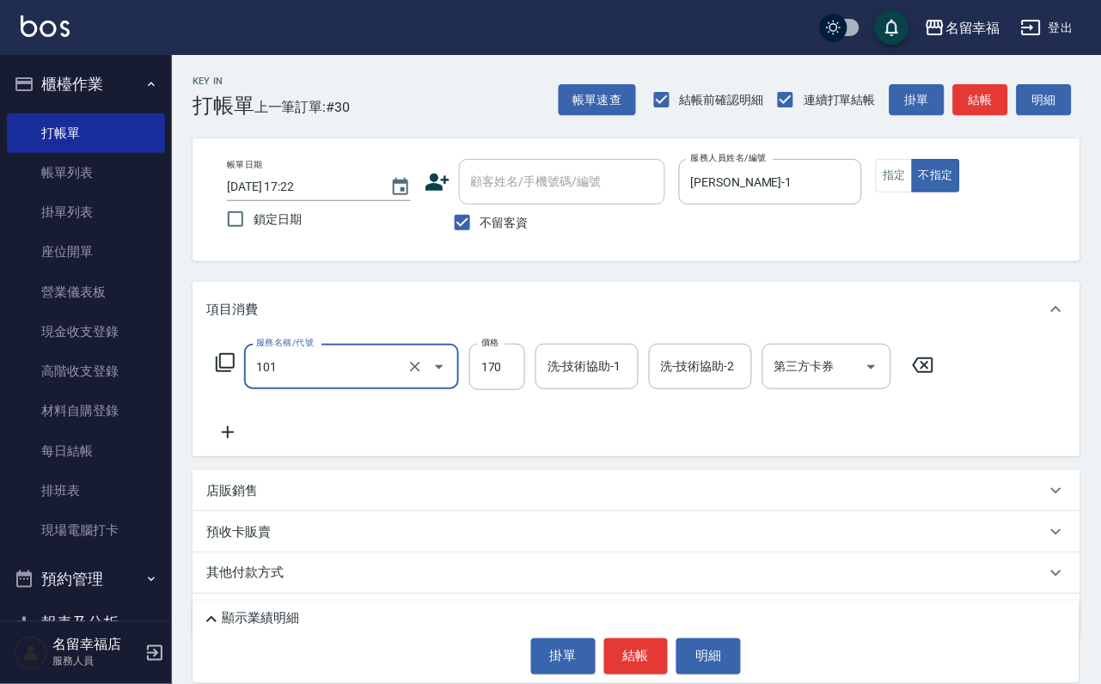
type input "洗髮(101)"
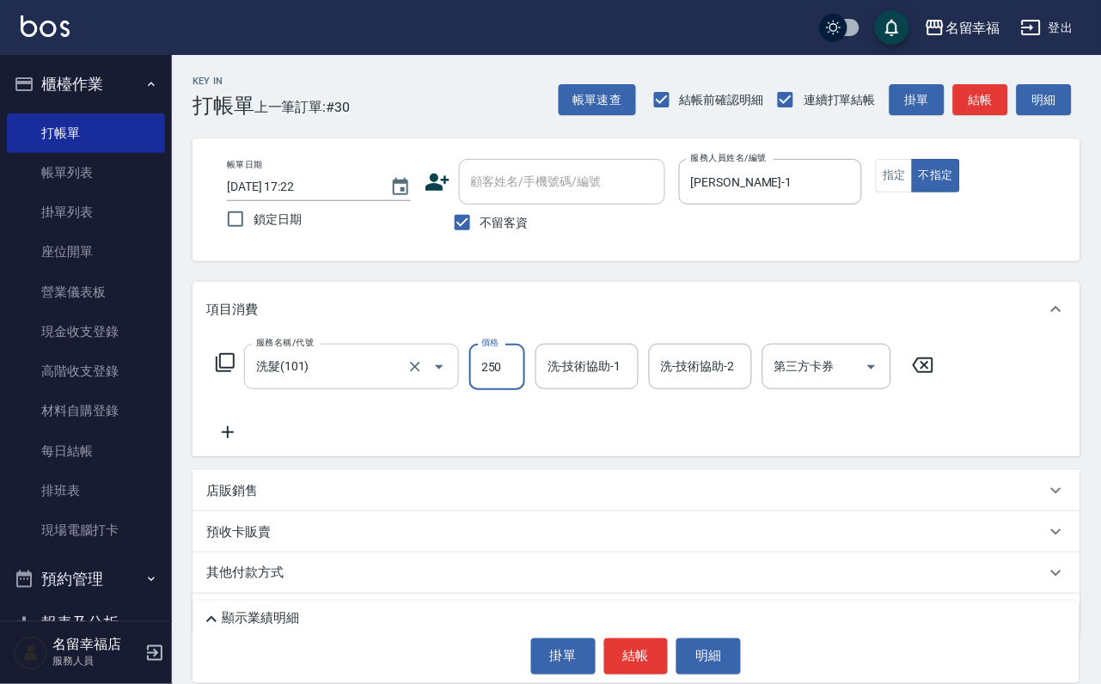
type input "250"
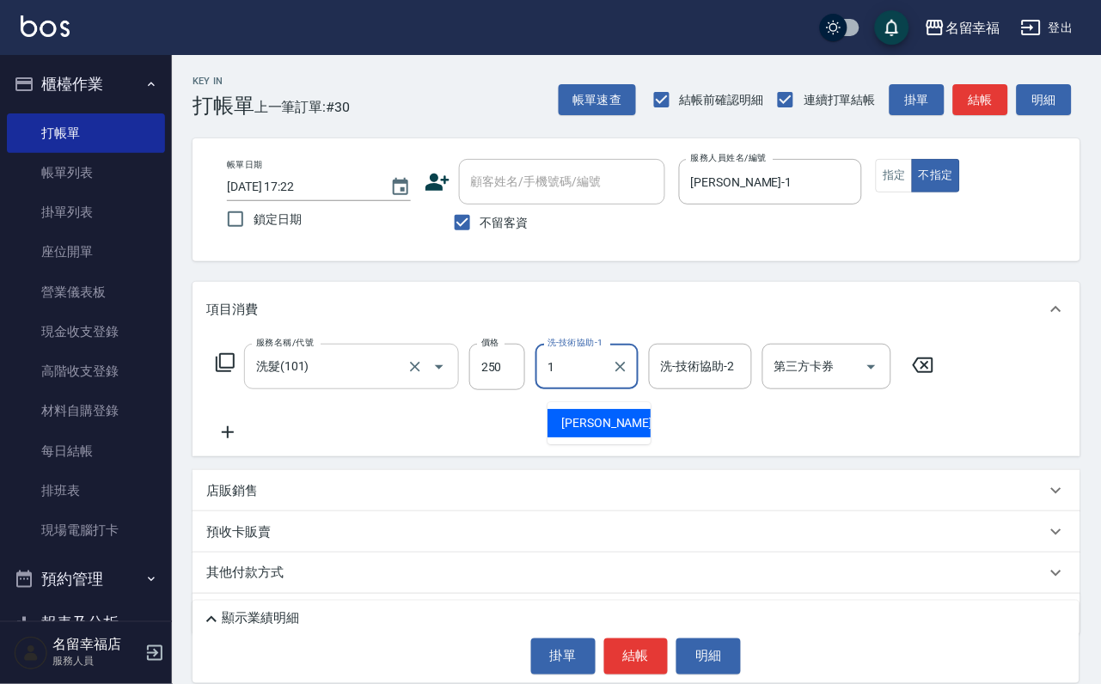
type input "[PERSON_NAME]-1"
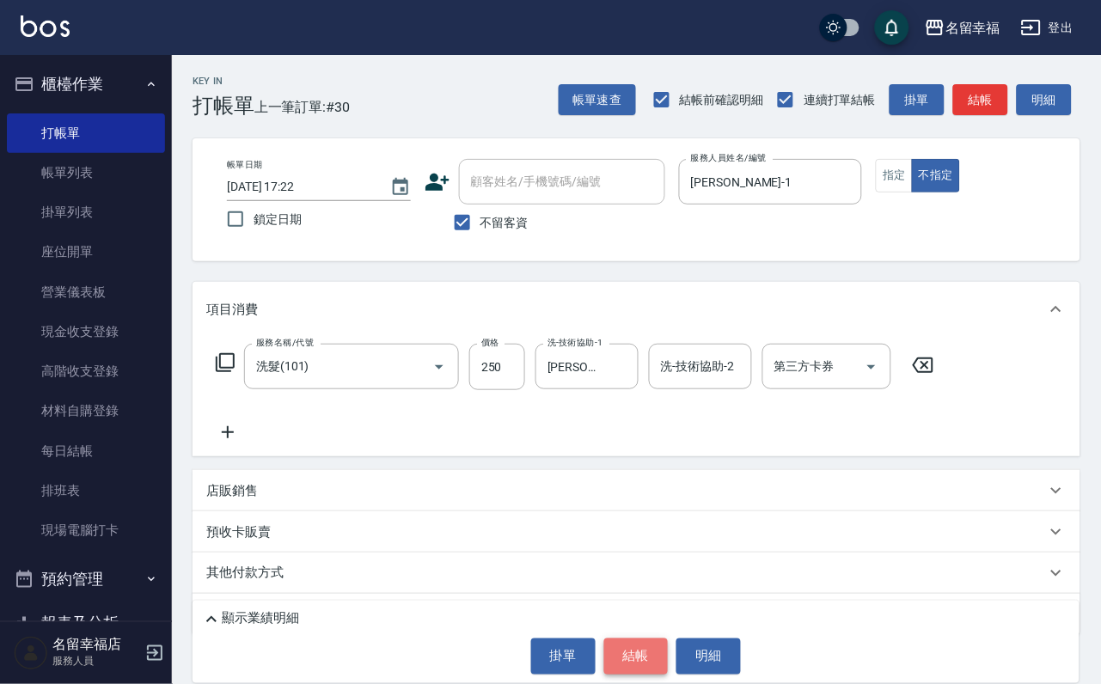
drag, startPoint x: 670, startPoint y: 655, endPoint x: 658, endPoint y: 656, distance: 11.2
click at [669, 654] on button "結帳" at bounding box center [636, 657] width 64 height 36
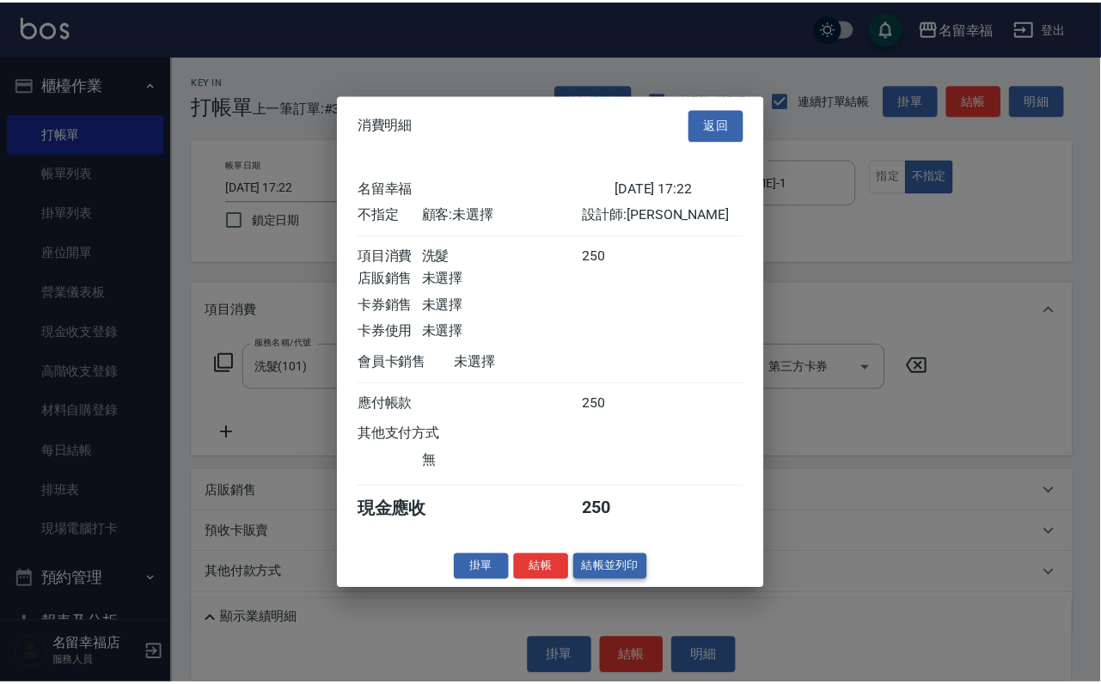
scroll to position [244, 0]
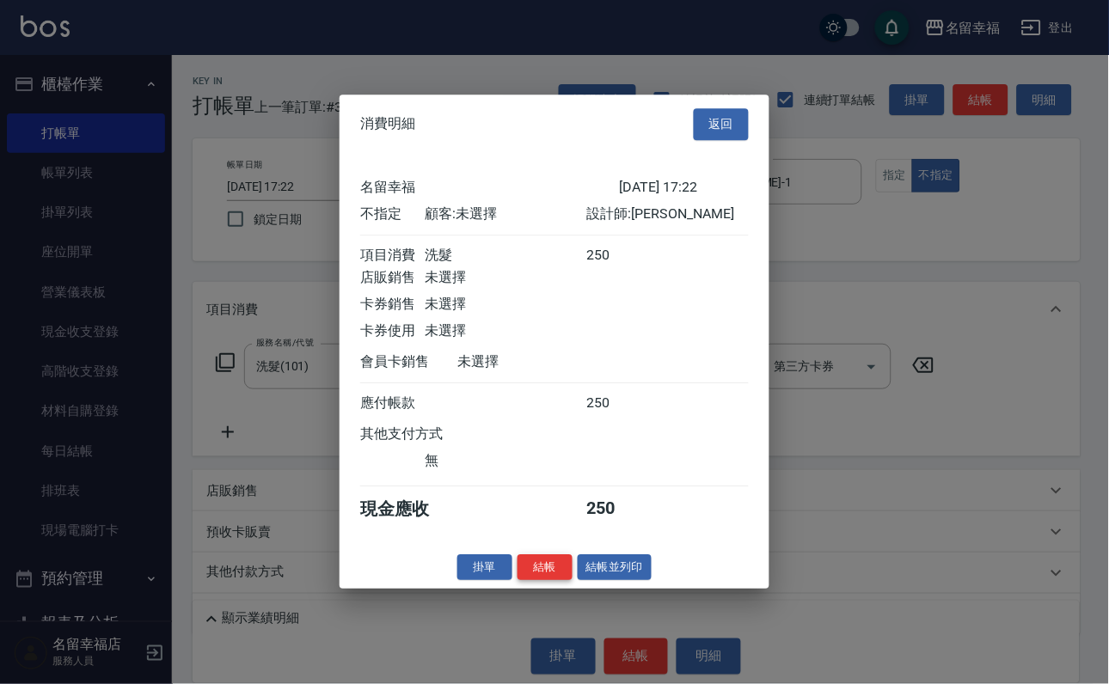
click at [518, 581] on button "結帳" at bounding box center [545, 567] width 55 height 27
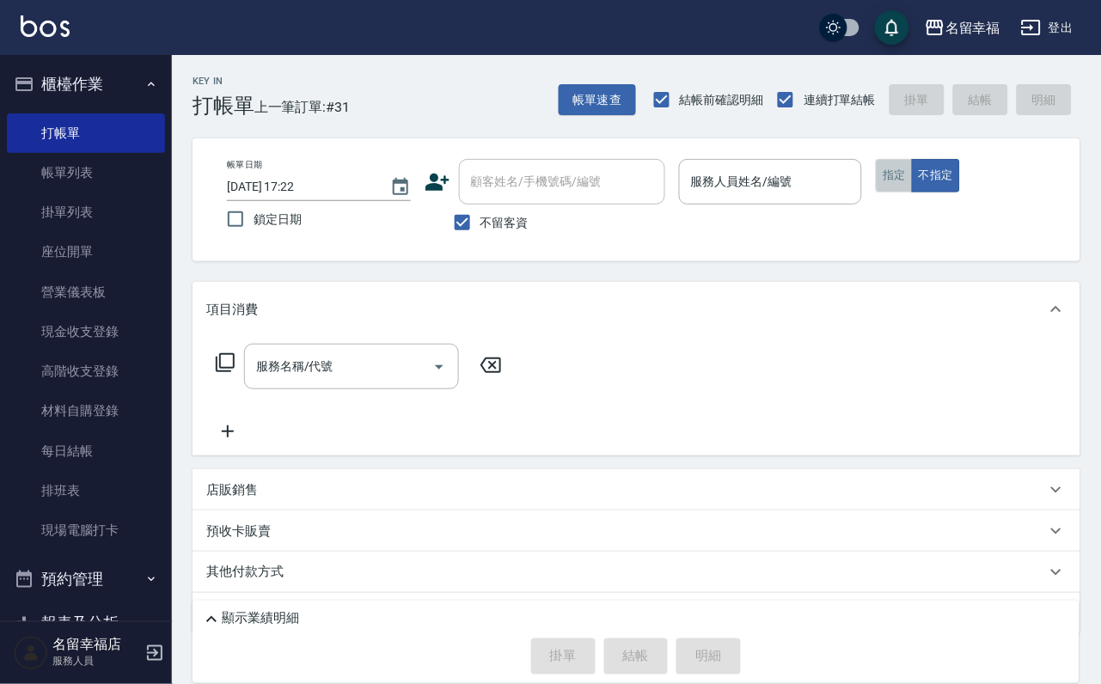
click at [913, 186] on button "指定" at bounding box center [894, 176] width 37 height 34
click at [453, 236] on input "不留客資" at bounding box center [462, 223] width 36 height 36
checkbox input "false"
click at [480, 200] on div "顧客姓名/手機號碼/編號" at bounding box center [562, 182] width 206 height 46
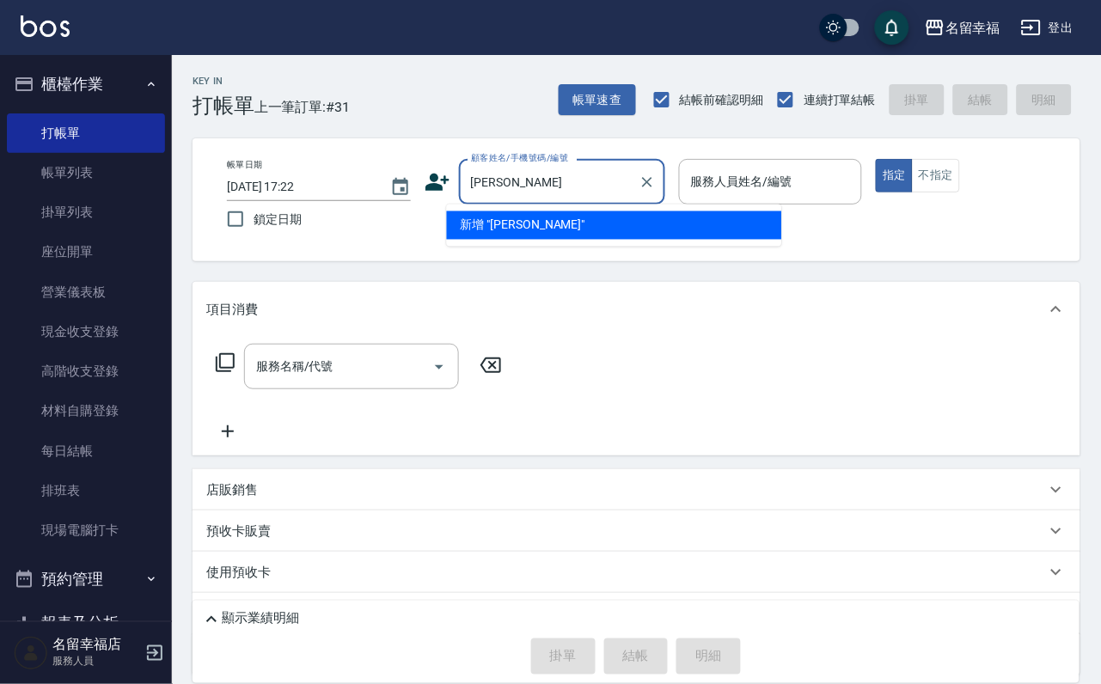
type input "[PERSON_NAME]"
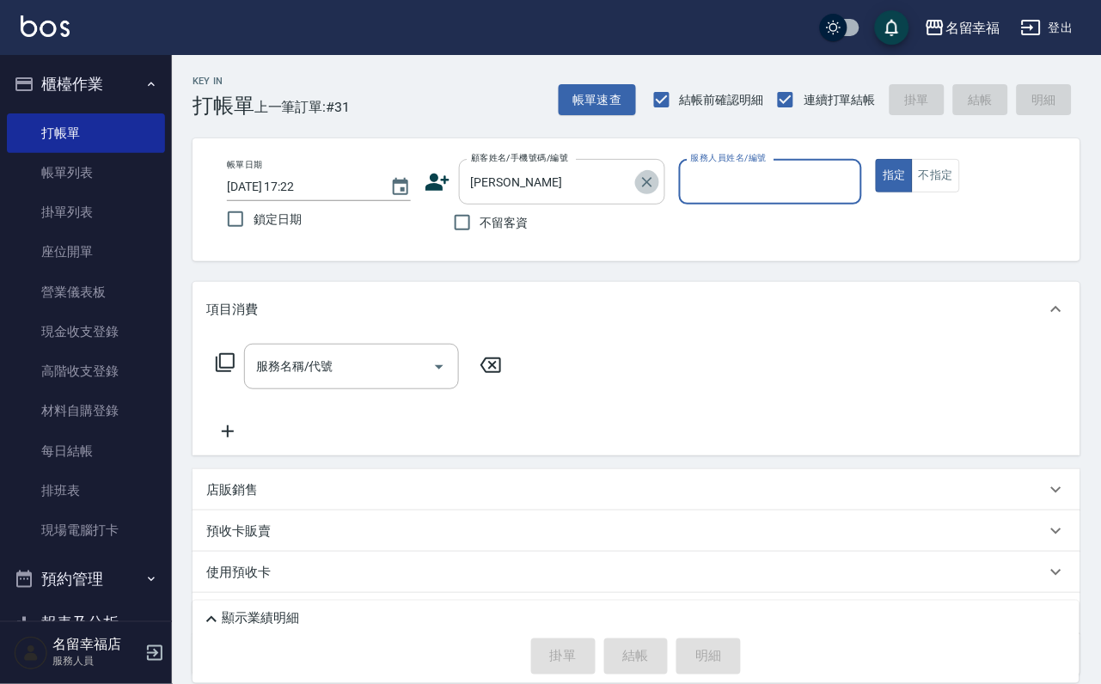
click at [656, 180] on icon "Clear" at bounding box center [647, 182] width 17 height 17
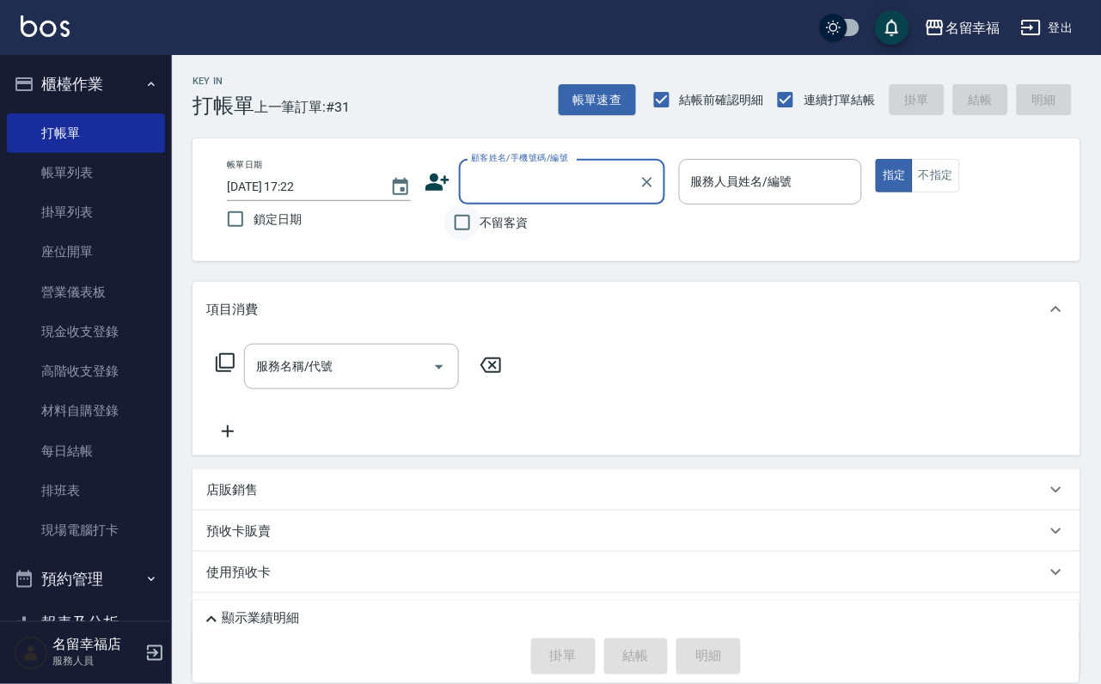
click at [456, 231] on input "不留客資" at bounding box center [462, 223] width 36 height 36
checkbox input "true"
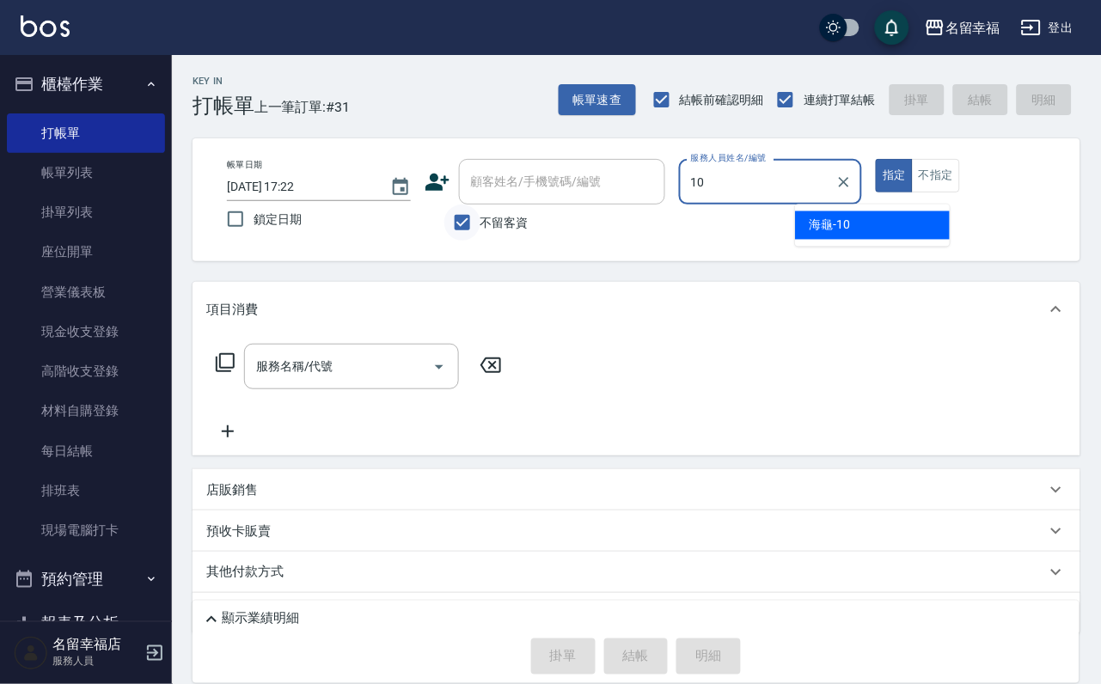
type input "海龜-10"
type button "true"
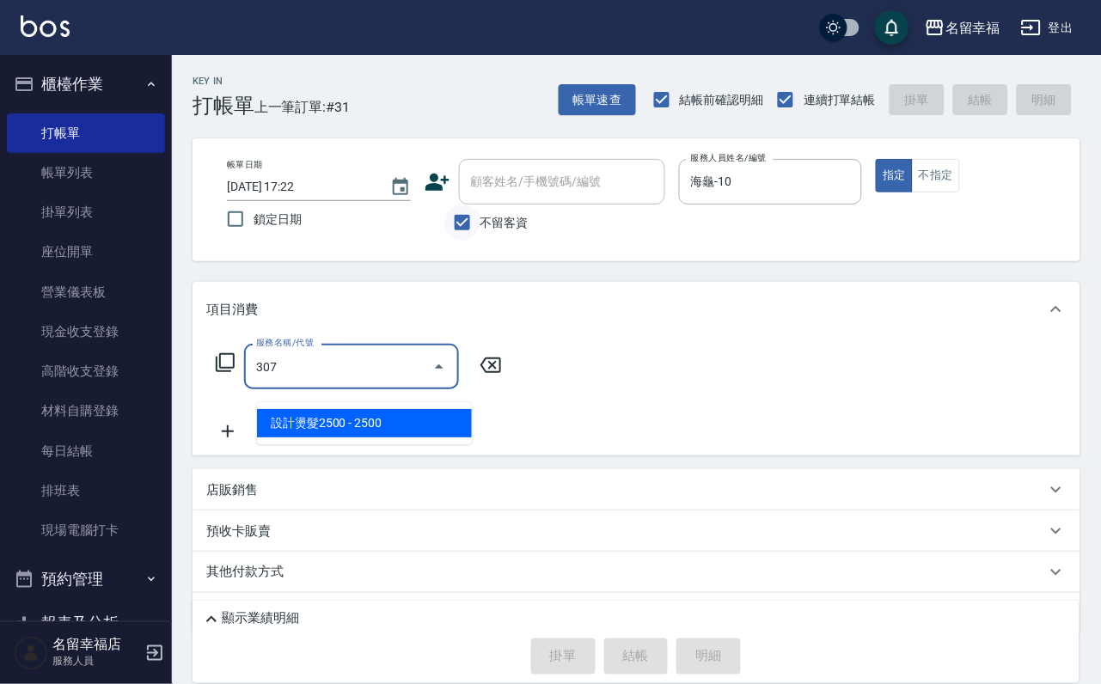
type input "設計燙髮2500(307)"
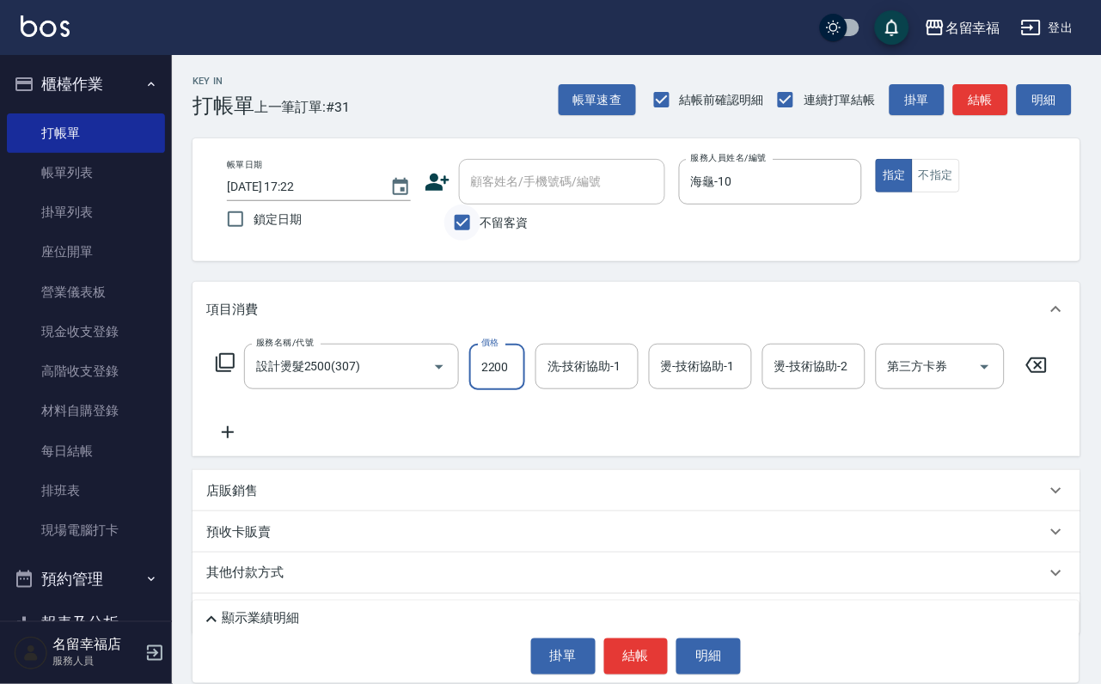
scroll to position [0, 1]
type input "2200"
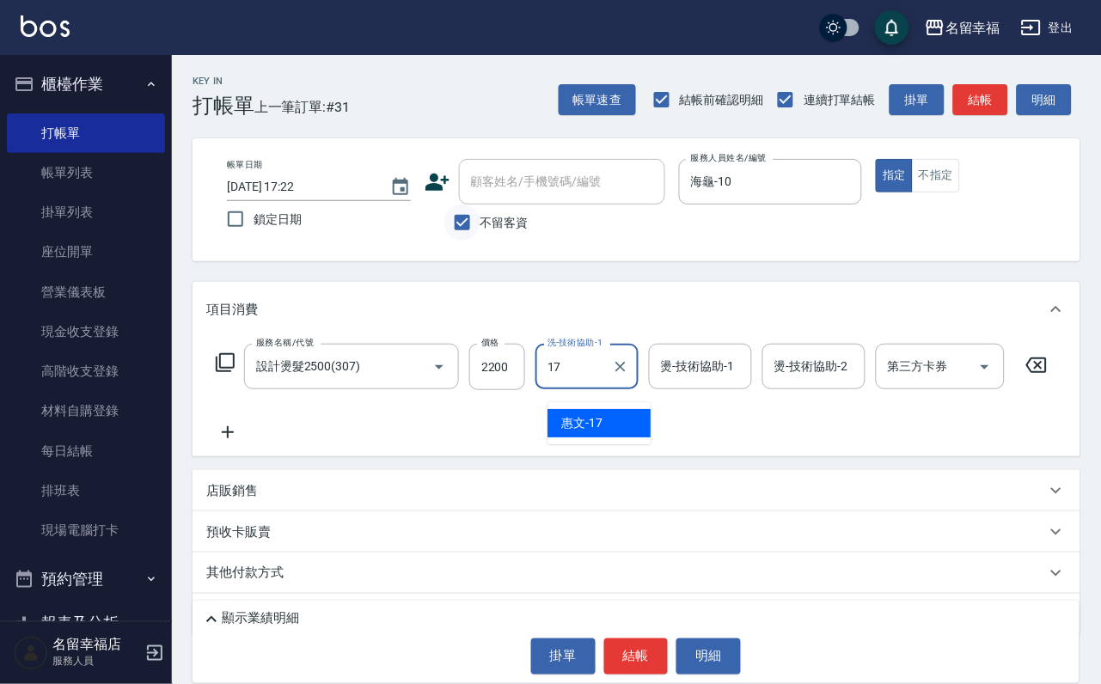
type input "惠文-17"
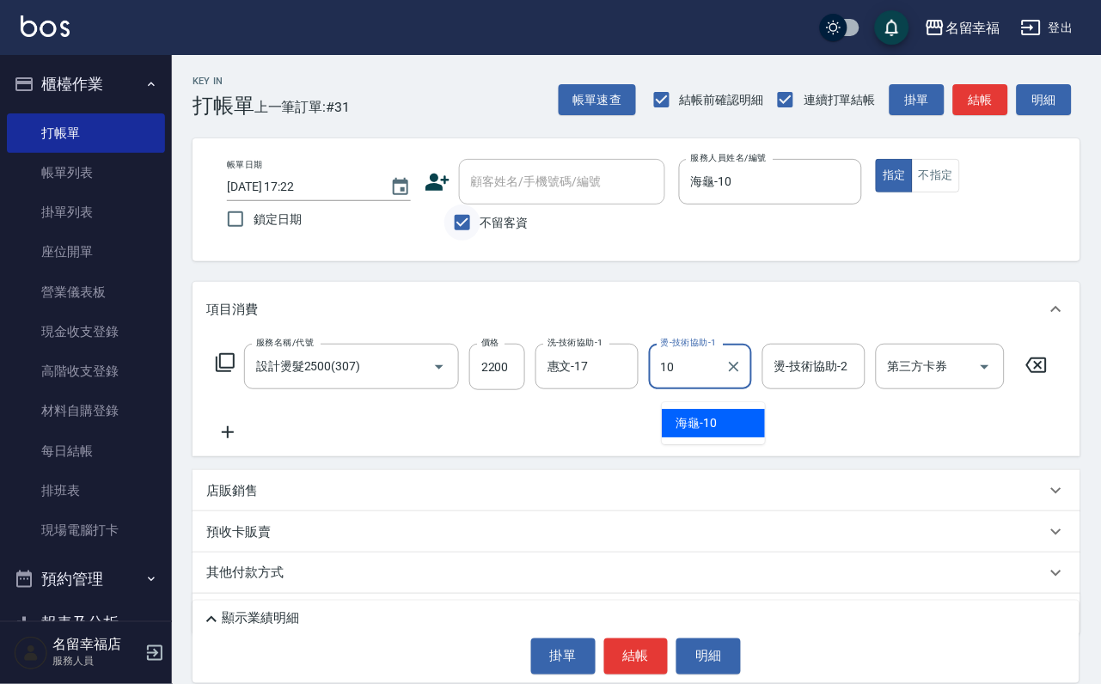
type input "海龜-10"
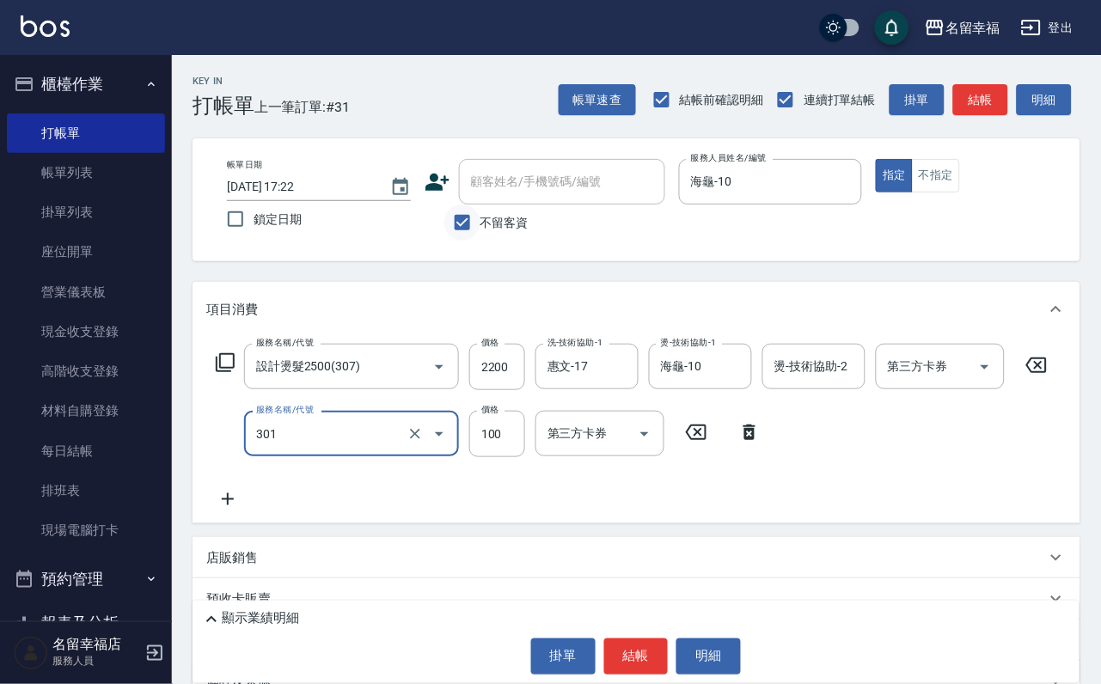
type input "補燙(301)"
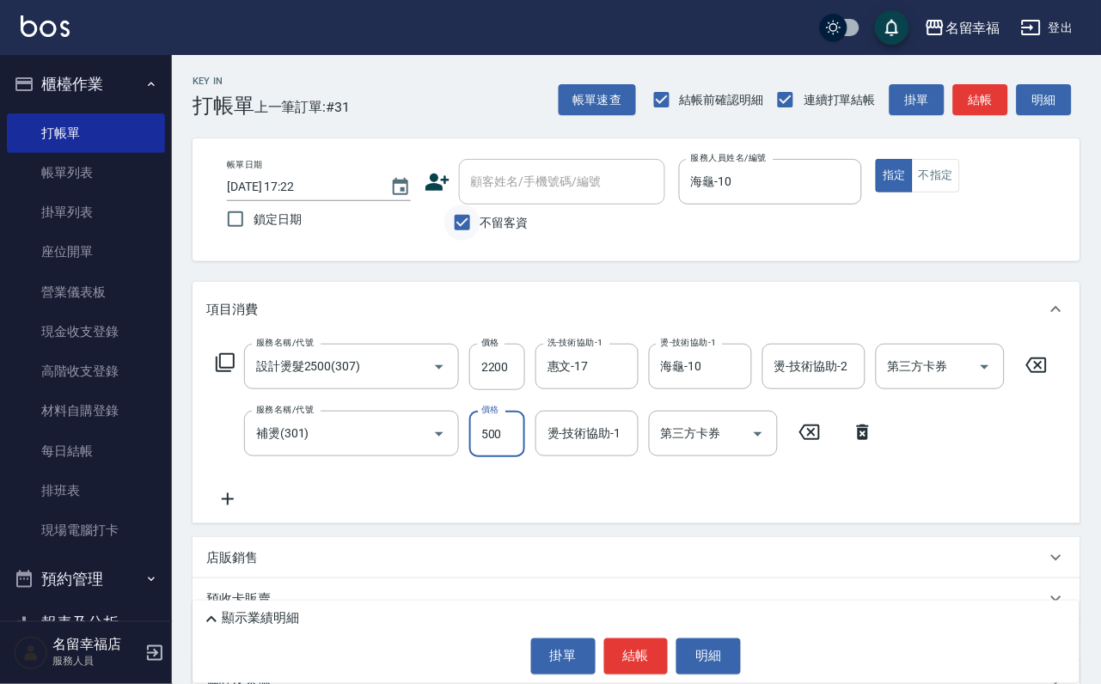
type input "500"
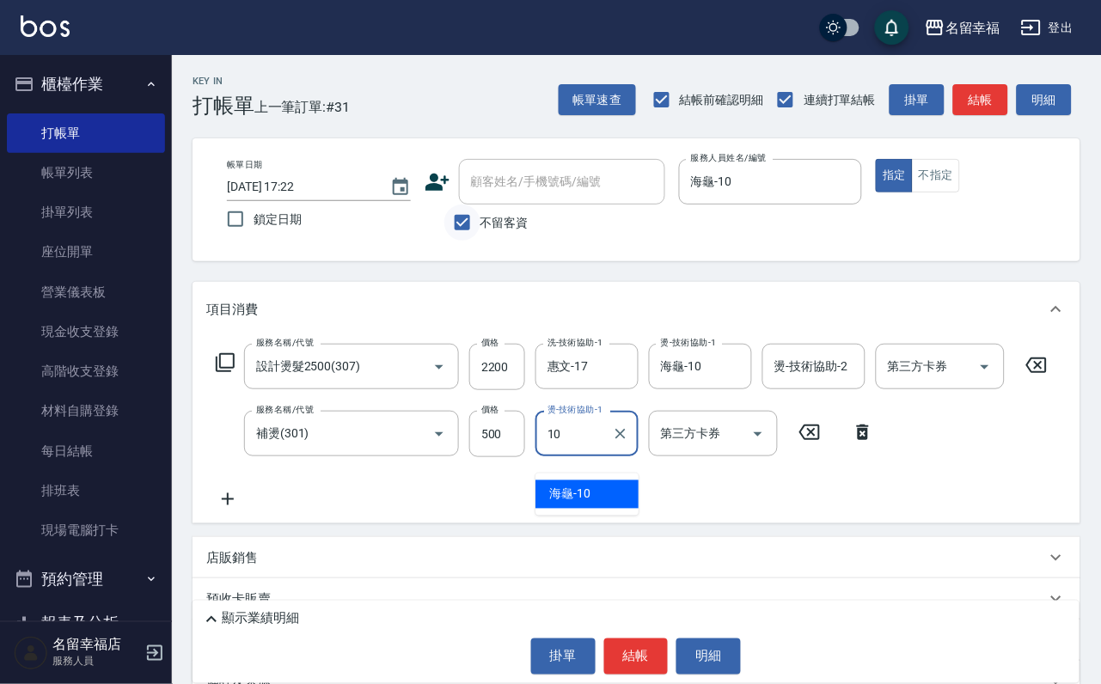
type input "海龜-10"
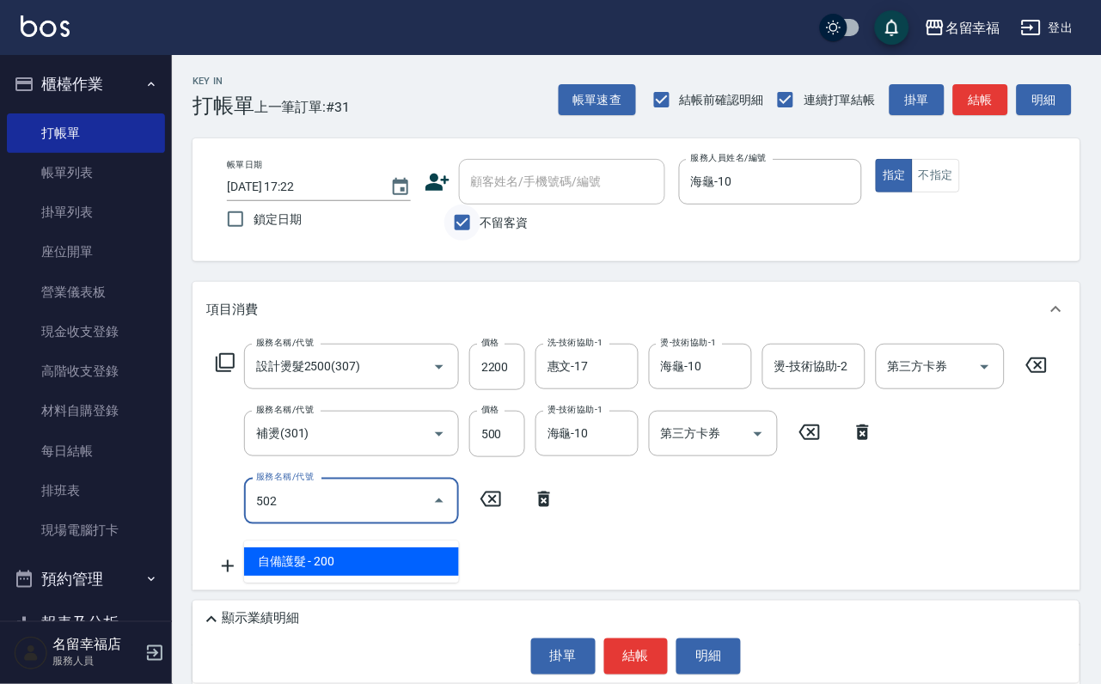
type input "自備護髮(502)"
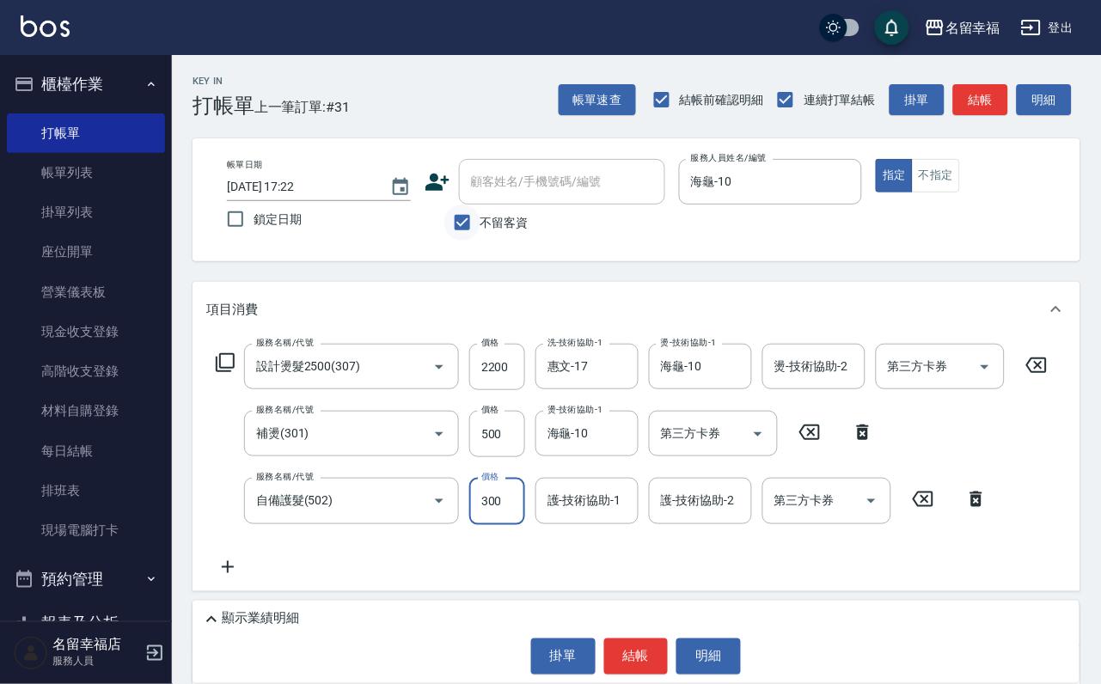
type input "300"
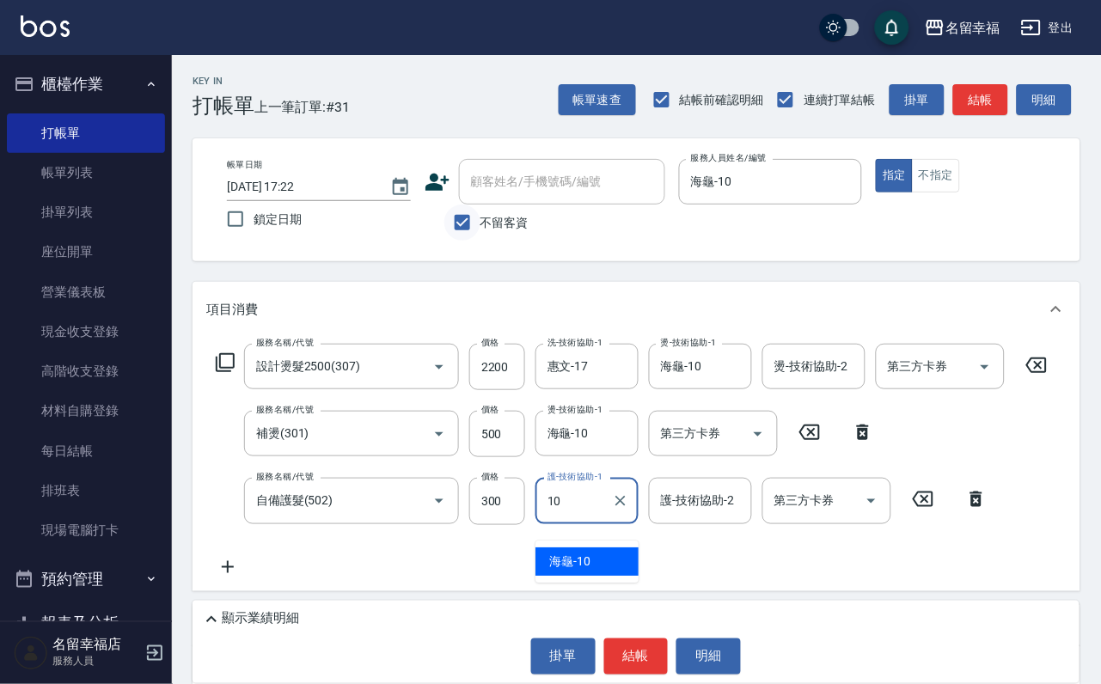
type input "海龜-10"
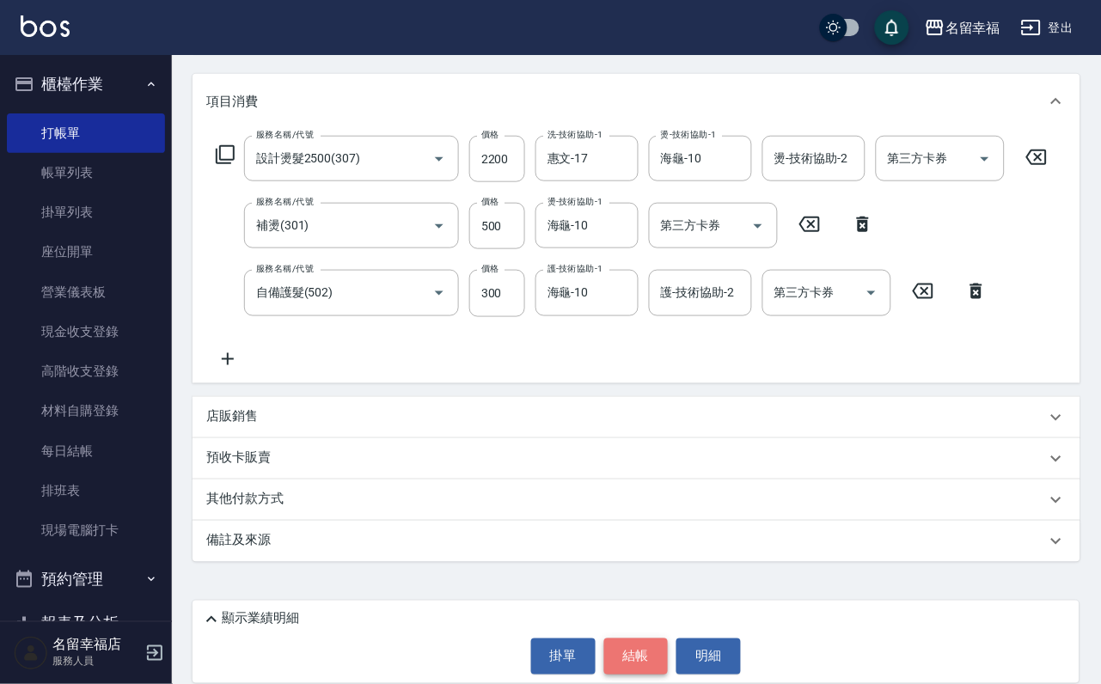
click at [634, 639] on button "結帳" at bounding box center [636, 657] width 64 height 36
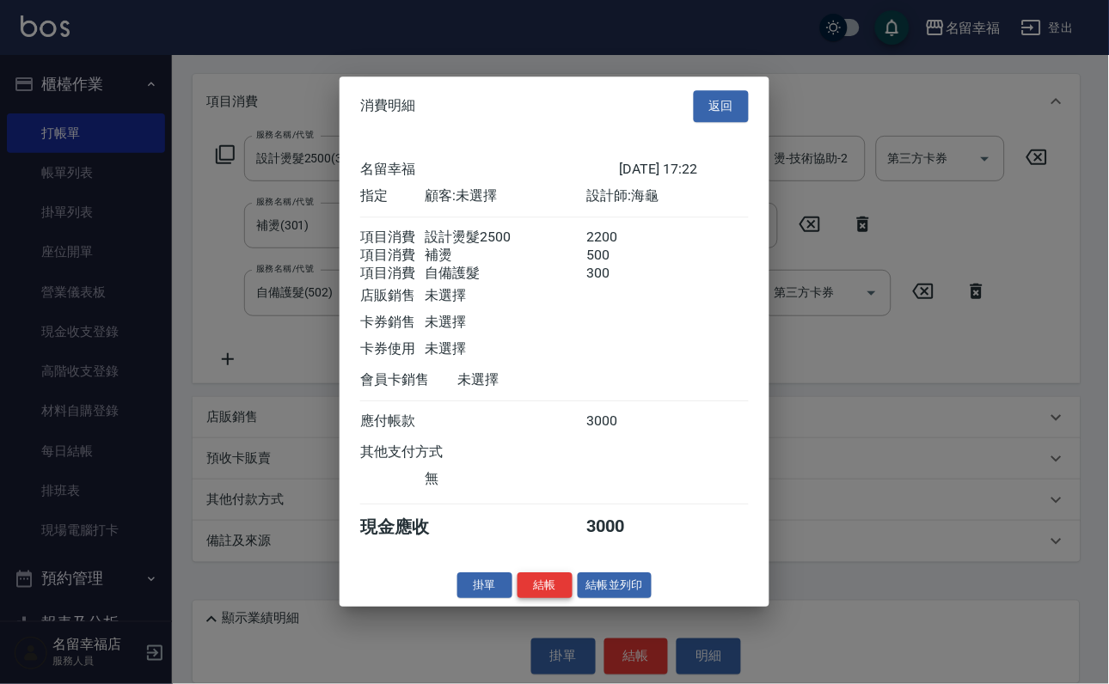
scroll to position [340, 0]
click at [538, 599] on button "結帳" at bounding box center [545, 586] width 55 height 27
type input "[DATE] 17:34"
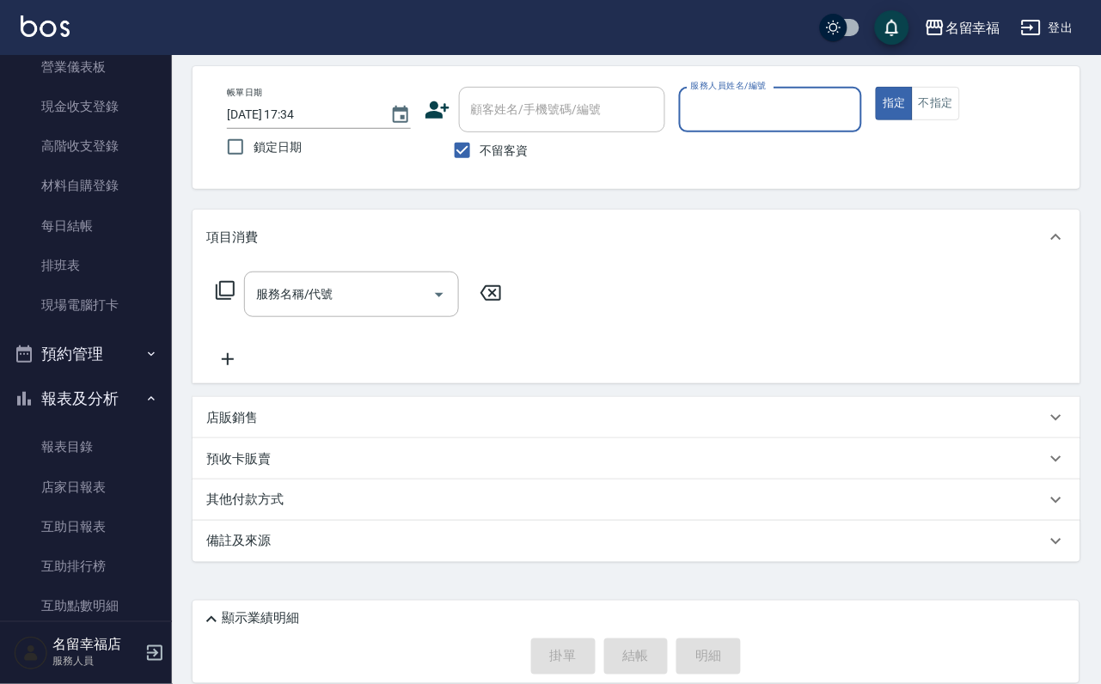
scroll to position [516, 0]
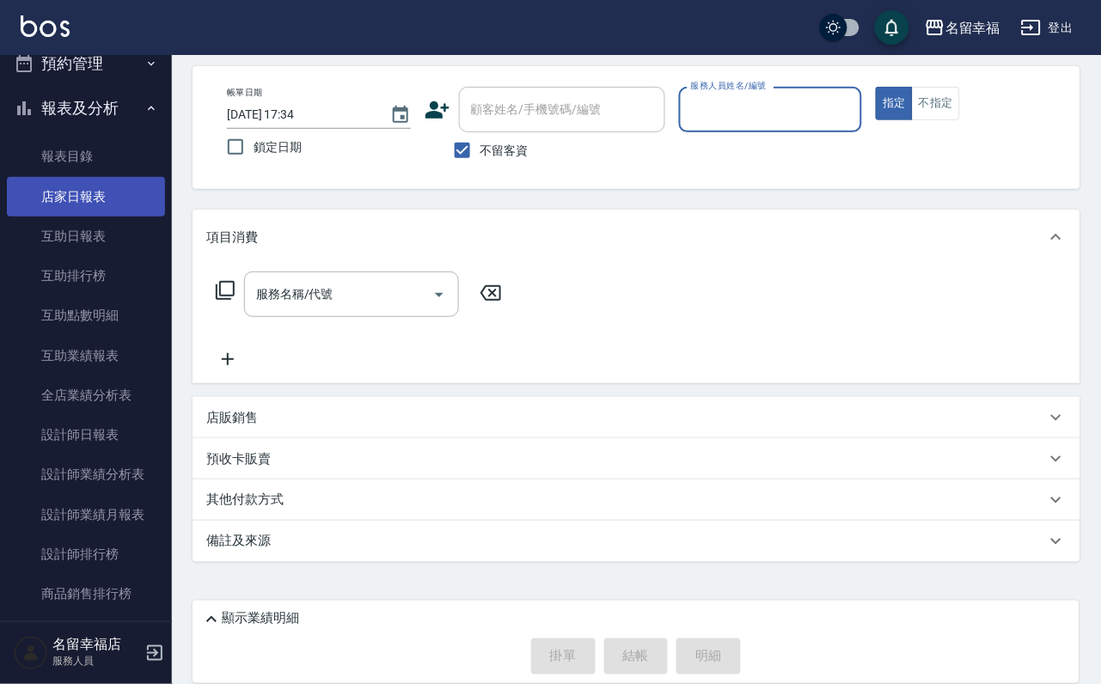
click at [83, 217] on link "店家日報表" at bounding box center [86, 197] width 158 height 40
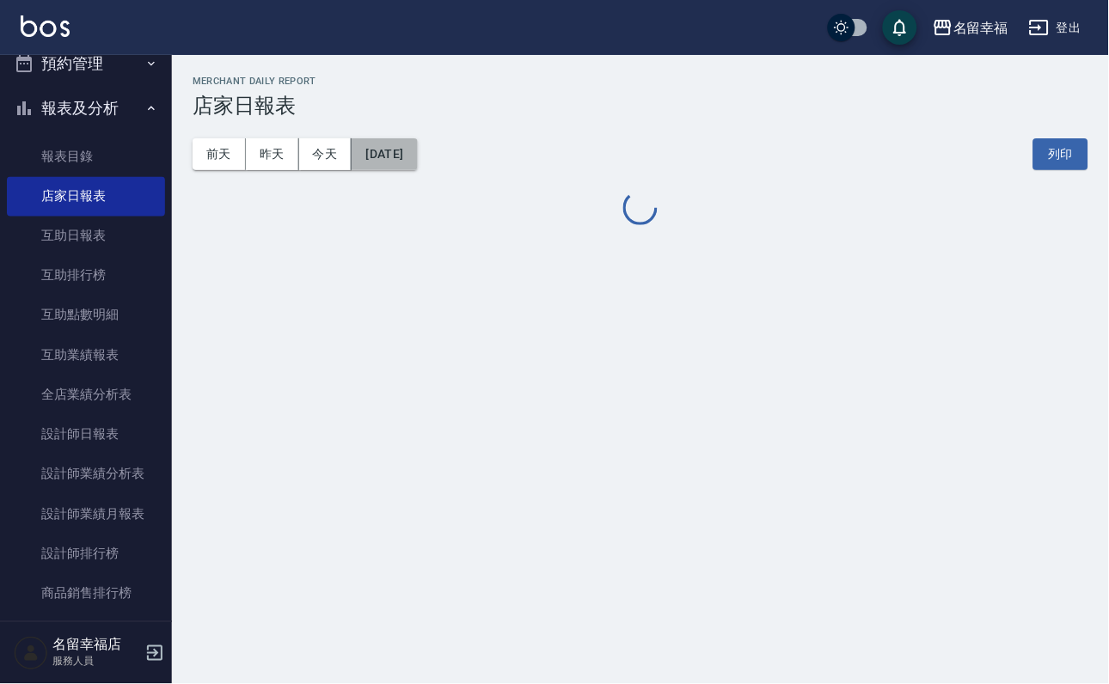
click at [400, 156] on button "[DATE]" at bounding box center [384, 154] width 65 height 32
click at [417, 162] on button "[DATE]" at bounding box center [384, 154] width 65 height 32
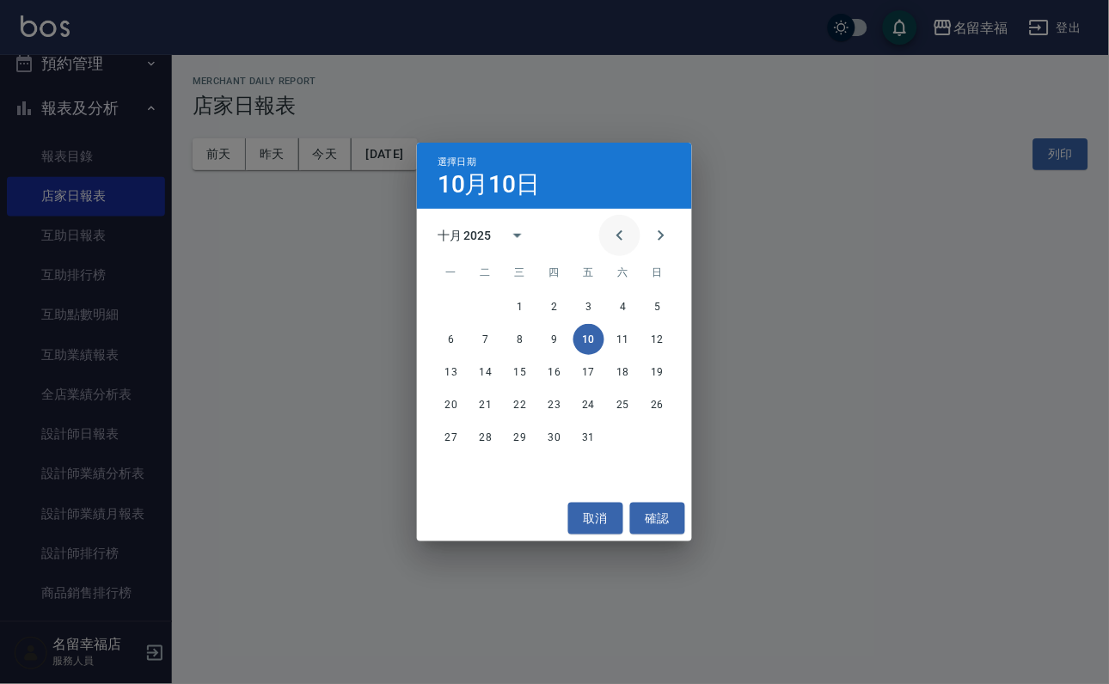
click at [609, 231] on icon "Previous month" at bounding box center [619, 235] width 21 height 21
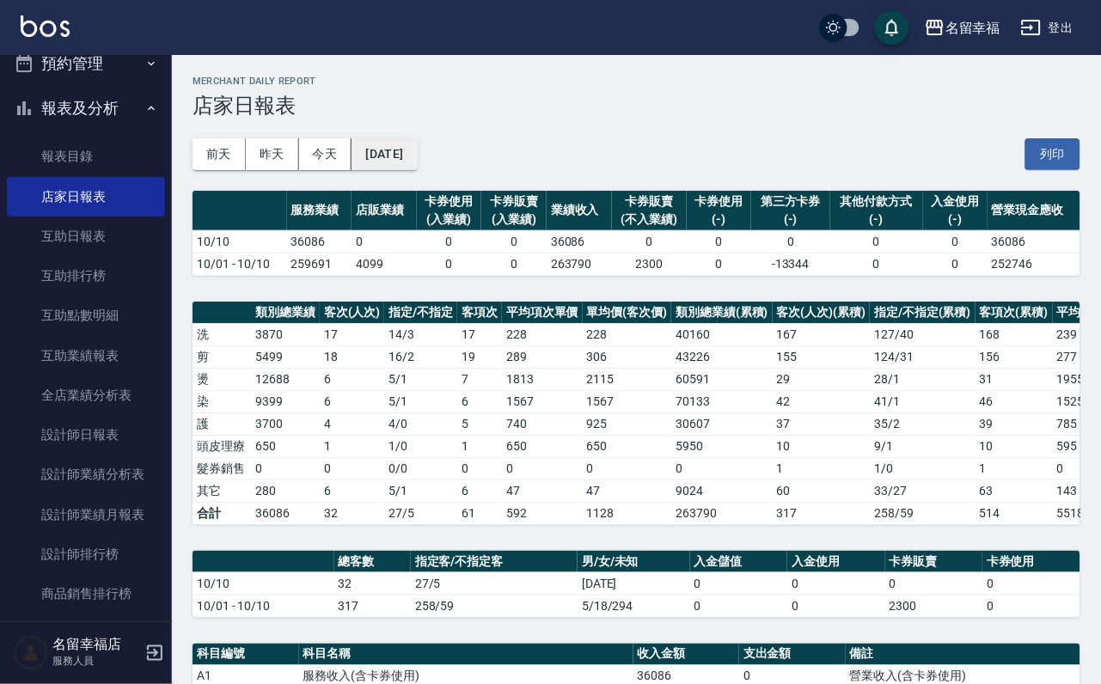
click at [417, 156] on button "[DATE]" at bounding box center [384, 154] width 65 height 32
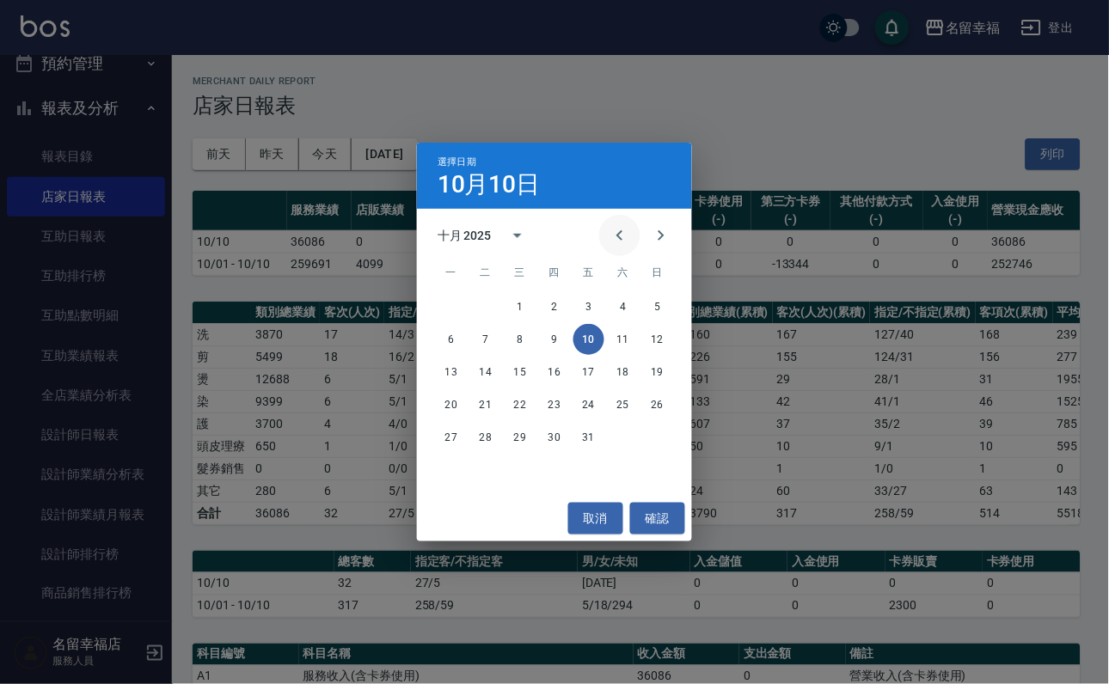
click at [609, 235] on icon "Previous month" at bounding box center [619, 235] width 21 height 21
click at [622, 395] on button "27" at bounding box center [623, 404] width 31 height 31
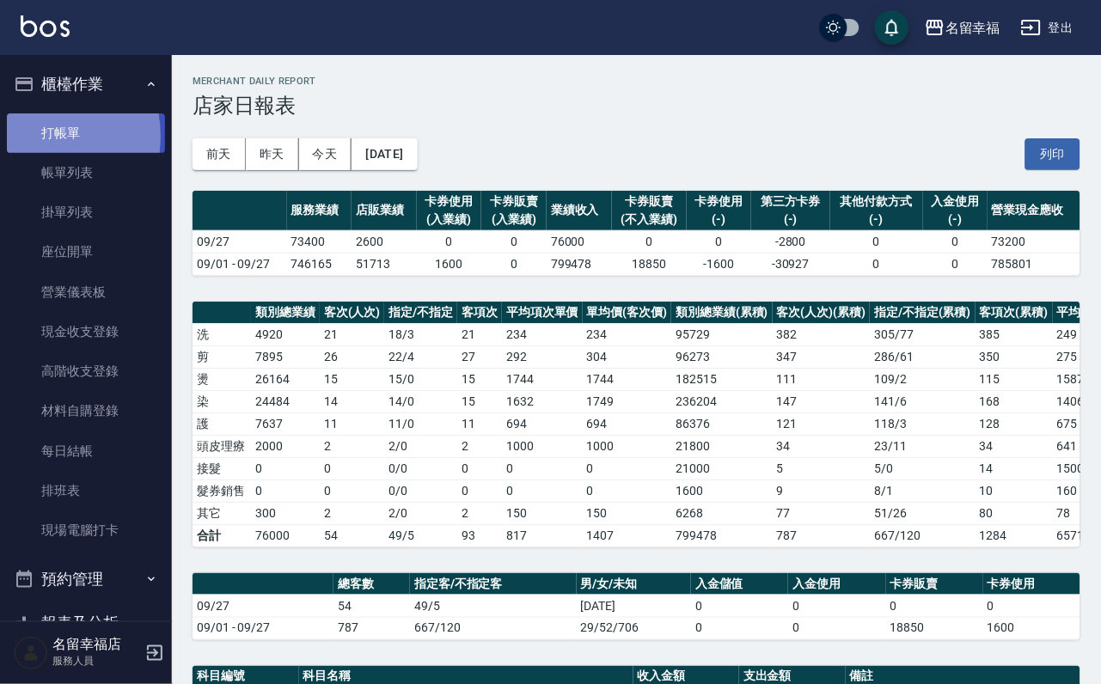
click at [27, 143] on link "打帳單" at bounding box center [86, 133] width 158 height 40
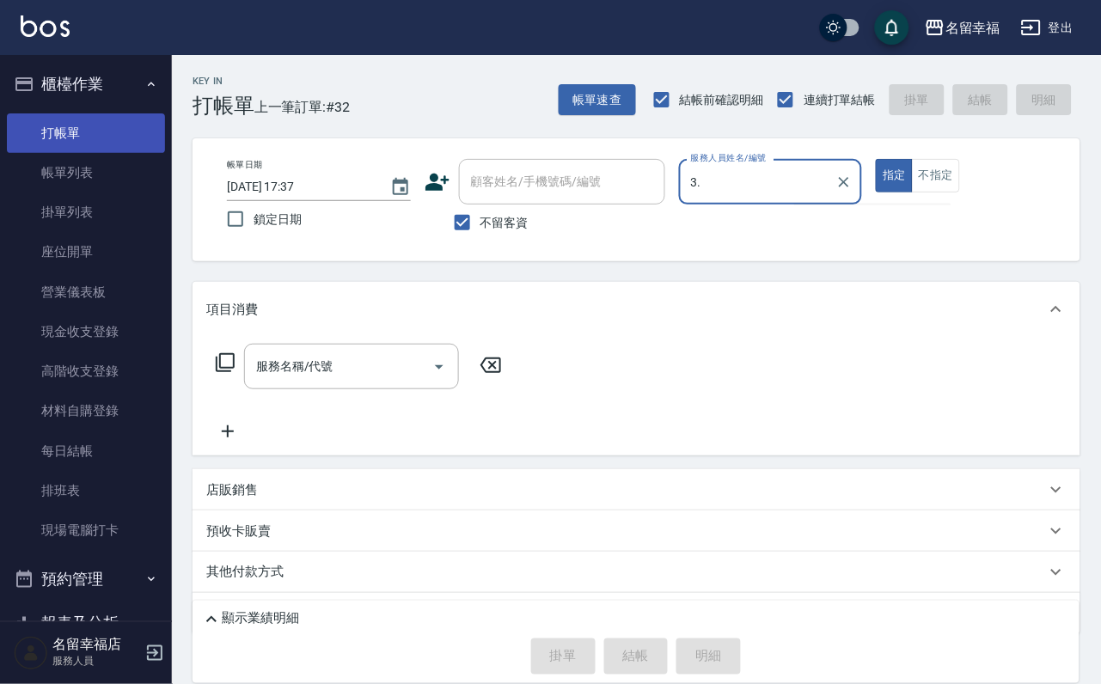
type input "3."
click at [876, 159] on button "指定" at bounding box center [894, 176] width 37 height 34
type button "true"
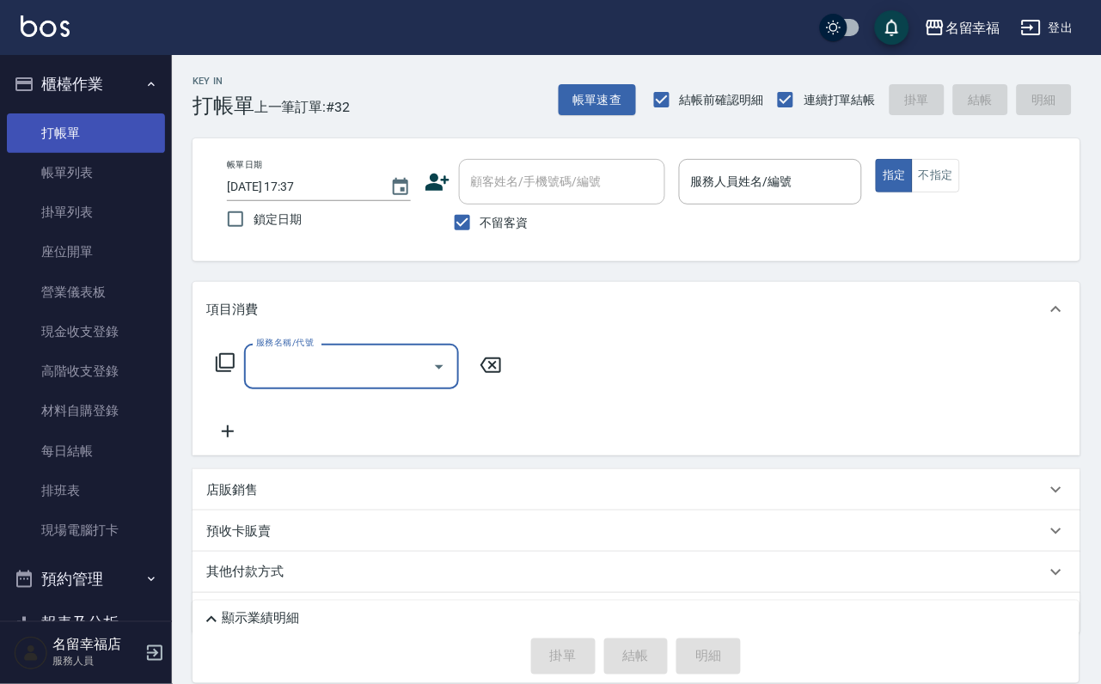
type input "3"
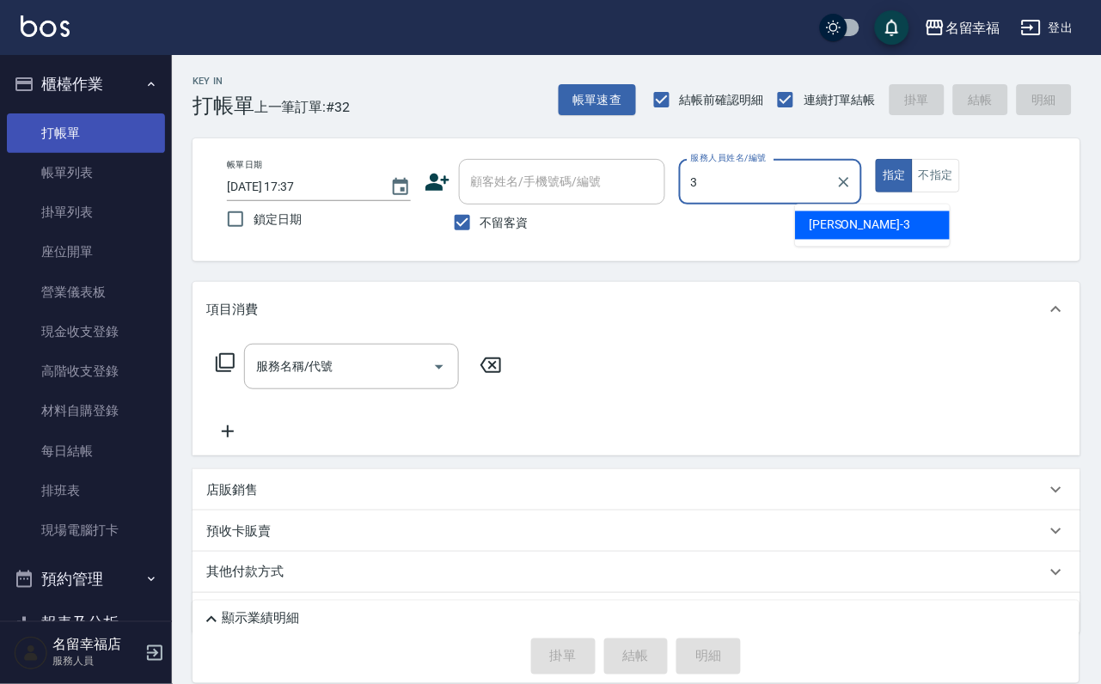
type input "[PERSON_NAME]-3"
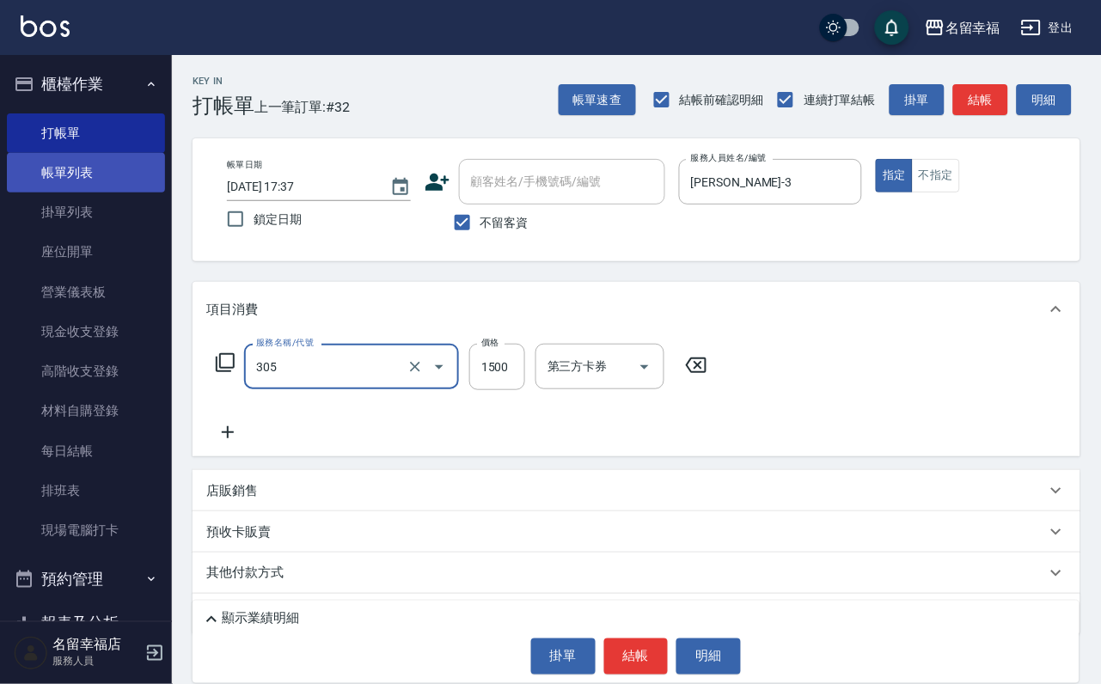
type input "設計燙髮1500(305)"
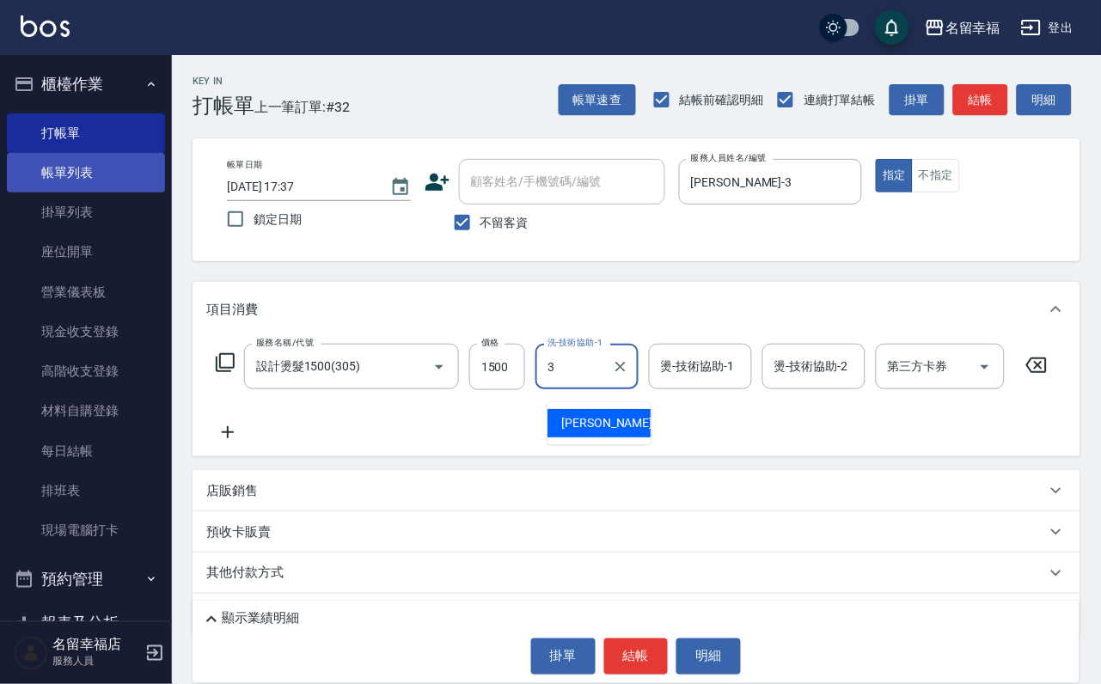
type input "[PERSON_NAME]-3"
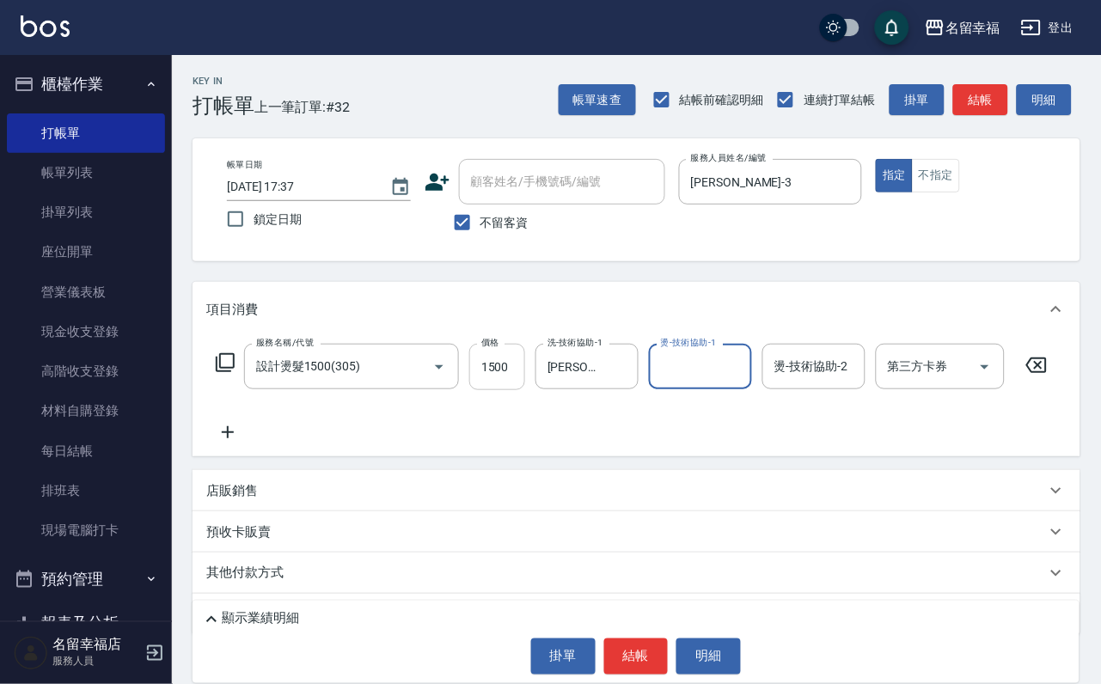
drag, startPoint x: 469, startPoint y: 388, endPoint x: 481, endPoint y: 397, distance: 15.3
click at [459, 389] on div "設計燙髮1500(305) 服務名稱/代號" at bounding box center [351, 367] width 215 height 46
click at [493, 390] on input "1500" at bounding box center [497, 367] width 56 height 46
click at [525, 377] on input "19" at bounding box center [497, 367] width 56 height 46
type input "1900"
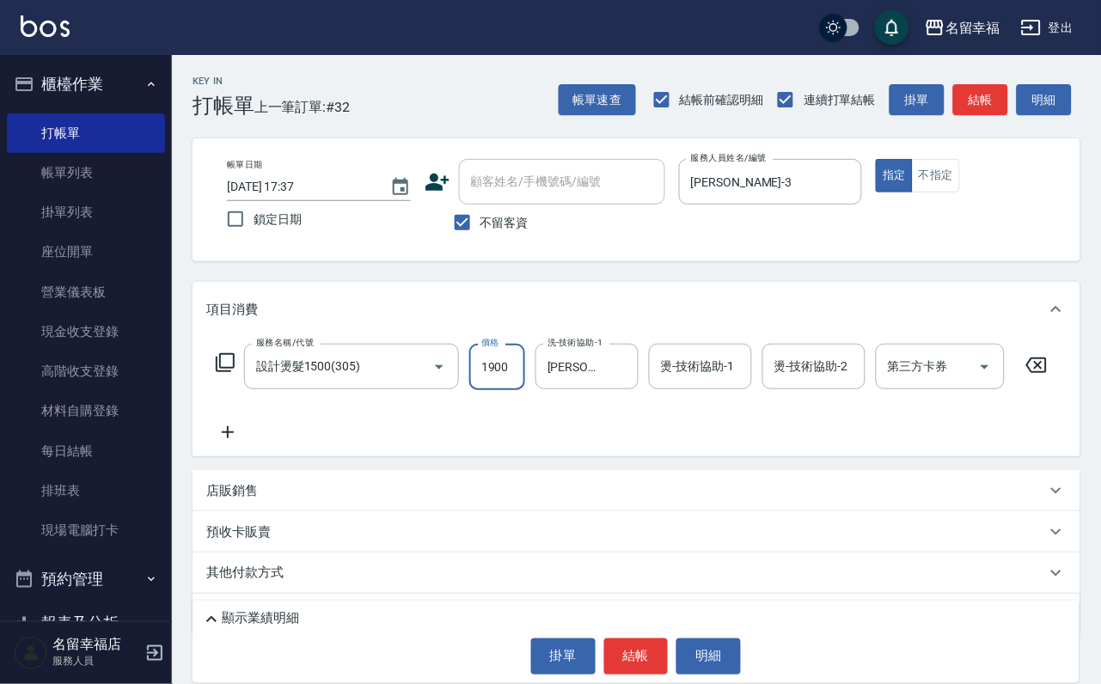
scroll to position [0, 1]
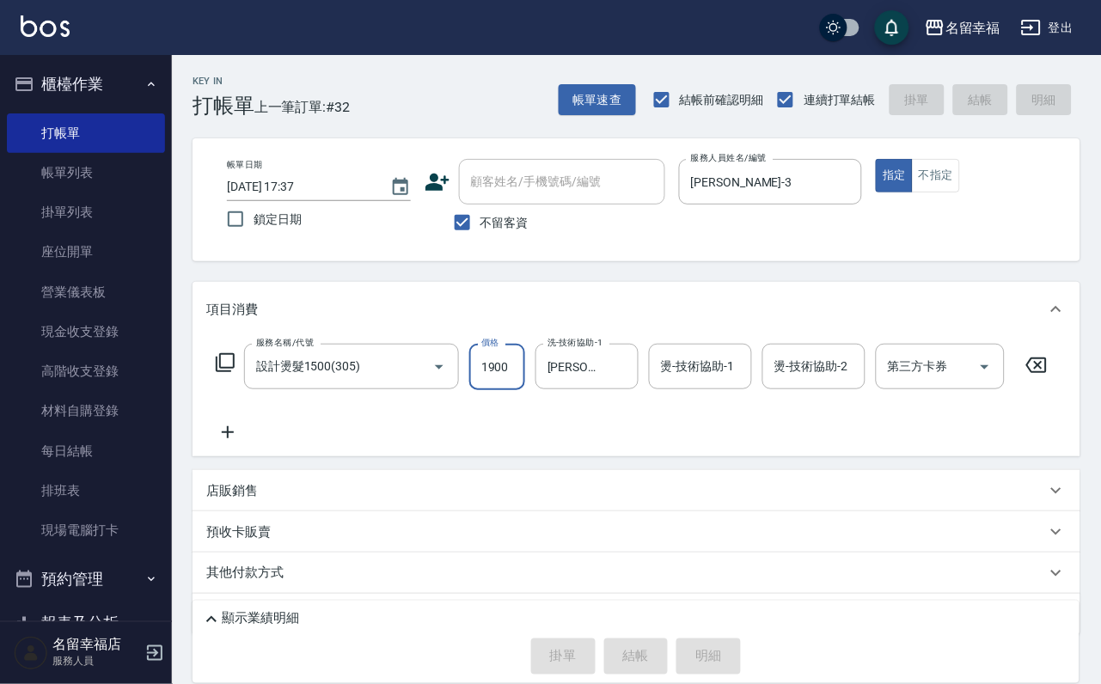
type input "[DATE] 17:38"
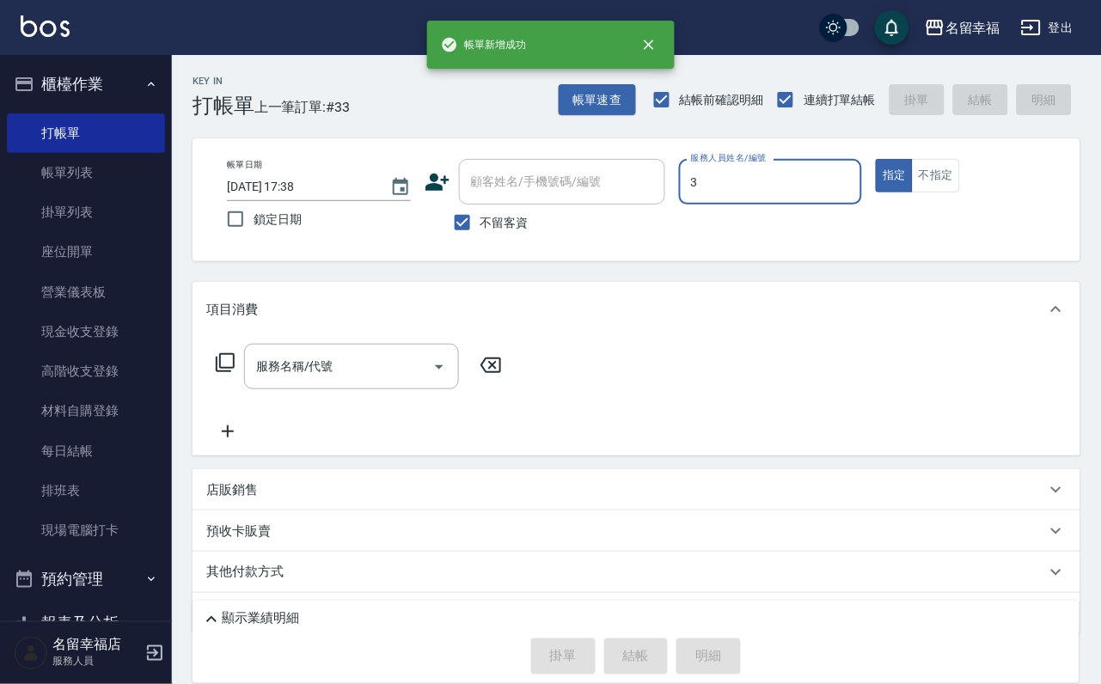
type input "[PERSON_NAME]-3"
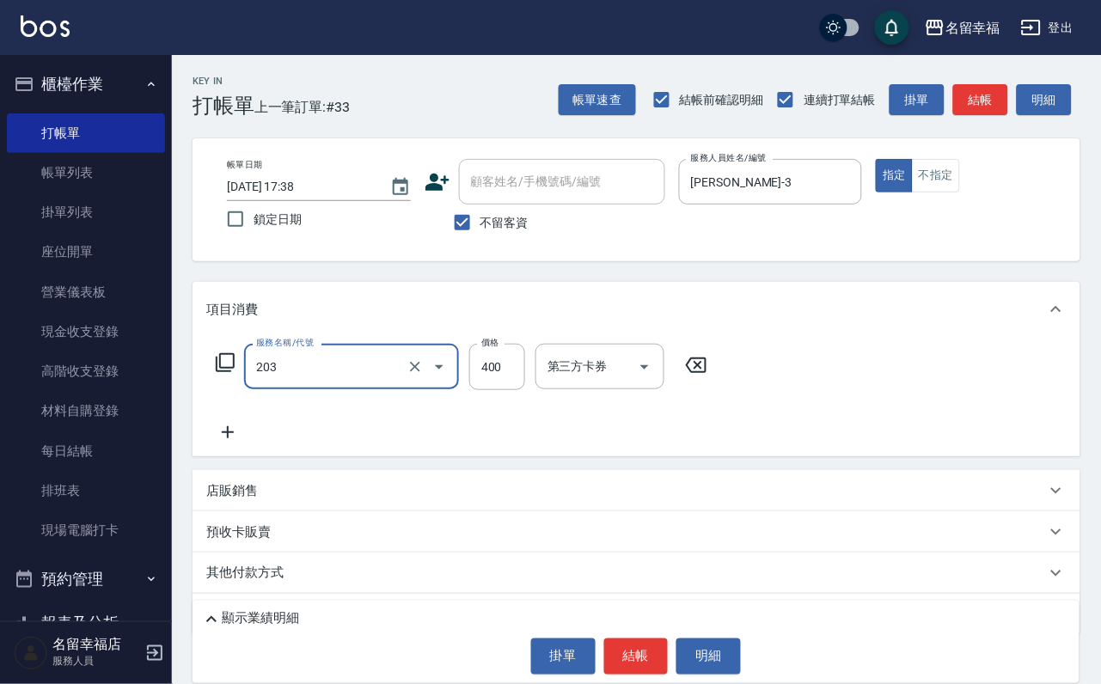
type input "指定單剪(203)"
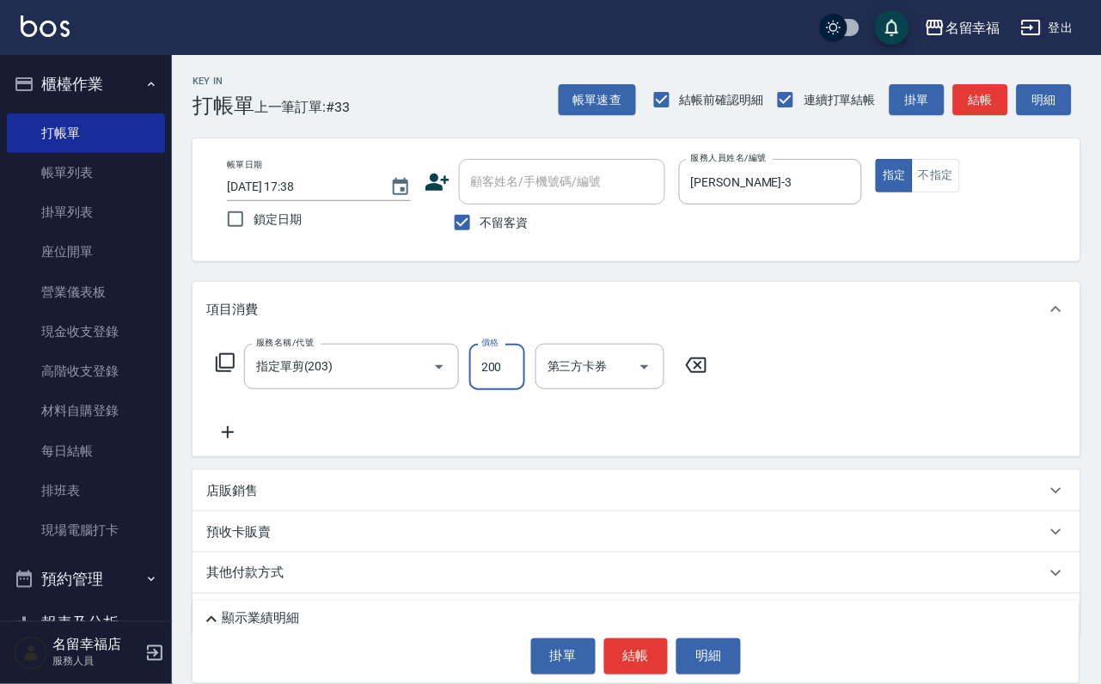
type input "200"
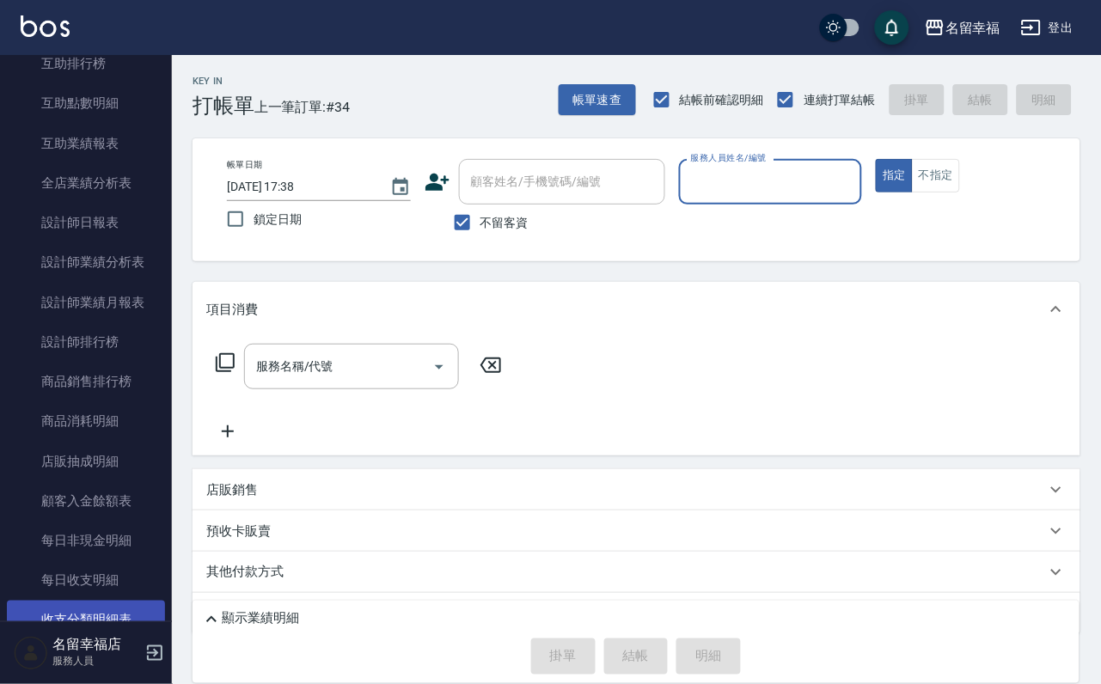
scroll to position [1032, 0]
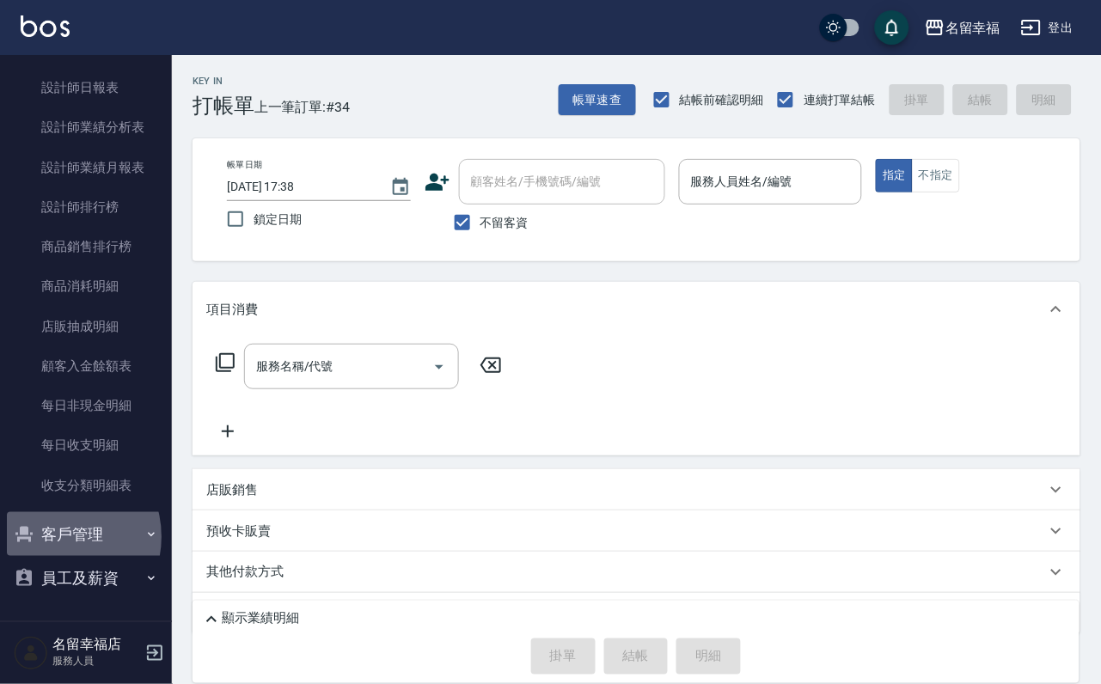
click at [54, 525] on button "客戶管理" at bounding box center [86, 534] width 158 height 45
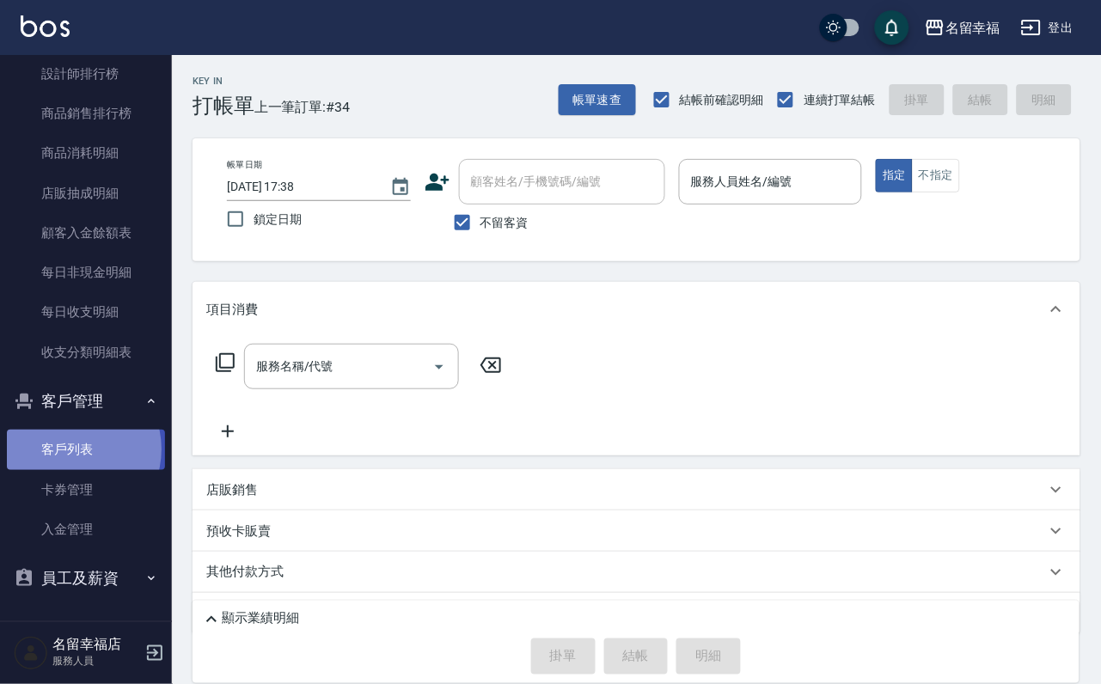
click at [70, 469] on link "客戶列表" at bounding box center [86, 450] width 158 height 40
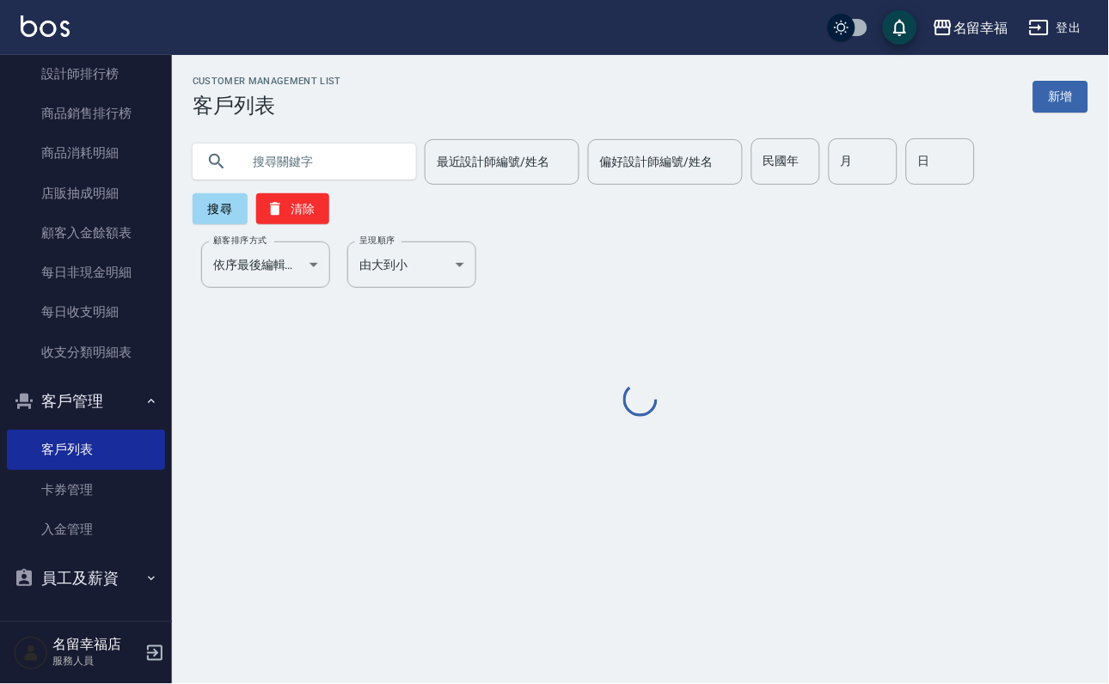
drag, startPoint x: 370, startPoint y: 164, endPoint x: 353, endPoint y: 168, distance: 16.7
click at [368, 164] on input "text" at bounding box center [322, 161] width 162 height 46
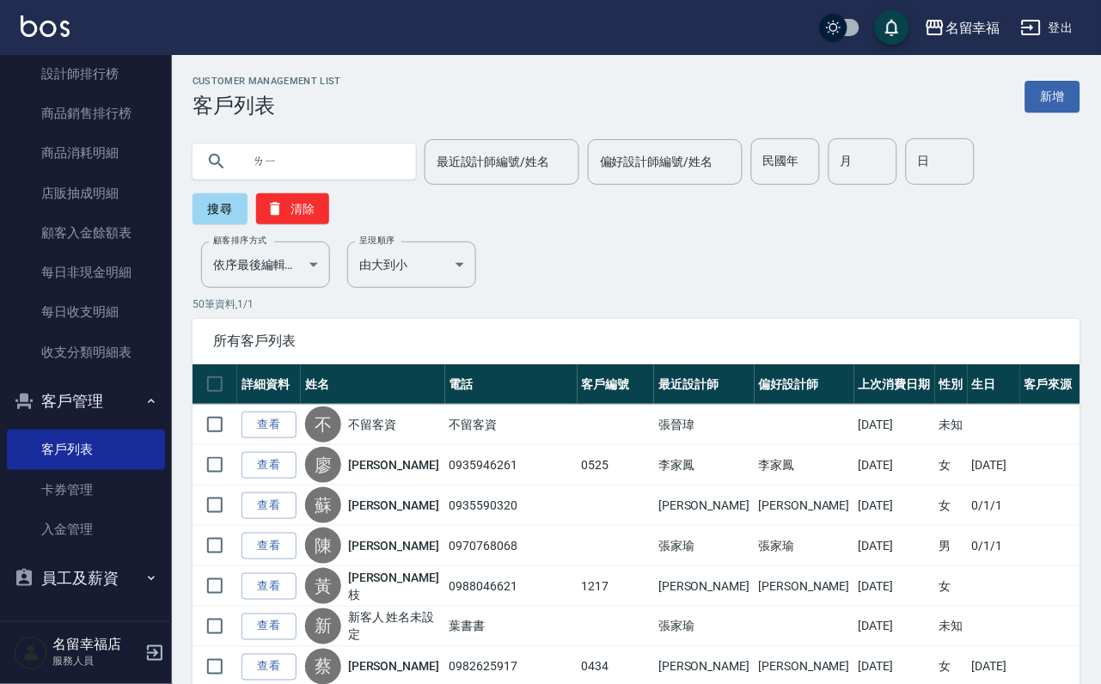
type input "立"
type input "黎"
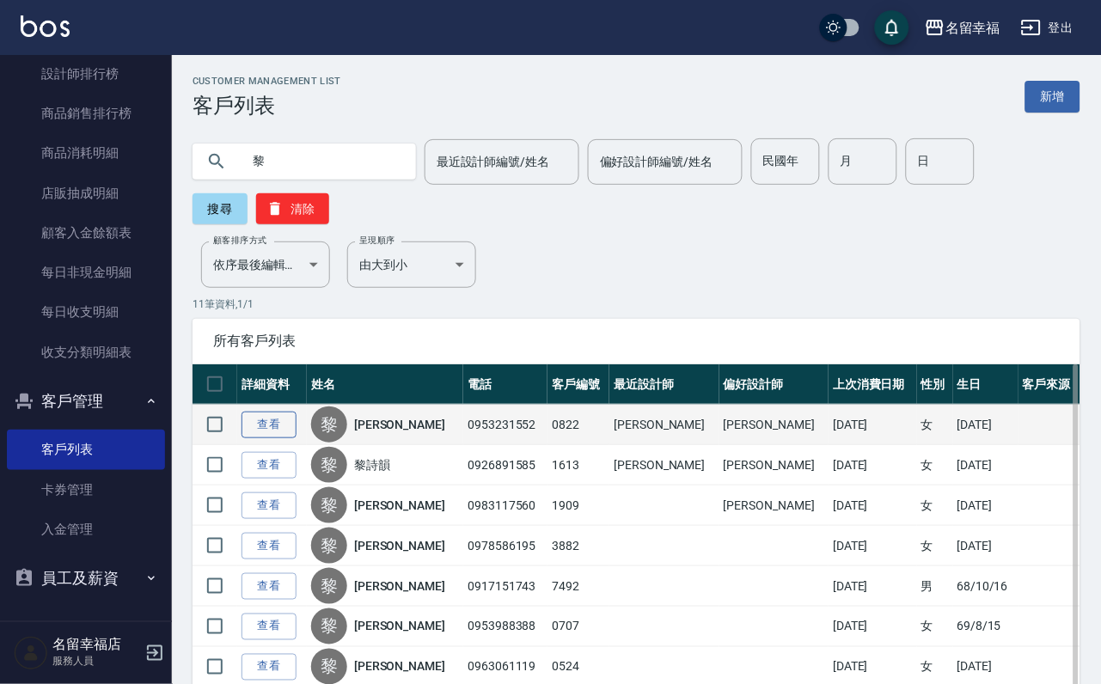
drag, startPoint x: 281, startPoint y: 450, endPoint x: 271, endPoint y: 446, distance: 11.2
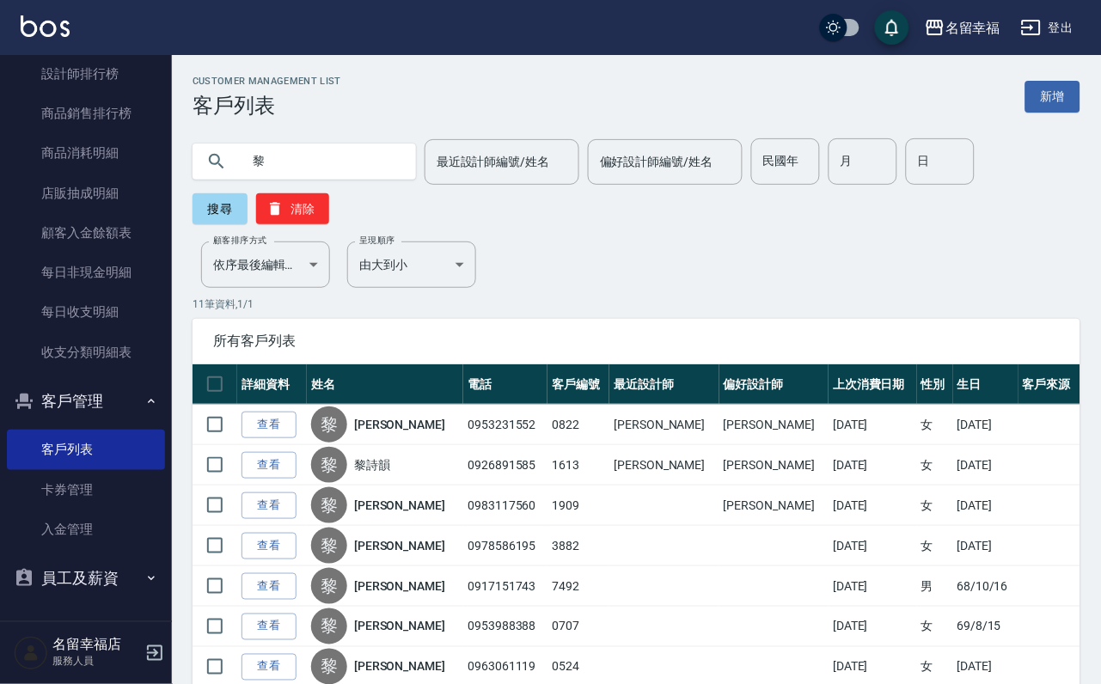
click at [280, 438] on link "查看" at bounding box center [269, 425] width 55 height 27
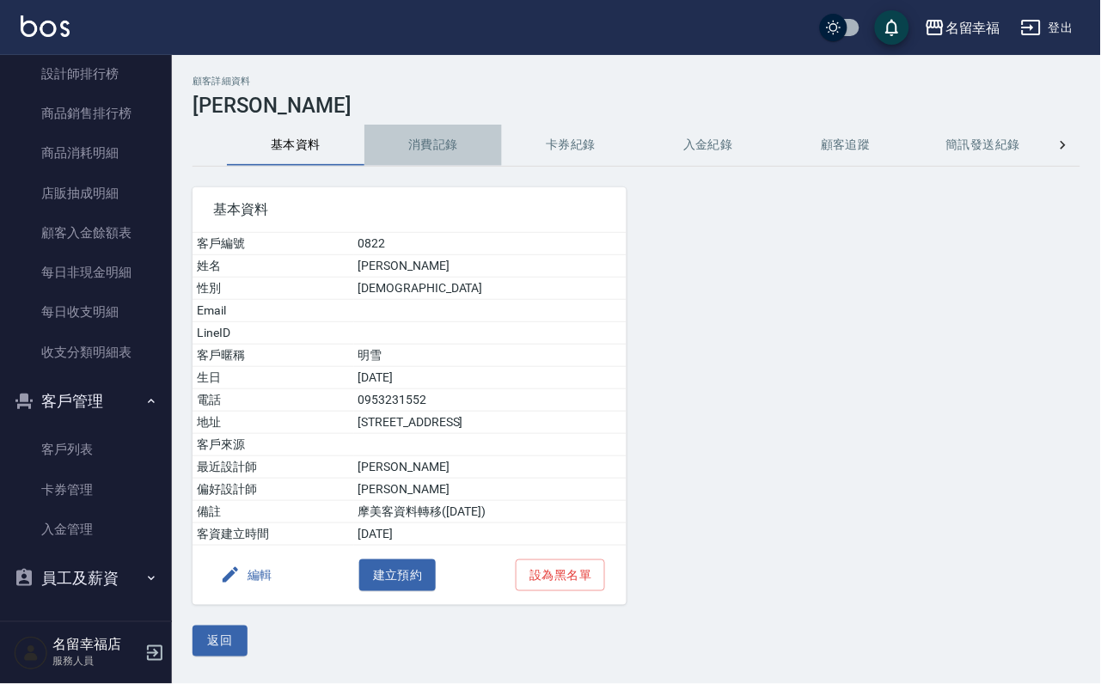
click at [457, 138] on button "消費記錄" at bounding box center [433, 145] width 138 height 41
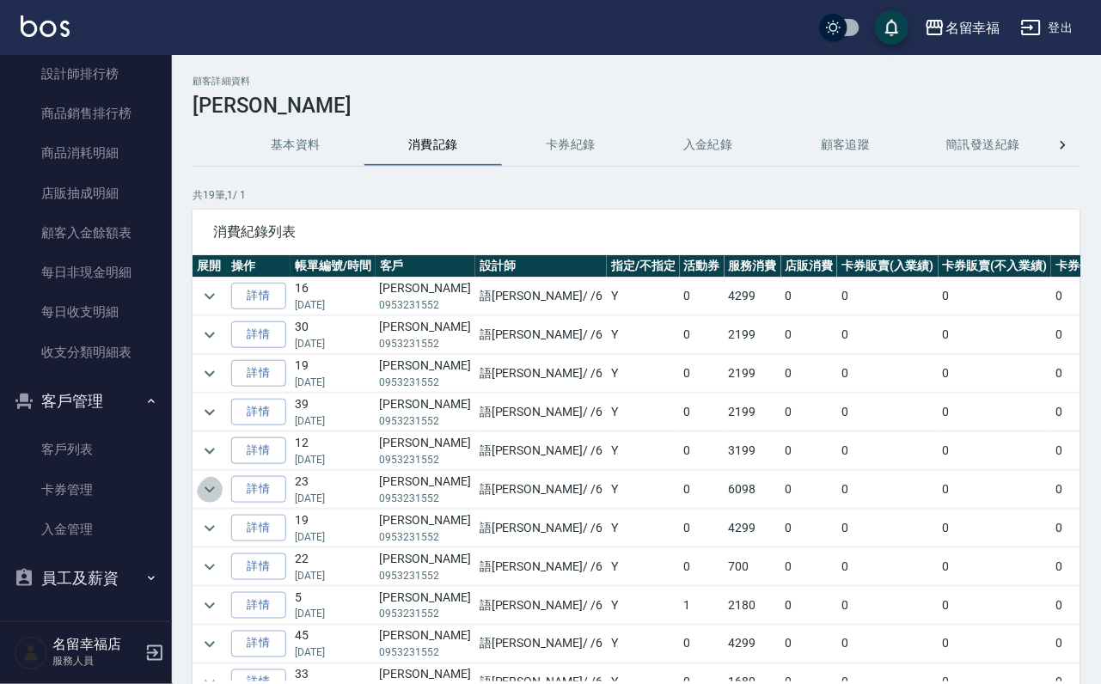
click at [213, 500] on icon "expand row" at bounding box center [209, 490] width 21 height 21
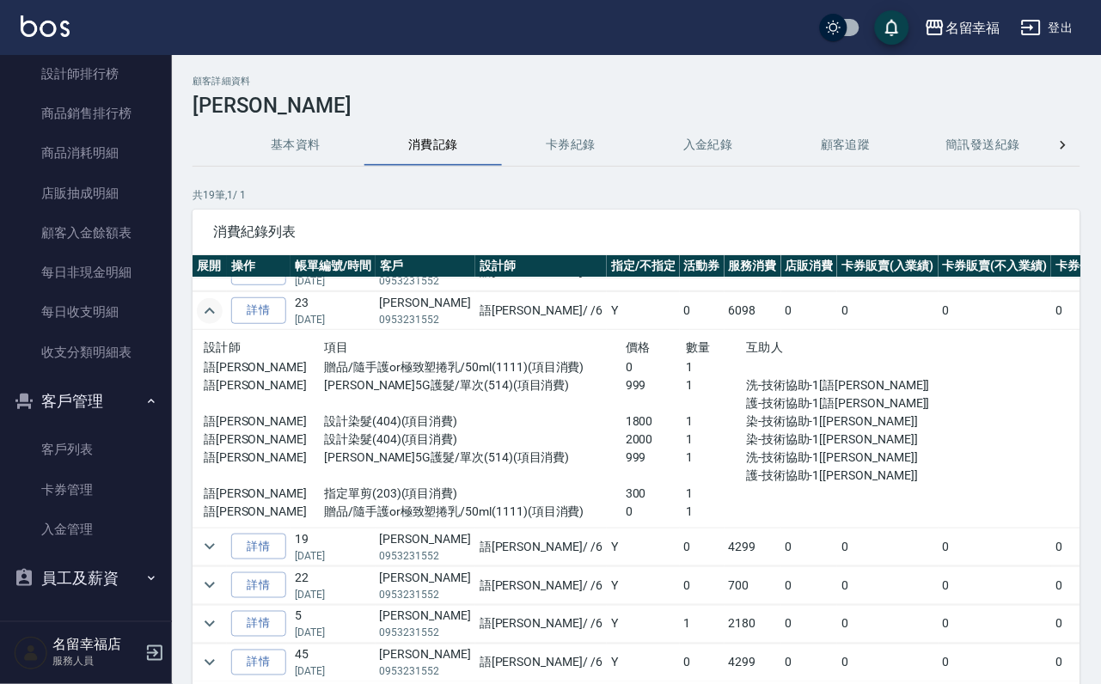
scroll to position [258, 0]
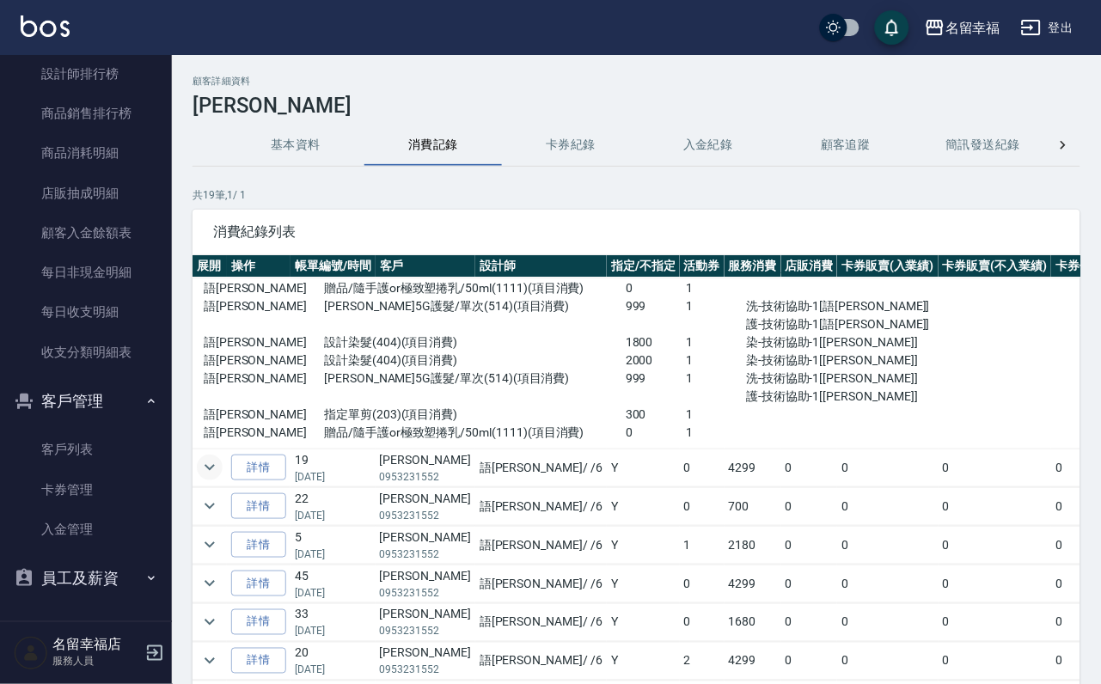
click at [209, 471] on icon "expand row" at bounding box center [210, 468] width 10 height 6
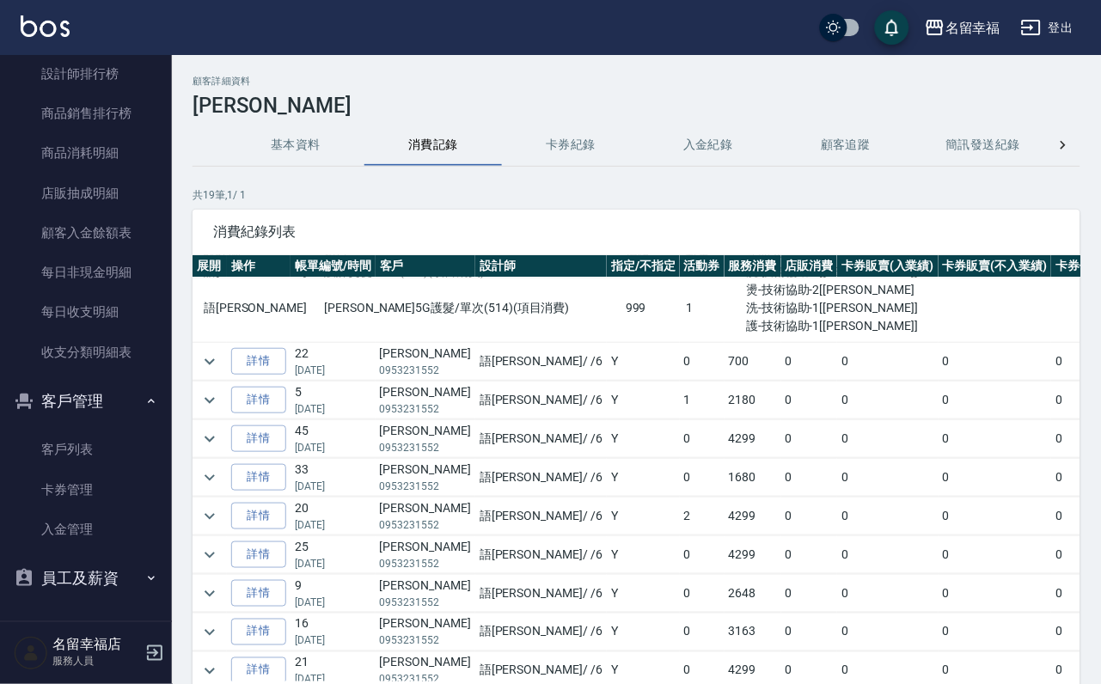
scroll to position [516, 0]
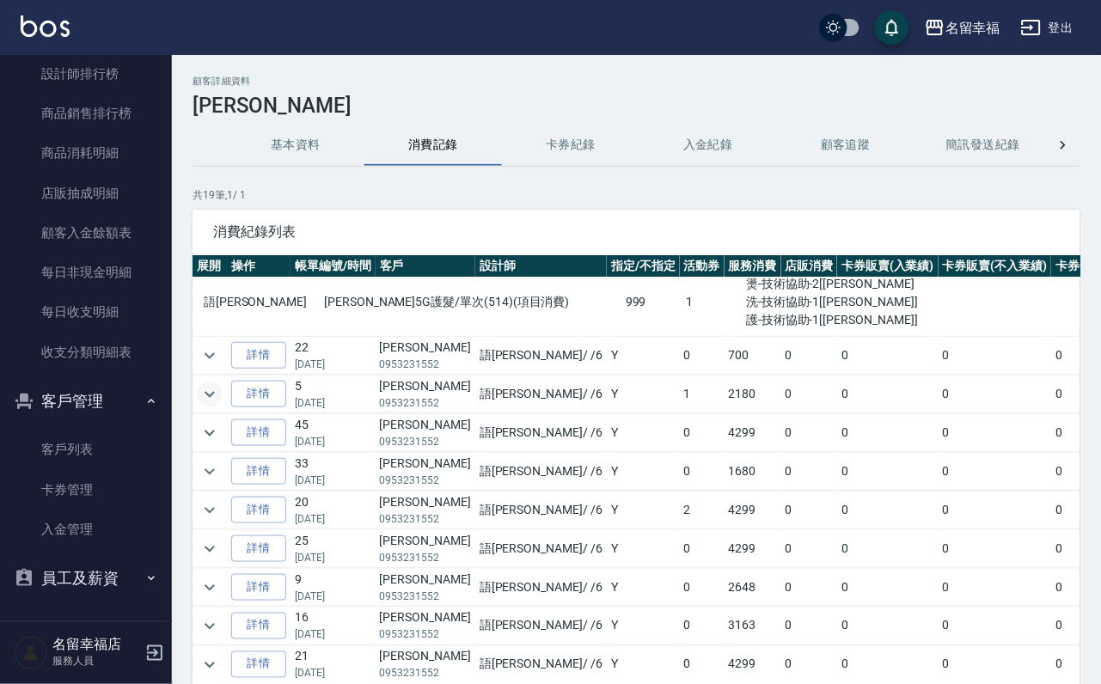
click at [211, 405] on icon "expand row" at bounding box center [209, 394] width 21 height 21
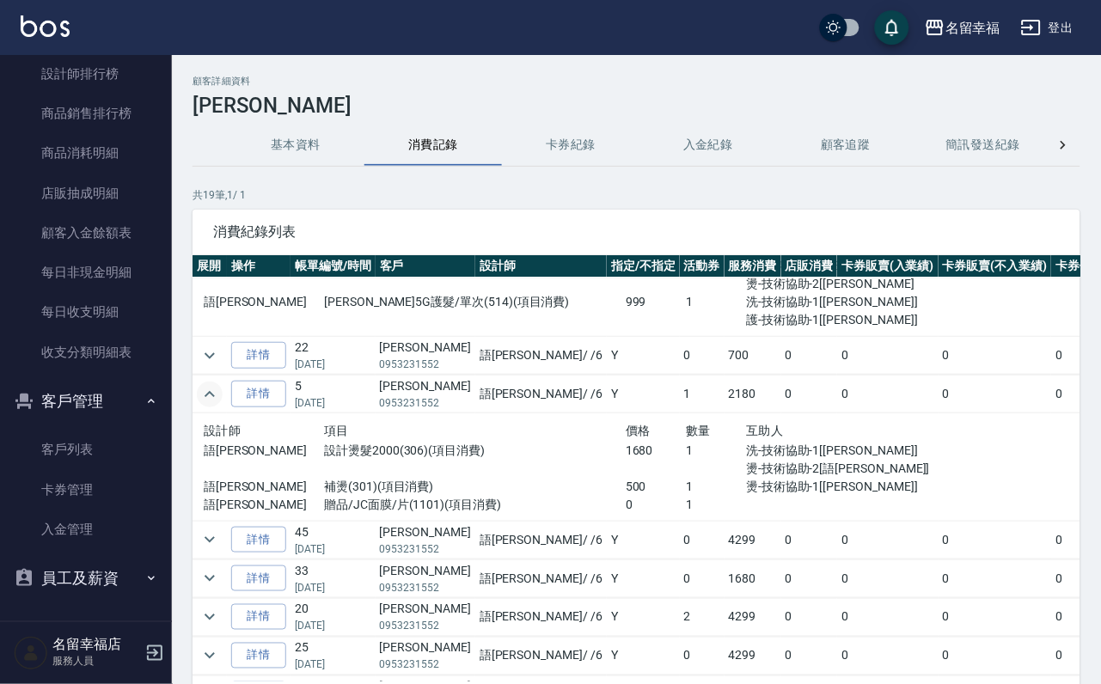
click at [209, 397] on icon "expand row" at bounding box center [210, 394] width 10 height 6
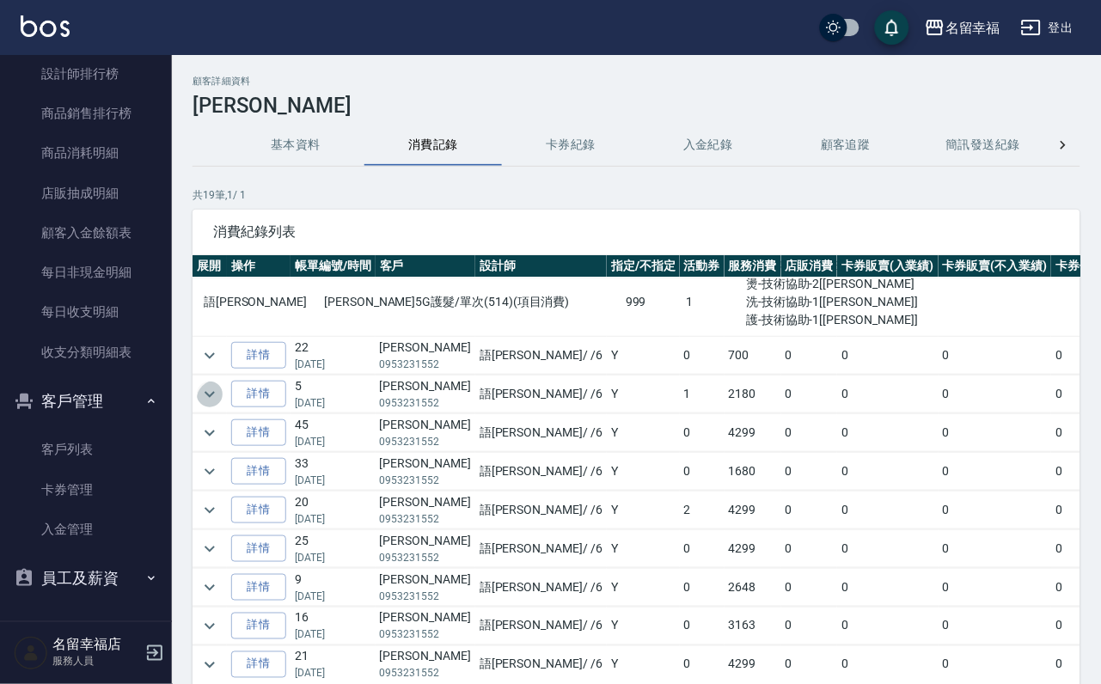
click at [204, 405] on icon "expand row" at bounding box center [209, 394] width 21 height 21
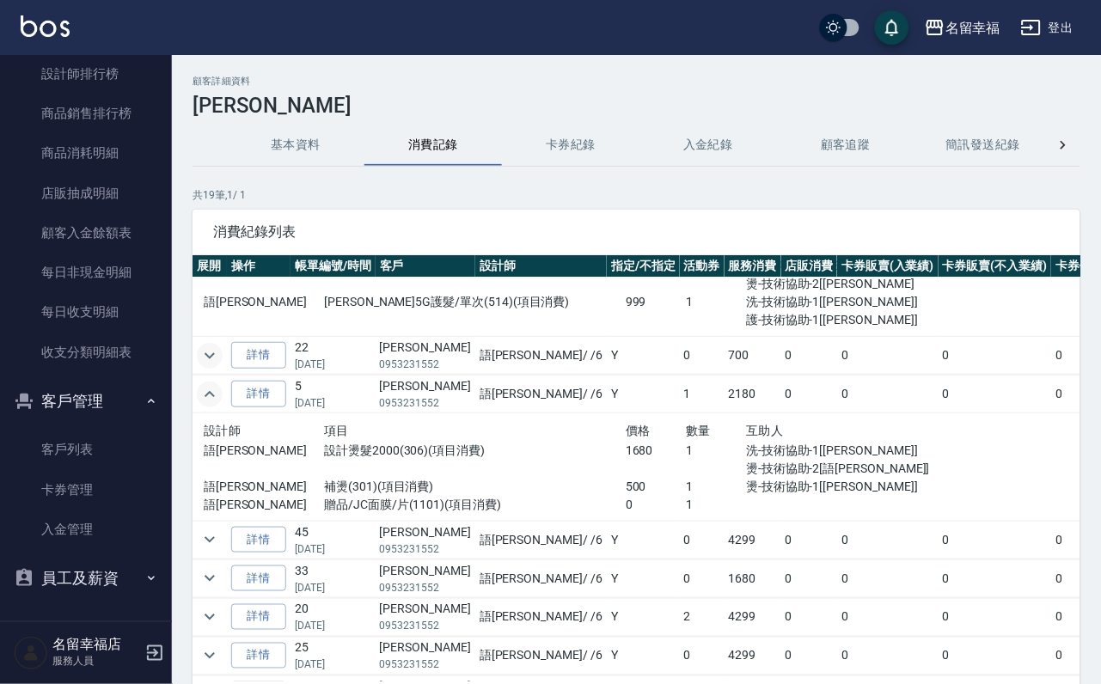
click at [215, 358] on icon "expand row" at bounding box center [210, 355] width 10 height 6
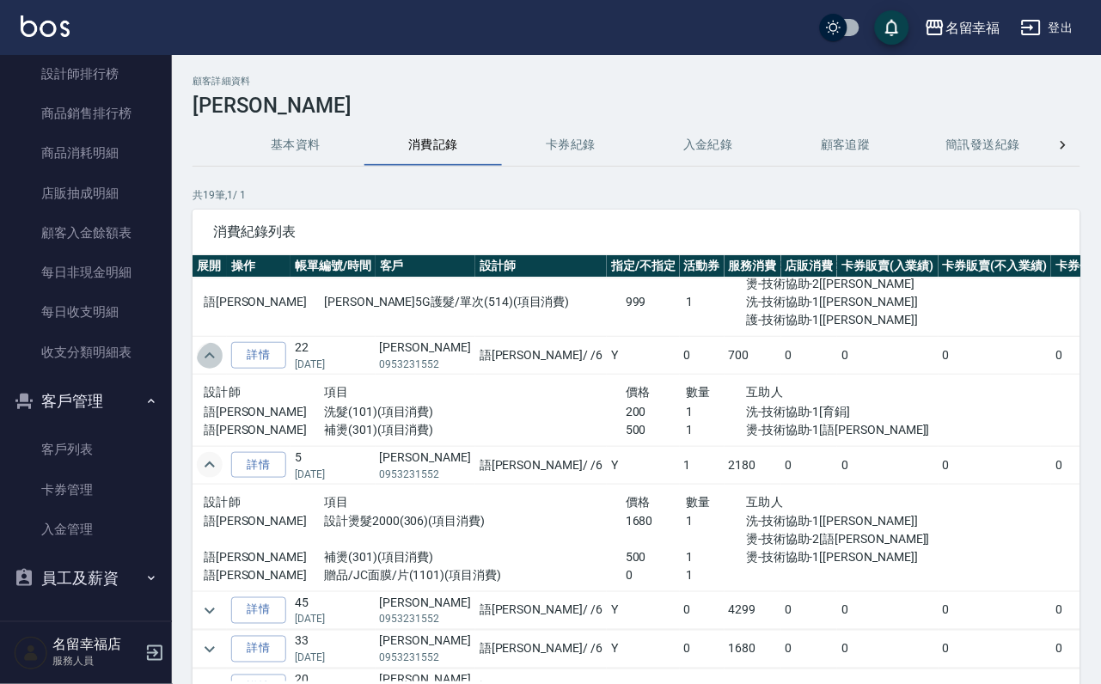
click at [220, 366] on icon "expand row" at bounding box center [209, 356] width 21 height 21
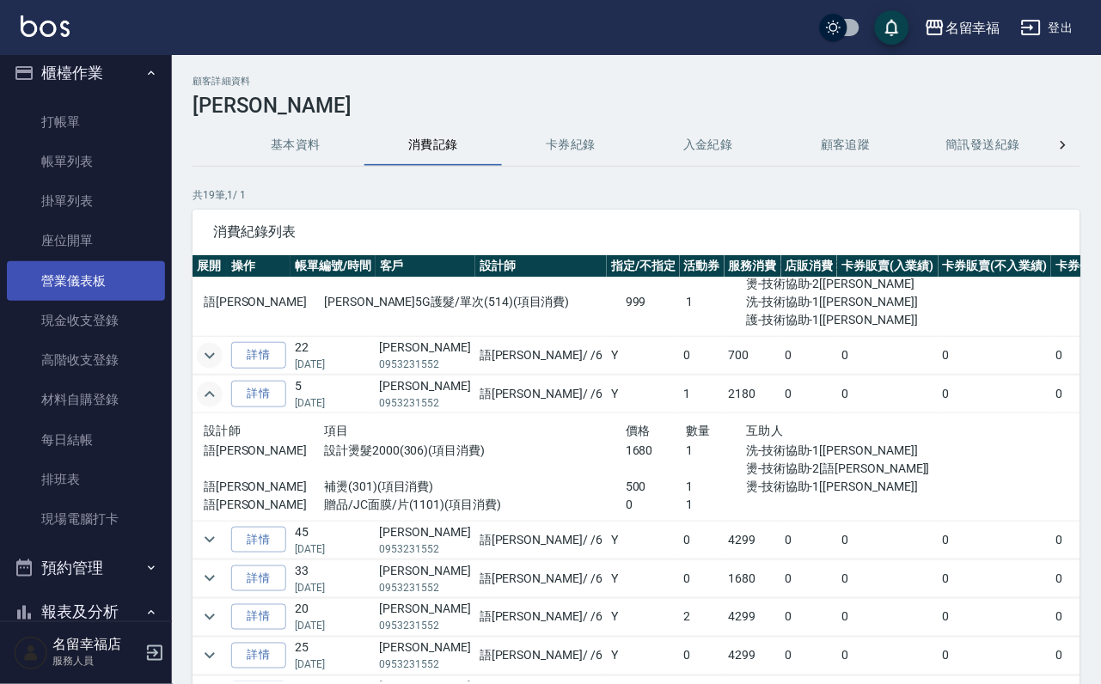
scroll to position [0, 0]
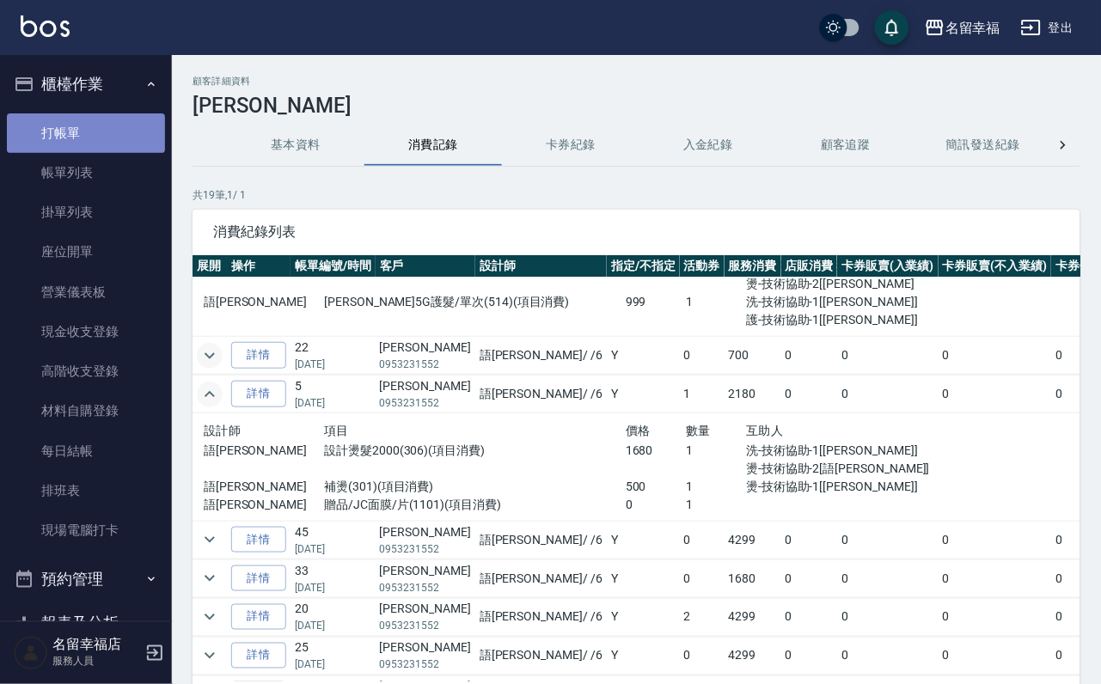
click at [87, 143] on link "打帳單" at bounding box center [86, 133] width 158 height 40
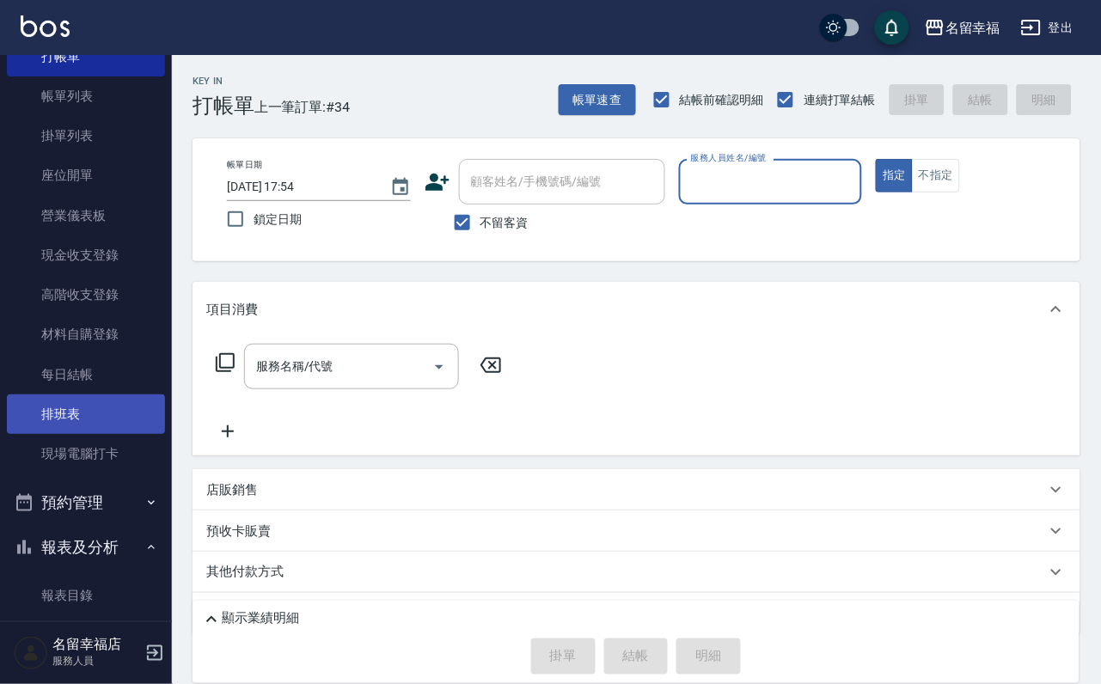
scroll to position [129, 0]
